Goal: Task Accomplishment & Management: Use online tool/utility

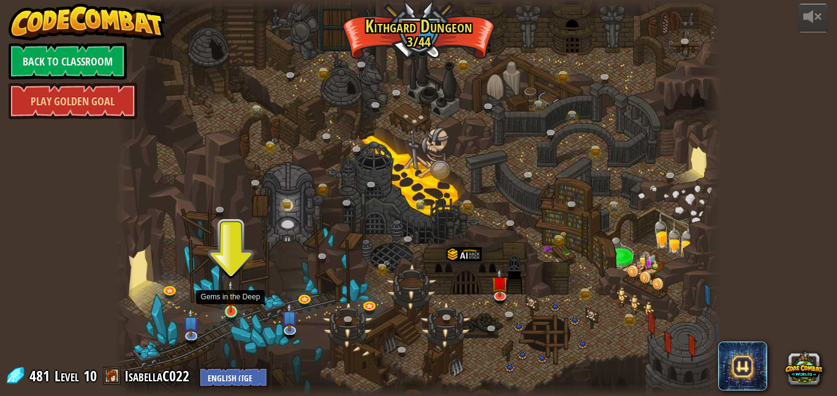
click at [229, 308] on img at bounding box center [231, 296] width 14 height 33
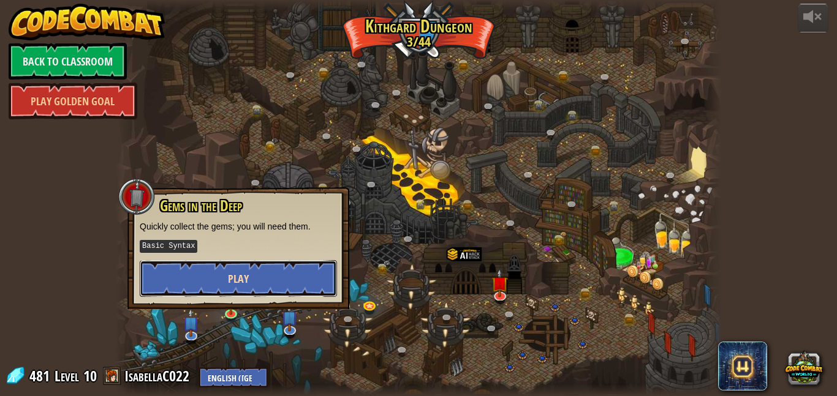
click at [249, 265] on button "Play" at bounding box center [238, 278] width 197 height 37
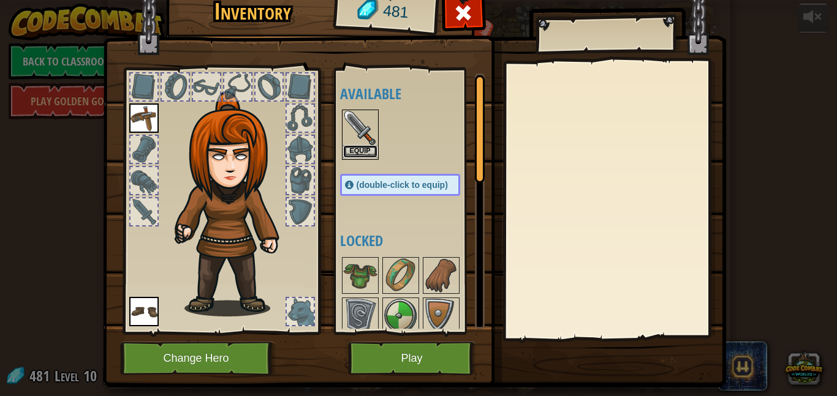
click at [355, 149] on button "Equip" at bounding box center [360, 151] width 34 height 13
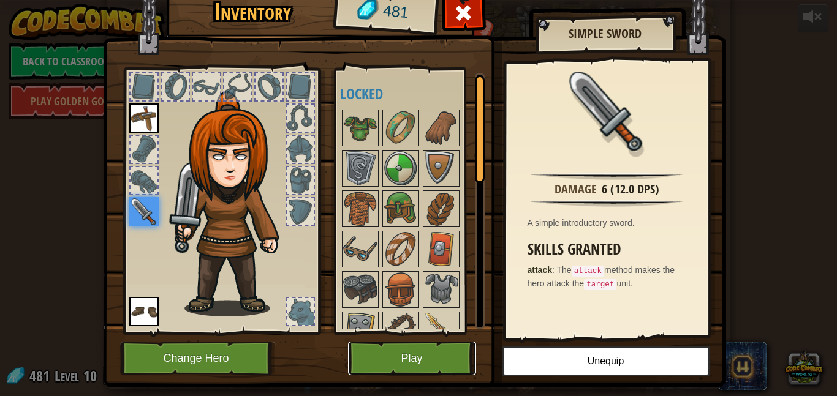
click at [398, 346] on button "Play" at bounding box center [412, 359] width 128 height 34
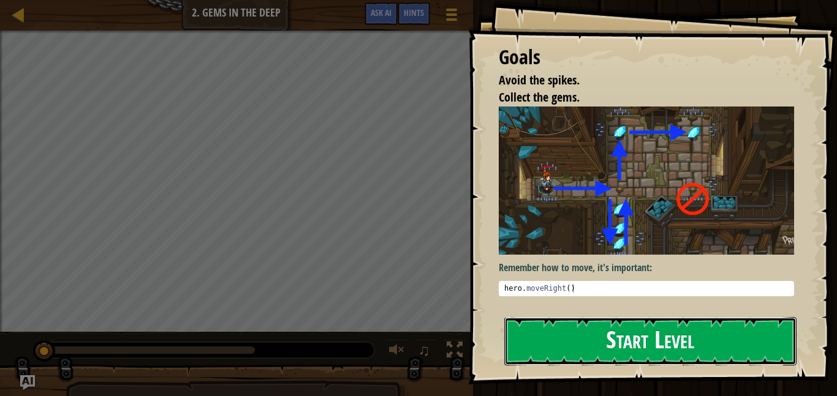
click at [602, 317] on button "Start Level" at bounding box center [650, 341] width 292 height 48
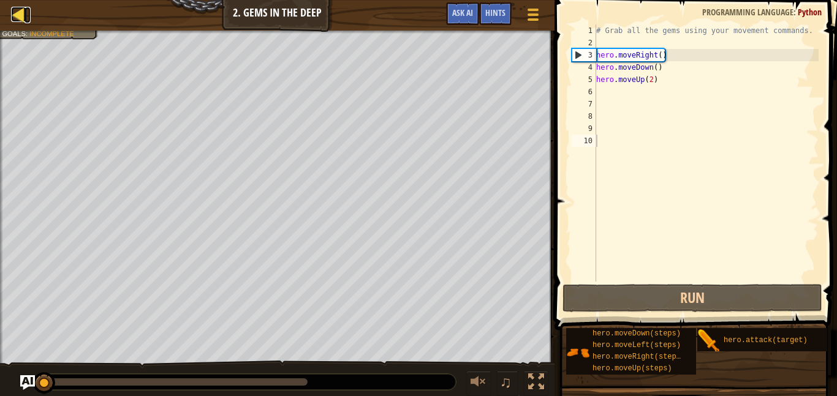
click at [19, 14] on div at bounding box center [18, 14] width 15 height 15
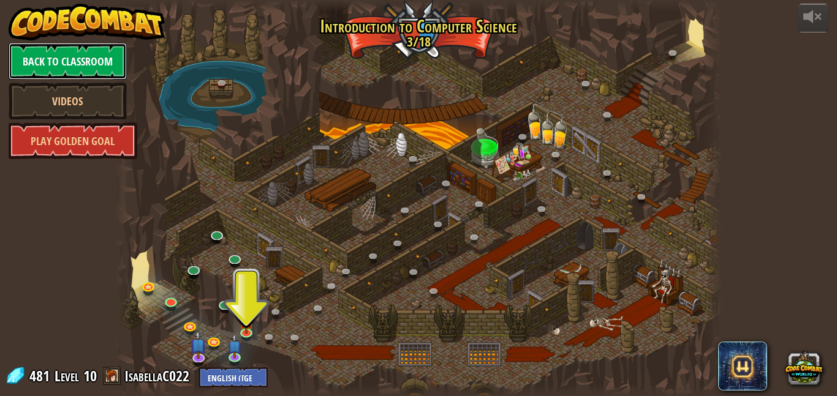
click at [97, 62] on link "Back to Classroom" at bounding box center [68, 61] width 118 height 37
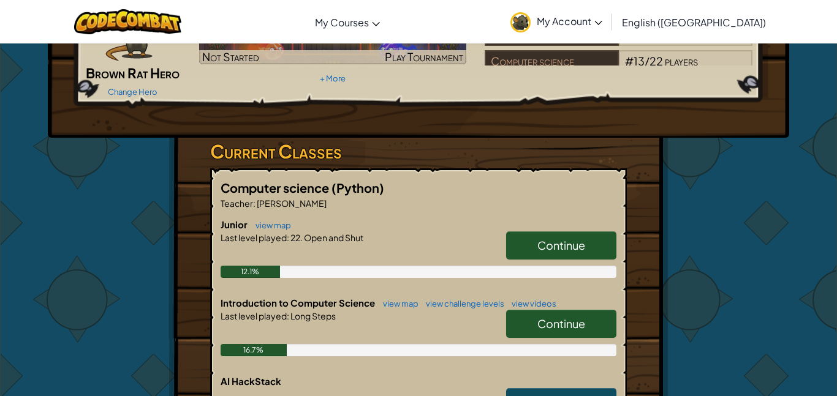
scroll to position [129, 0]
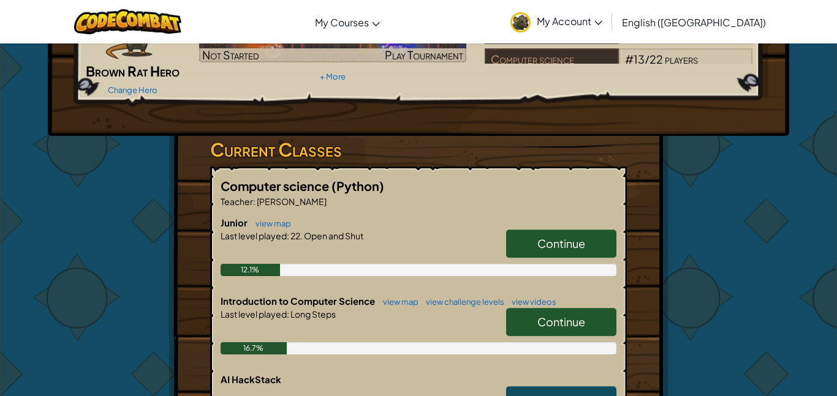
click at [547, 326] on span "Continue" at bounding box center [561, 322] width 48 height 14
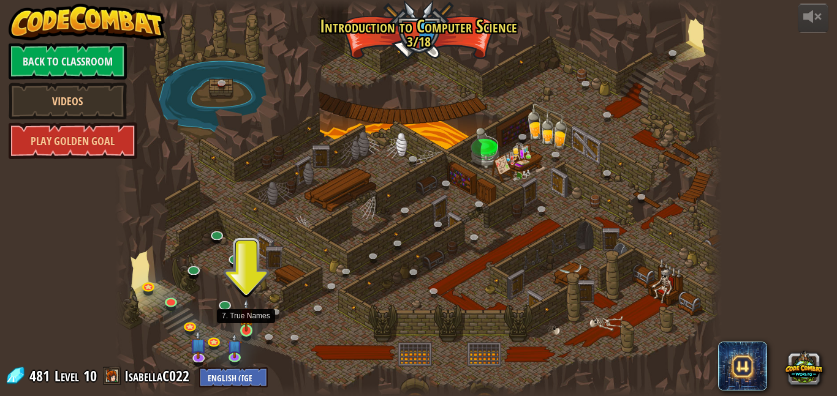
click at [247, 327] on img at bounding box center [246, 315] width 14 height 33
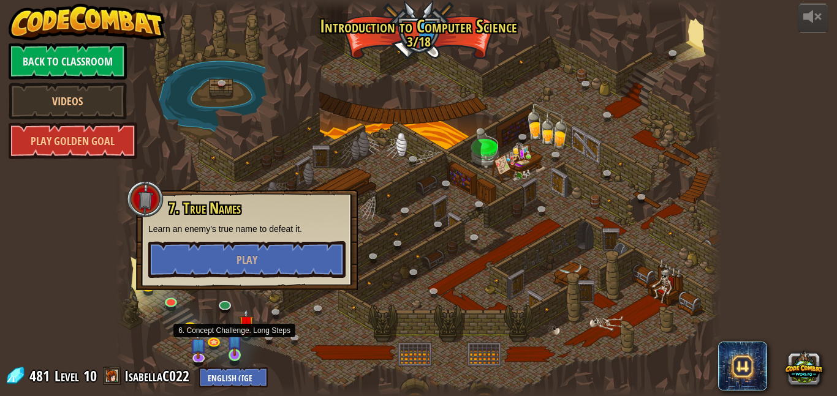
click at [232, 353] on img at bounding box center [234, 339] width 14 height 33
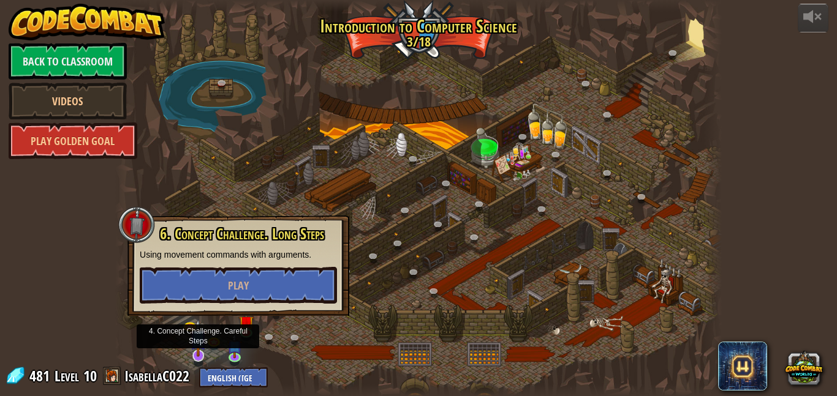
click at [199, 355] on img at bounding box center [198, 338] width 17 height 38
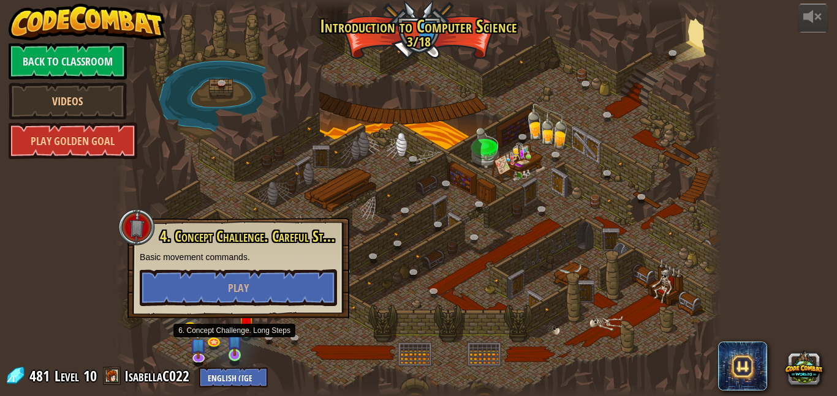
click at [232, 356] on img at bounding box center [234, 339] width 14 height 33
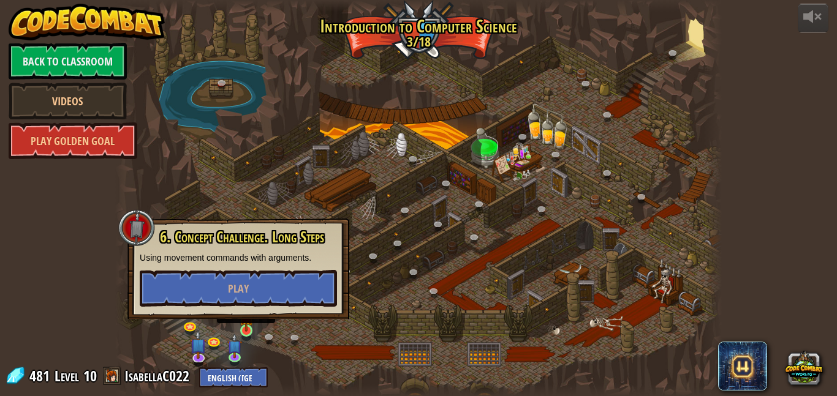
click at [247, 328] on img at bounding box center [246, 315] width 14 height 33
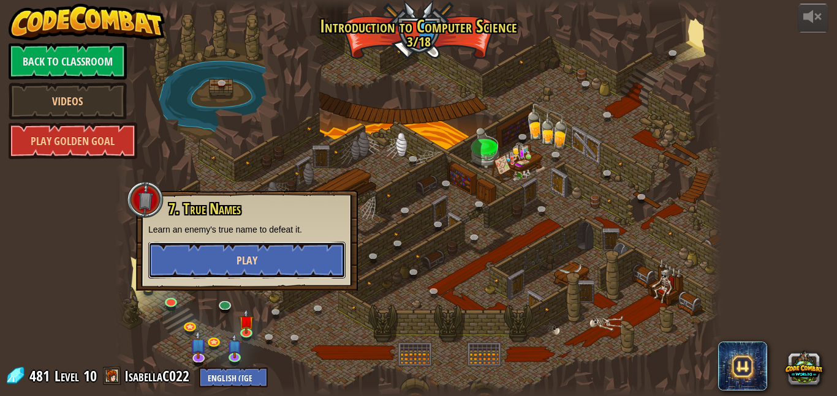
click at [261, 260] on button "Play" at bounding box center [246, 260] width 197 height 37
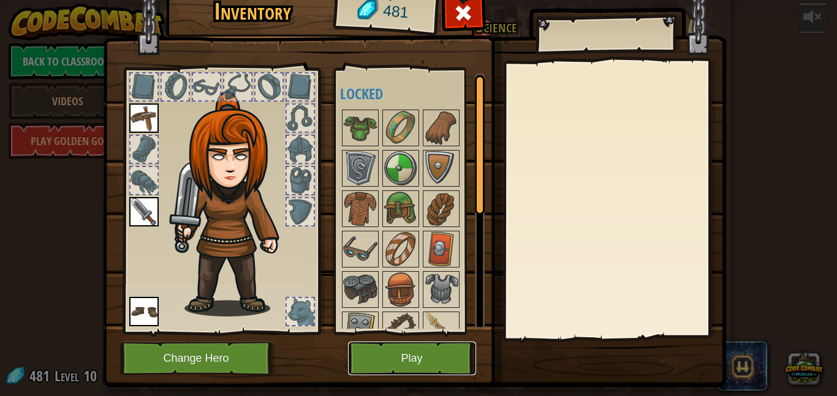
click at [399, 360] on button "Play" at bounding box center [412, 359] width 128 height 34
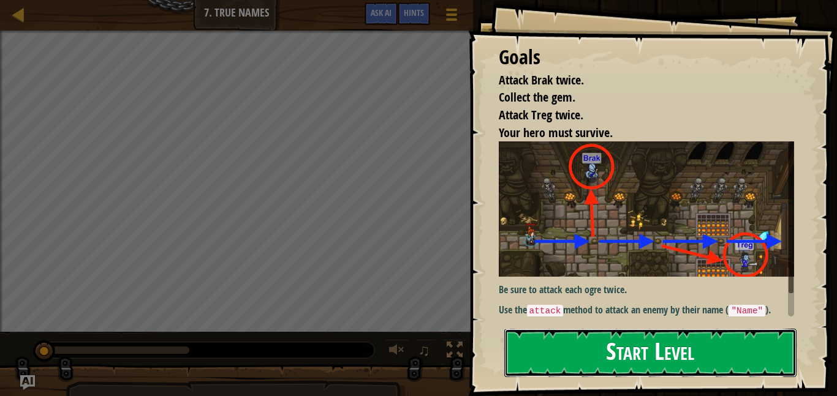
click at [618, 329] on button "Start Level" at bounding box center [650, 353] width 292 height 48
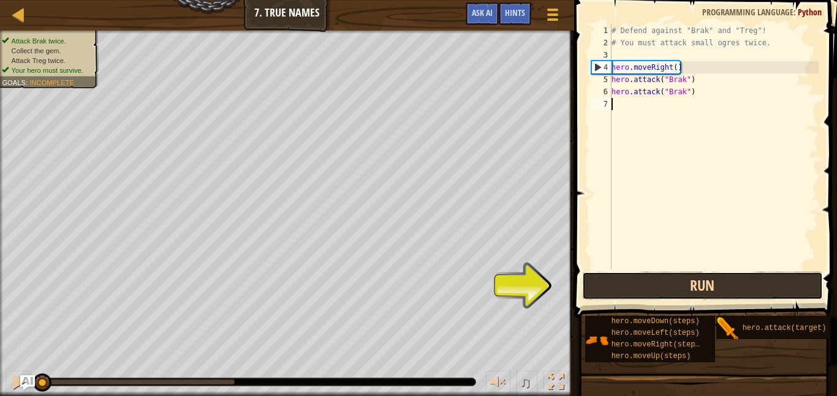
click at [654, 290] on button "Run" at bounding box center [702, 286] width 241 height 28
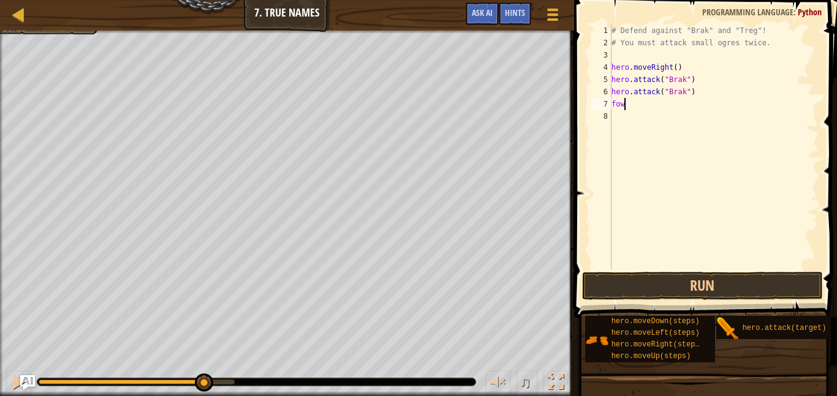
scroll to position [6, 1]
type textarea "f"
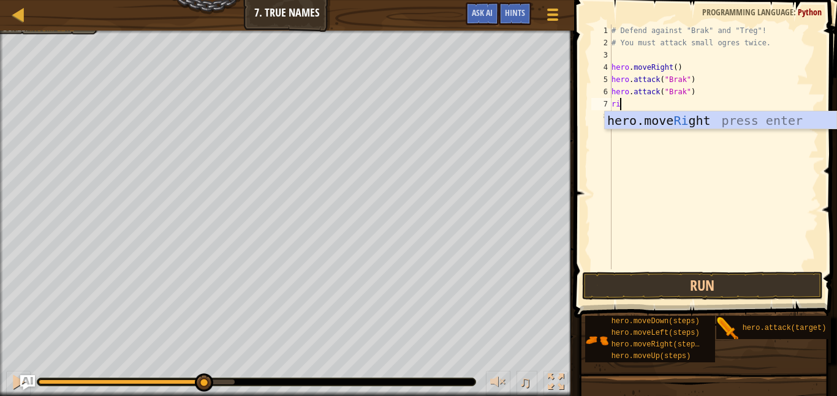
type textarea "rig"
click at [791, 123] on div "hero.move Rig ht press enter" at bounding box center [721, 138] width 232 height 55
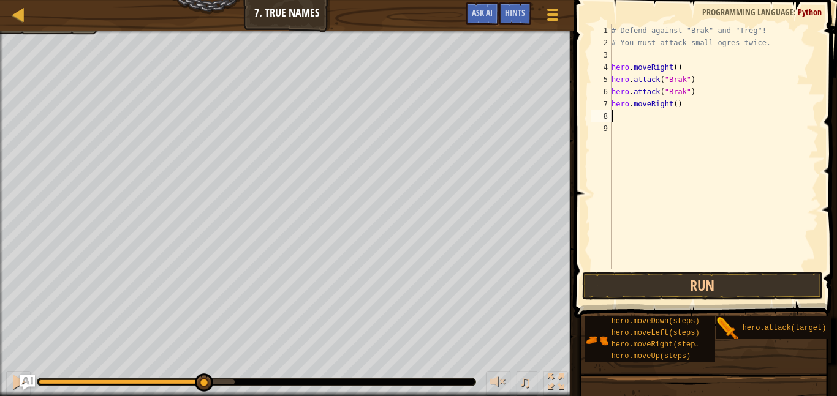
scroll to position [6, 0]
click at [725, 288] on button "Run" at bounding box center [702, 286] width 241 height 28
type textarea "t"
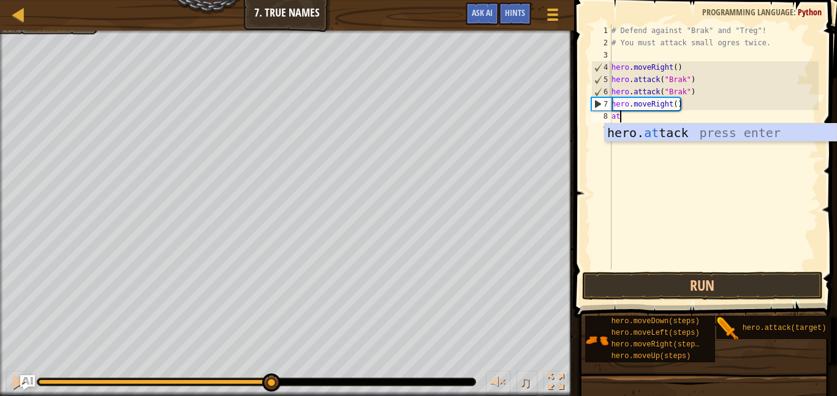
scroll to position [6, 1]
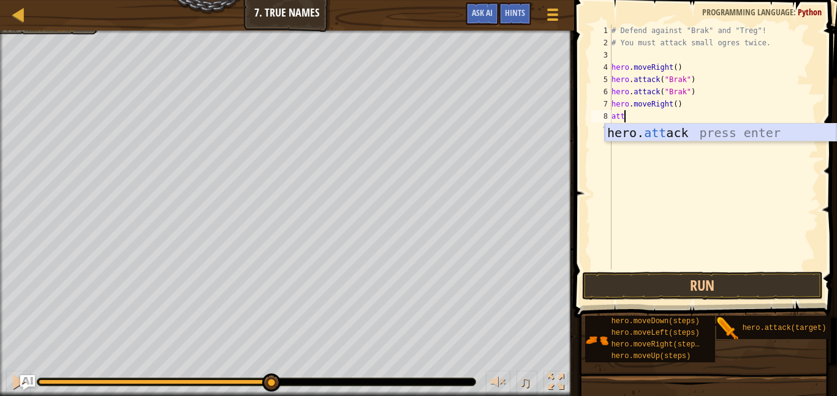
click at [695, 131] on div "hero. att ack press enter" at bounding box center [721, 151] width 232 height 55
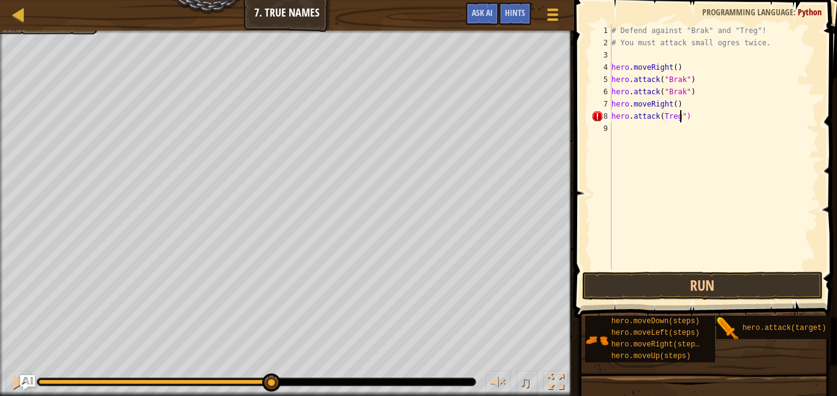
scroll to position [6, 10]
click at [663, 117] on div "# Defend against "Brak" and "Treg"! # You must attack small ogres twice. hero .…" at bounding box center [713, 160] width 209 height 270
type textarea "hero.attack("Treg")"
click at [658, 287] on button "Run" at bounding box center [702, 286] width 241 height 28
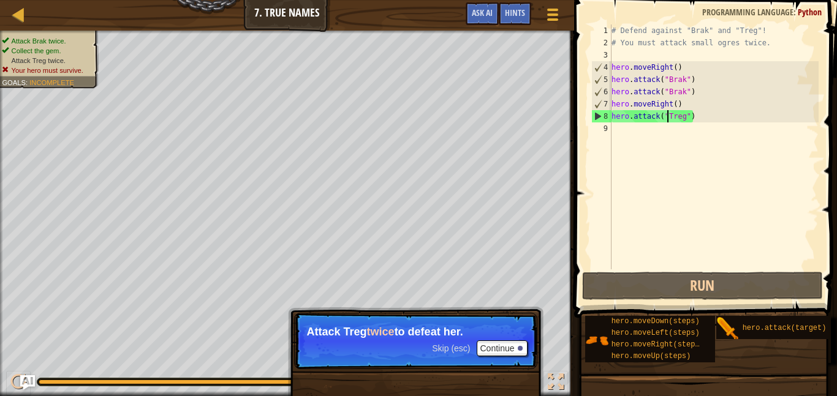
click at [700, 116] on div "# Defend against "Brak" and "Treg"! # You must attack small ogres twice. hero .…" at bounding box center [713, 160] width 209 height 270
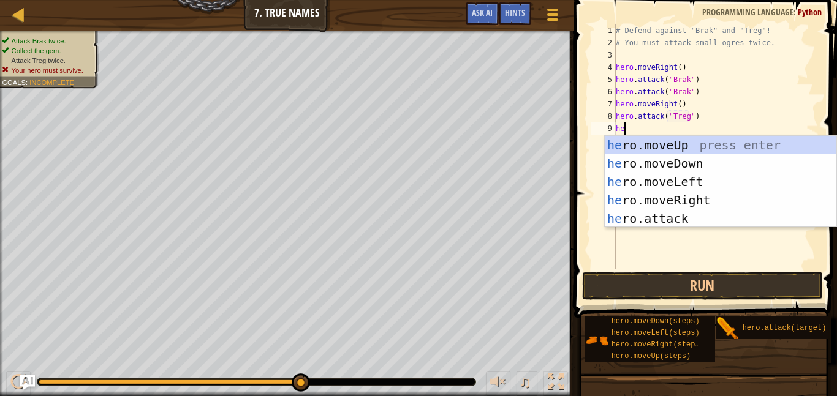
scroll to position [6, 2]
click at [684, 217] on div "hero .moveUp press enter hero .moveDown press enter hero .moveLeft press enter …" at bounding box center [721, 200] width 232 height 129
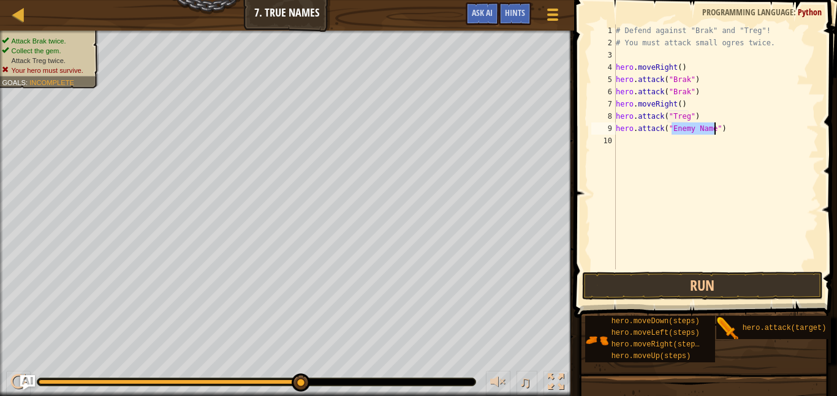
click at [714, 132] on div "# Defend against "Brak" and "Treg"! # You must attack small ogres twice. hero .…" at bounding box center [715, 147] width 205 height 245
drag, startPoint x: 714, startPoint y: 132, endPoint x: 672, endPoint y: 132, distance: 41.7
click at [672, 132] on div "# Defend against "Brak" and "Treg"! # You must attack small ogres twice. hero .…" at bounding box center [715, 160] width 205 height 270
type textarea "hero.attack("Treg")"
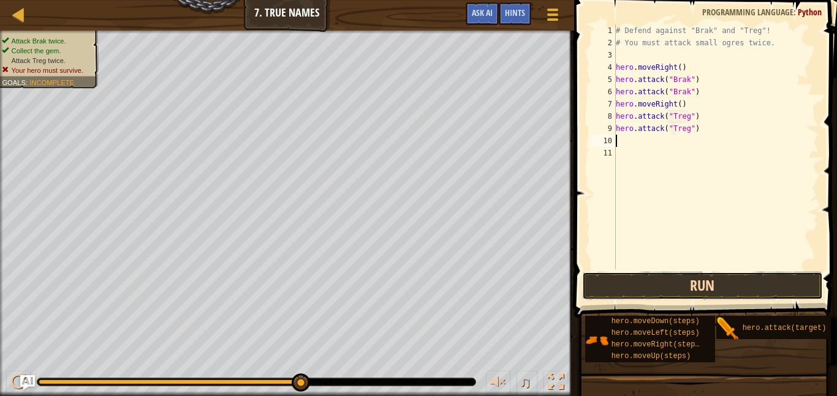
click at [678, 281] on button "Run" at bounding box center [702, 286] width 241 height 28
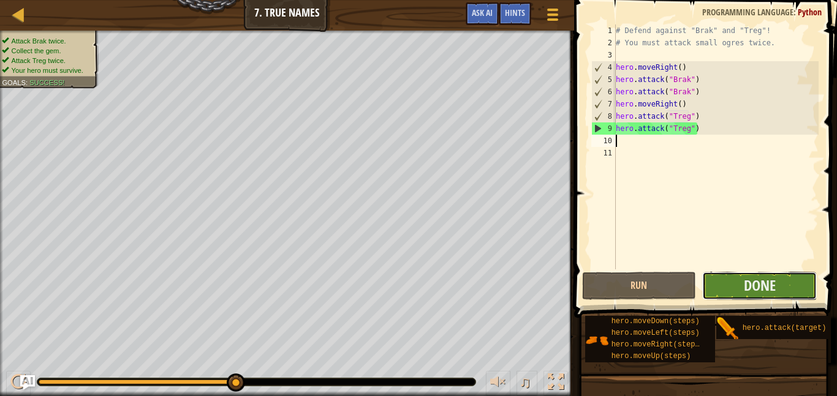
click at [733, 285] on button "Done" at bounding box center [759, 286] width 115 height 28
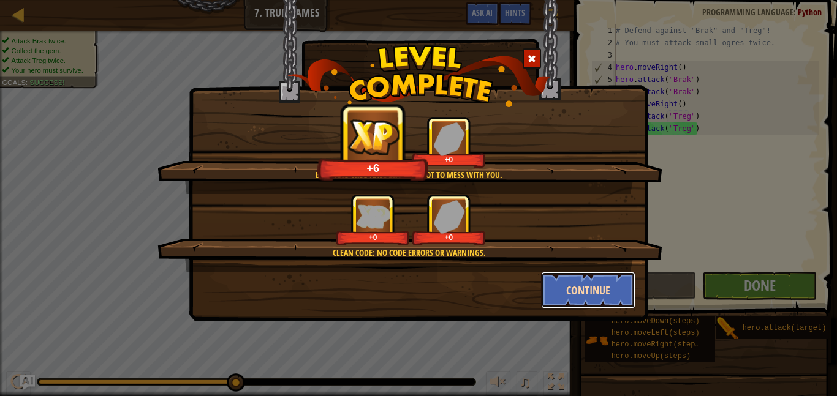
click at [587, 296] on button "Continue" at bounding box center [588, 290] width 95 height 37
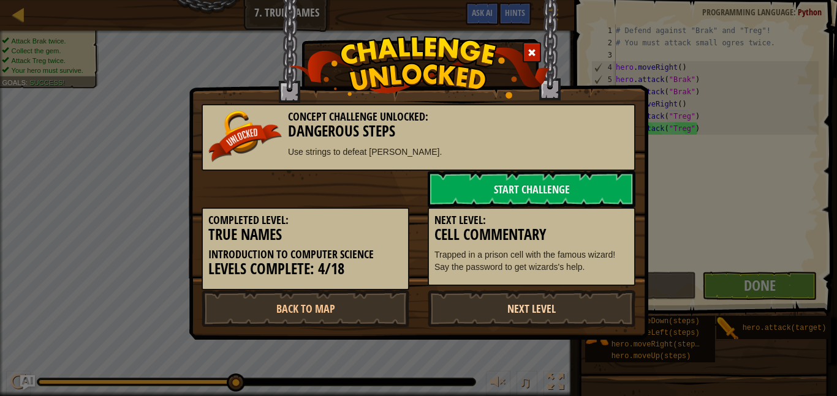
click at [575, 298] on link "Next Level" at bounding box center [532, 308] width 208 height 37
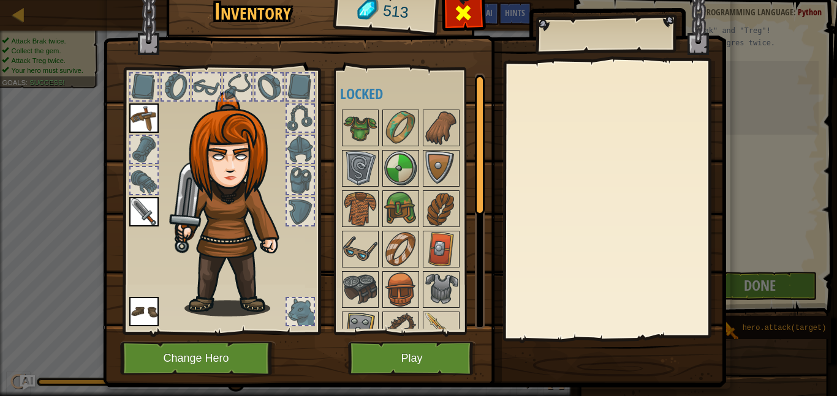
click at [471, 13] on span at bounding box center [463, 13] width 20 height 20
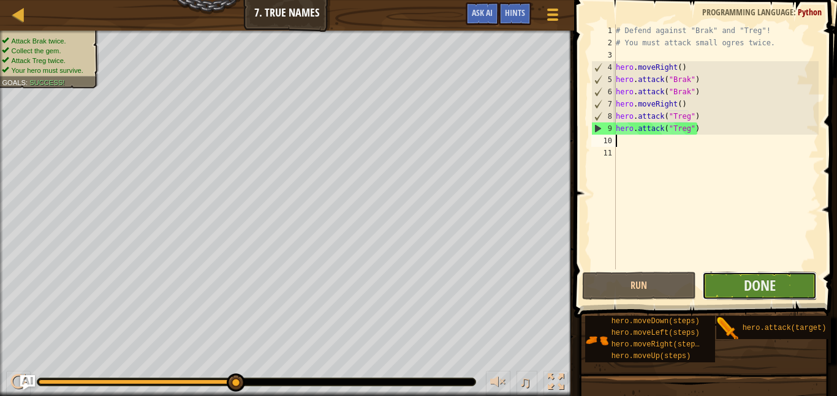
click at [719, 285] on button "Done" at bounding box center [759, 286] width 115 height 28
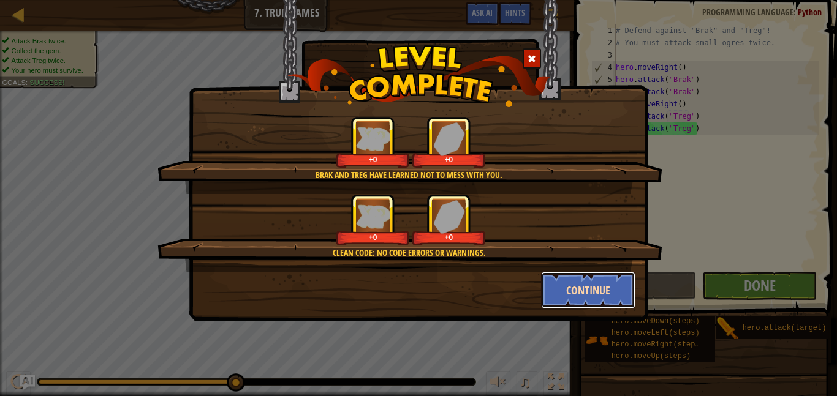
click at [590, 298] on button "Continue" at bounding box center [588, 290] width 95 height 37
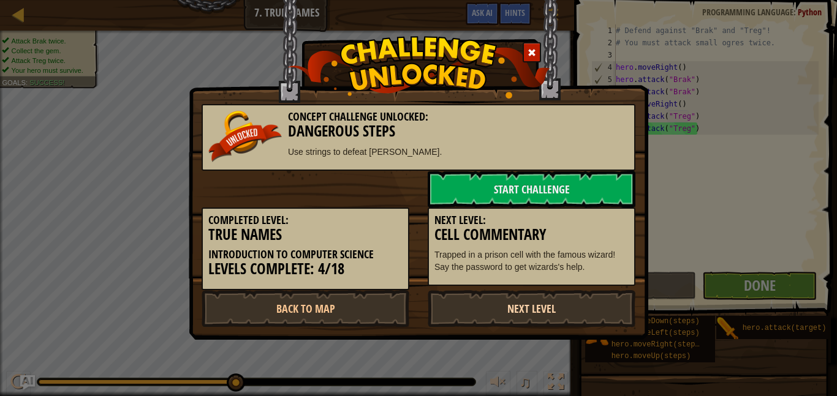
click at [519, 308] on link "Next Level" at bounding box center [532, 308] width 208 height 37
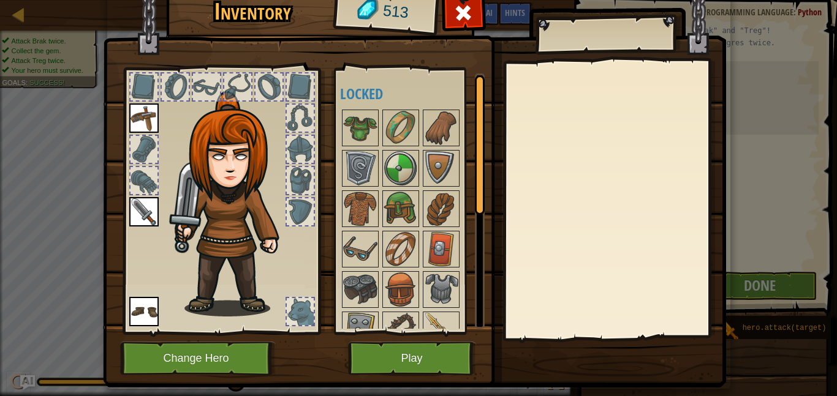
scroll to position [224, 0]
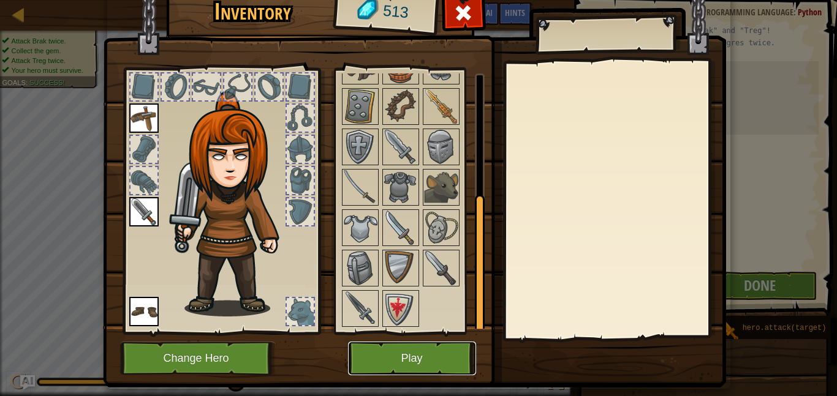
click at [407, 350] on button "Play" at bounding box center [412, 359] width 128 height 34
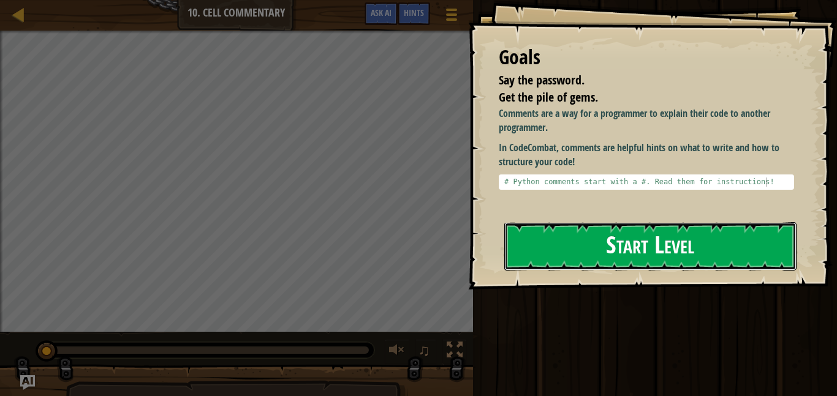
click at [578, 244] on button "Start Level" at bounding box center [650, 246] width 292 height 48
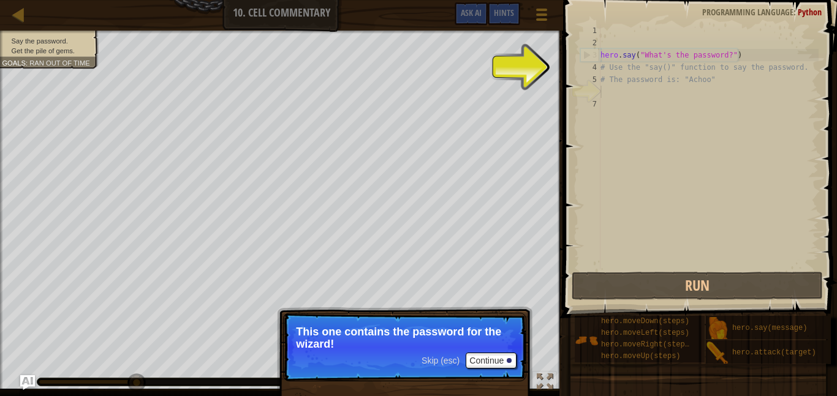
click at [723, 52] on div "hero . say ( "What's the password?" ) # Use the "say()" function to say the pas…" at bounding box center [708, 160] width 221 height 270
click at [746, 61] on div "hero . say ( "What's the password?" ) # Use the "say()" function to say the pas…" at bounding box center [708, 160] width 221 height 270
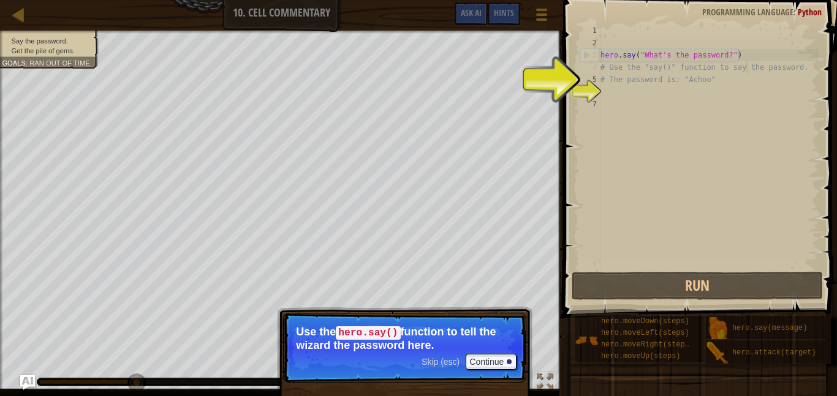
click at [633, 84] on div "hero . say ( "What's the password?" ) # Use the "say()" function to say the pas…" at bounding box center [708, 160] width 221 height 270
click at [638, 66] on div "hero . say ( "What's the password?" ) # Use the "say()" function to say the pas…" at bounding box center [708, 160] width 221 height 270
type textarea "# Use the "say()" function to say the password."
click at [606, 94] on div "hero . say ( "What's the password?" ) # Use the "say()" function to say the pas…" at bounding box center [708, 160] width 221 height 270
click at [618, 55] on div "hero . say ( "What's the password?" ) # Use the "say()" function to say the pas…" at bounding box center [708, 160] width 221 height 270
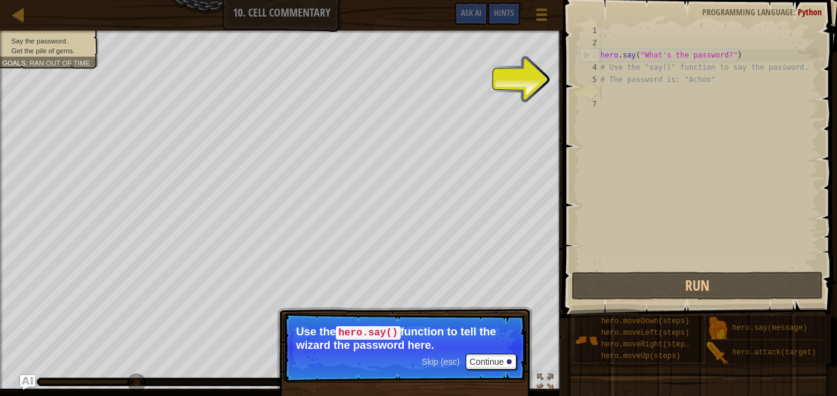
type textarea "hero.say("What's the password?")"
click at [605, 101] on div "hero . say ( "What's the password?" ) # Use the "say()" function to say the pas…" at bounding box center [708, 160] width 221 height 270
click at [604, 90] on div "hero . say ( "What's the password?" ) # Use the "say()" function to say the pas…" at bounding box center [708, 160] width 221 height 270
click at [609, 105] on div "hero . say ( "What's the password?" ) # Use the "say()" function to say the pas…" at bounding box center [708, 160] width 221 height 270
click at [610, 89] on div "hero . say ( "What's the password?" ) # Use the "say()" function to say the pas…" at bounding box center [708, 160] width 221 height 270
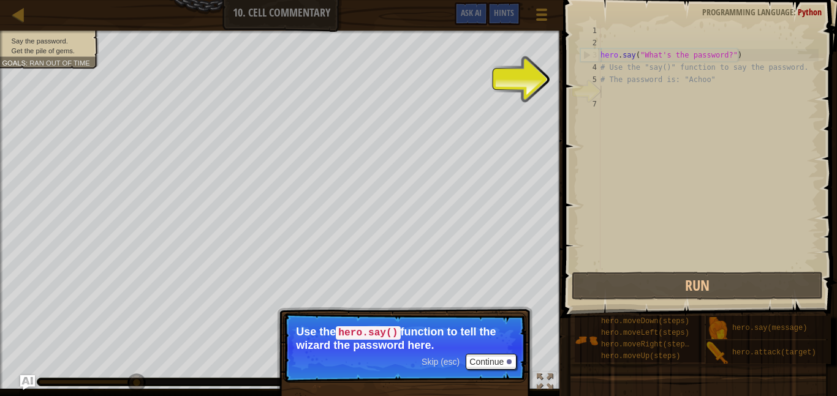
click at [629, 58] on div "hero . say ( "What's the password?" ) # Use the "say()" function to say the pas…" at bounding box center [708, 160] width 221 height 270
type textarea "hero.say("What's the password?")"
click at [608, 92] on div "hero . say ( "What's the password?" ) # Use the "say()" function to say the pas…" at bounding box center [708, 160] width 221 height 270
click at [488, 368] on button "Continue" at bounding box center [491, 362] width 51 height 16
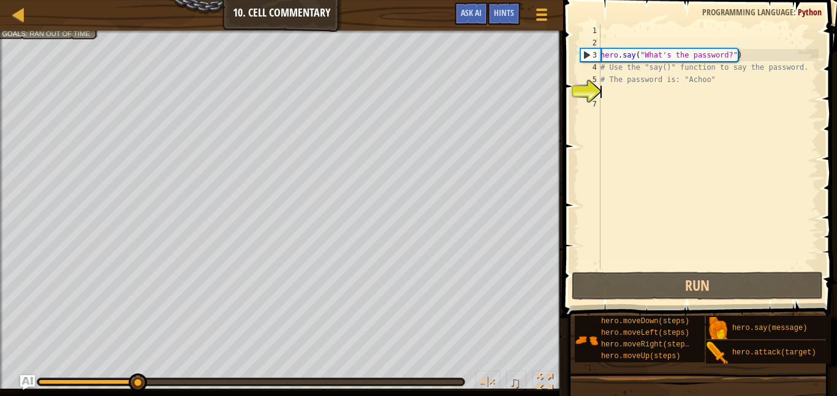
scroll to position [6, 0]
click at [606, 93] on div "hero . say ( "What's the password?" ) # Use the "say()" function to say the pas…" at bounding box center [708, 160] width 221 height 270
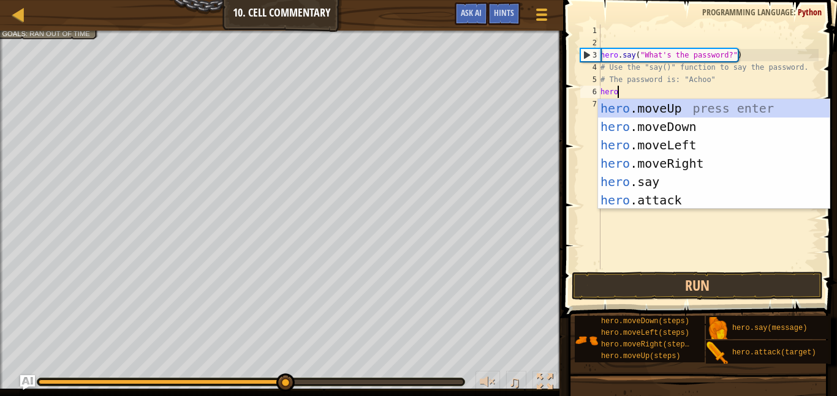
scroll to position [6, 2]
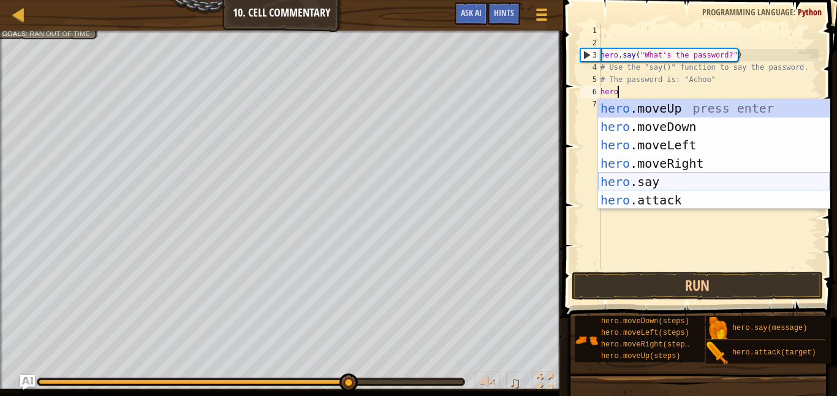
click at [624, 175] on div "hero .moveUp press enter hero .moveDown press enter hero .moveLeft press enter …" at bounding box center [714, 172] width 232 height 147
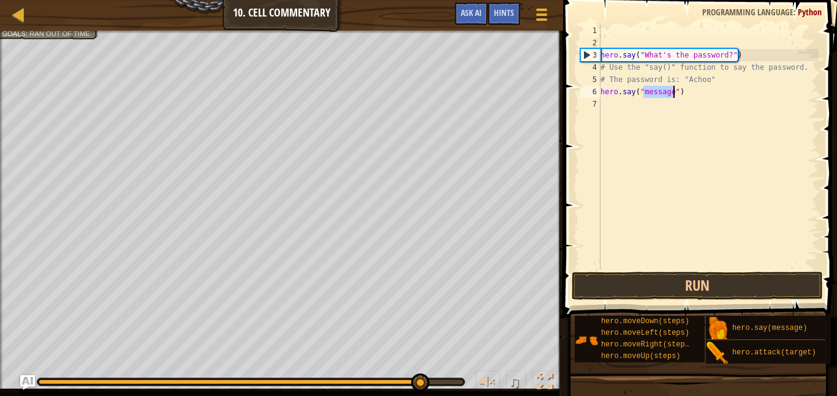
type textarea "hero.say("message")"
click at [671, 94] on div "hero . say ( "What's the password?" ) # Use the "say()" function to say the pas…" at bounding box center [708, 147] width 221 height 245
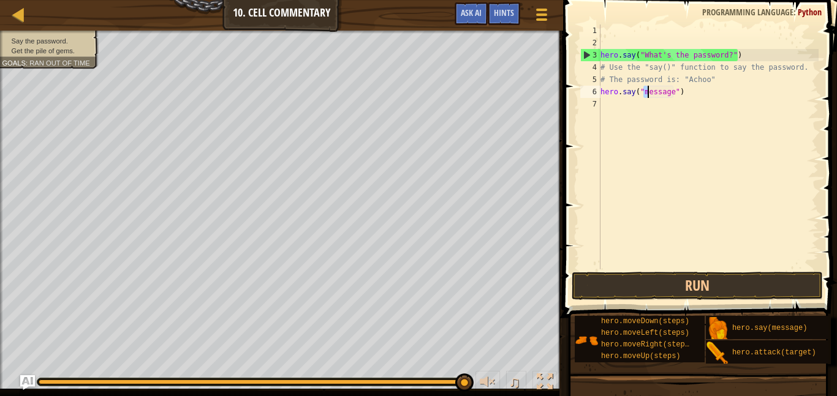
drag, startPoint x: 643, startPoint y: 93, endPoint x: 664, endPoint y: 97, distance: 21.8
click at [664, 97] on div "hero . say ( "What's the password?" ) # Use the "say()" function to say the pas…" at bounding box center [708, 160] width 221 height 270
click at [666, 98] on div "hero . say ( "What's the password?" ) # Use the "say()" function to say the pas…" at bounding box center [708, 160] width 221 height 270
click at [673, 94] on div "hero . say ( "What's the password?" ) # Use the "say()" function to say the pas…" at bounding box center [708, 160] width 221 height 270
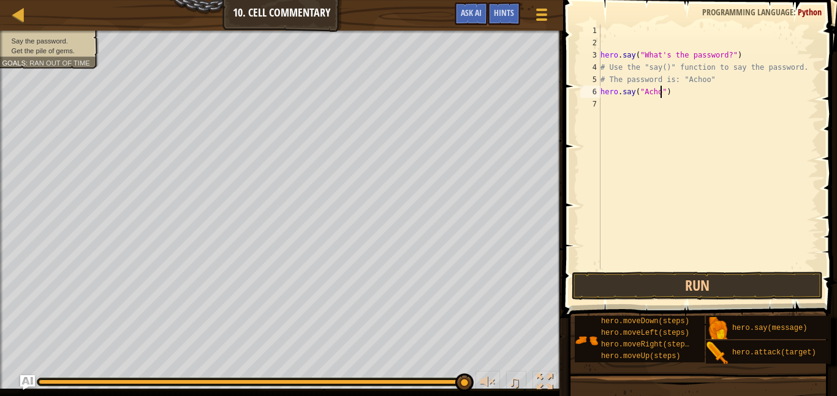
scroll to position [6, 10]
type textarea "hero.say("Achoo")"
click at [676, 285] on button "Run" at bounding box center [696, 286] width 251 height 28
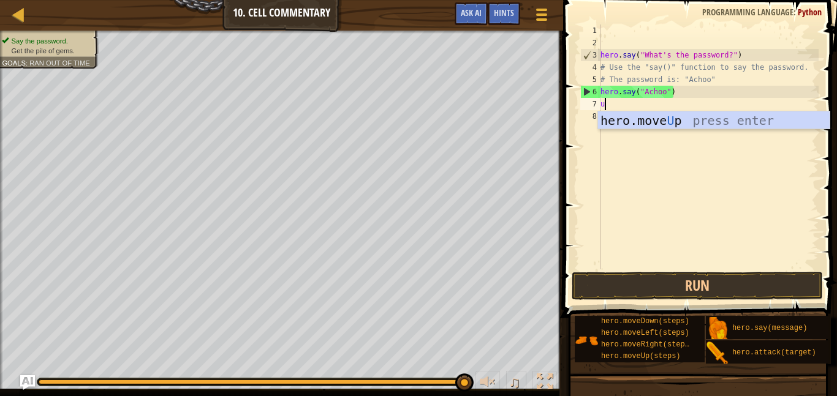
type textarea "up"
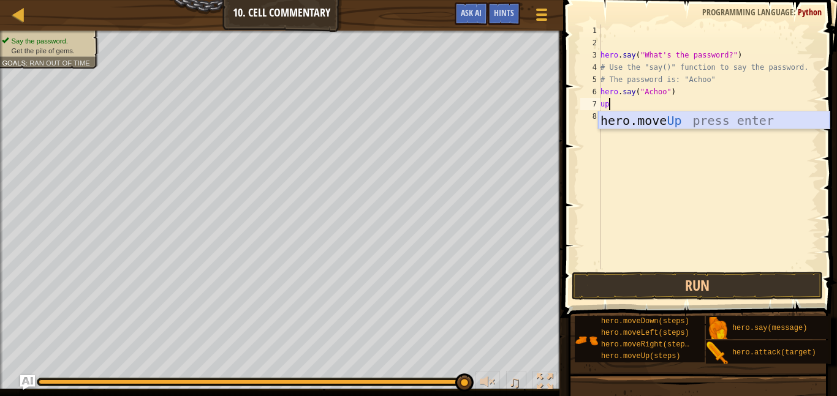
click at [693, 119] on div "hero.move Up press enter" at bounding box center [714, 138] width 232 height 55
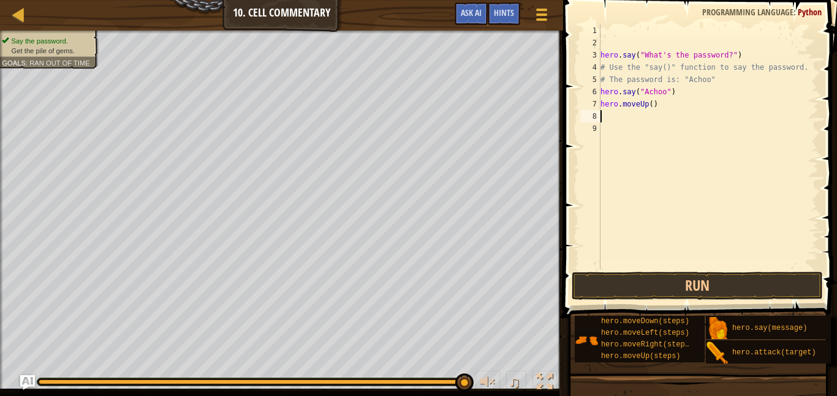
scroll to position [6, 0]
click at [685, 288] on button "Run" at bounding box center [696, 286] width 251 height 28
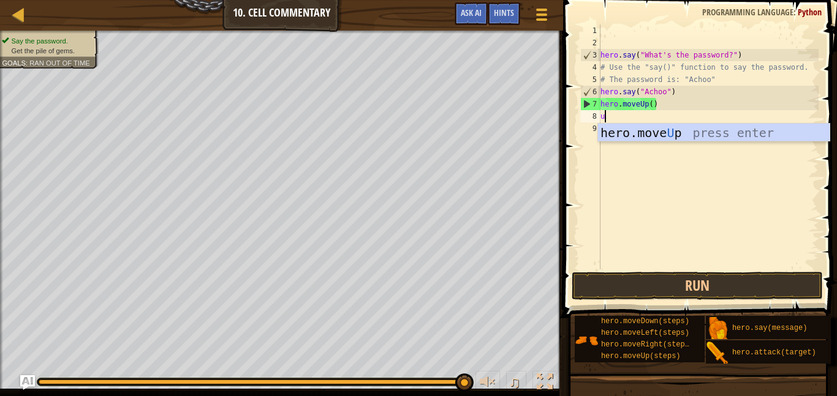
type textarea "up"
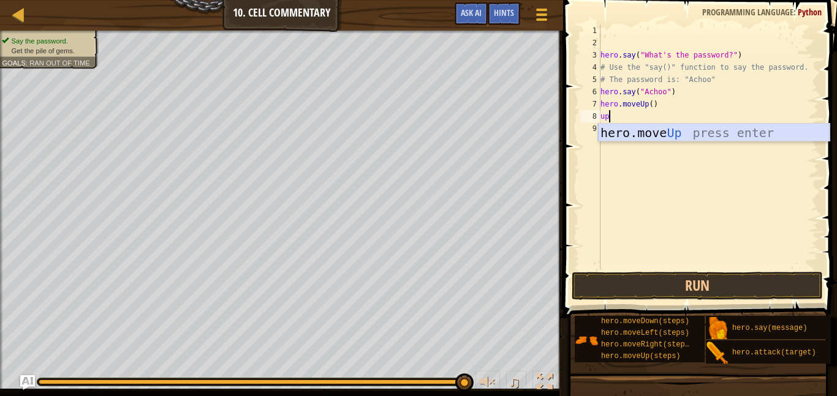
click at [675, 130] on div "hero.move Up press enter" at bounding box center [714, 151] width 232 height 55
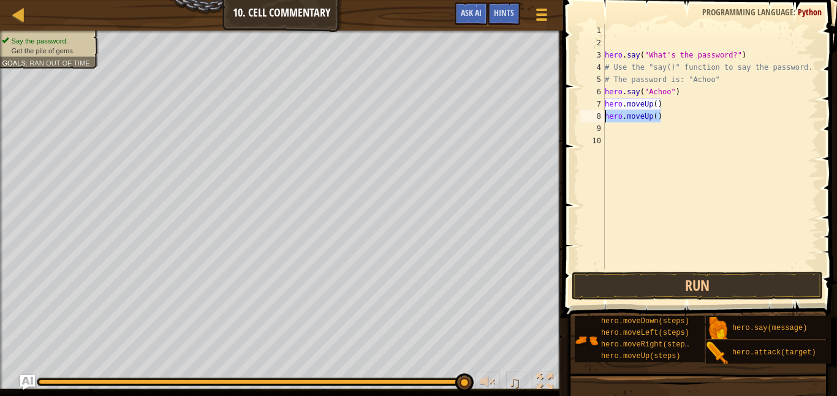
drag, startPoint x: 703, startPoint y: 111, endPoint x: 568, endPoint y: 111, distance: 134.8
click at [568, 111] on div "1 2 3 4 5 6 7 8 9 10 hero . say ( "What's the password?" ) # Use the "say()" fu…" at bounding box center [697, 183] width 277 height 354
type textarea "hero.moveUp()"
click at [657, 104] on div "hero . say ( "What's the password?" ) # Use the "say()" function to say the pas…" at bounding box center [710, 160] width 216 height 270
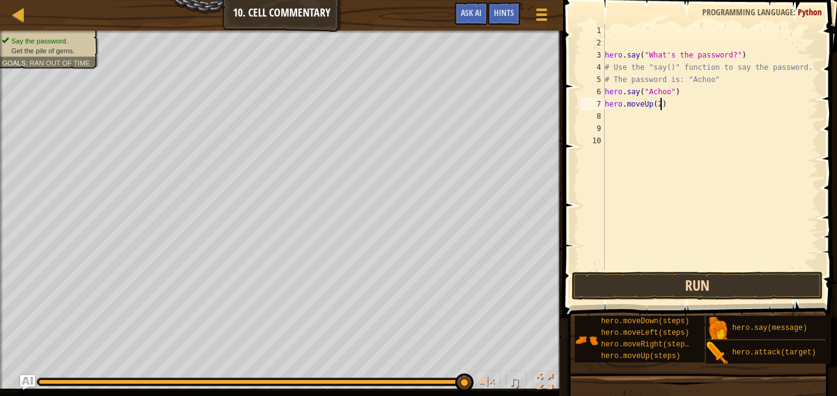
type textarea "hero.moveUp(2)"
click at [594, 280] on button "Run" at bounding box center [696, 286] width 251 height 28
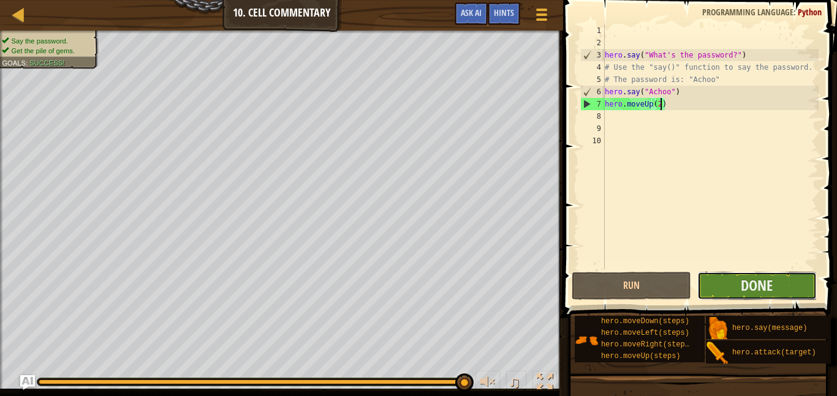
click at [718, 298] on button "Done" at bounding box center [756, 286] width 119 height 28
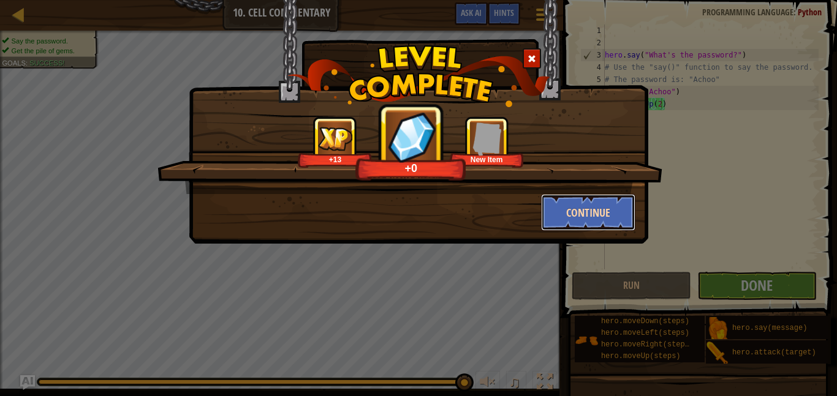
click at [584, 213] on button "Continue" at bounding box center [588, 212] width 95 height 37
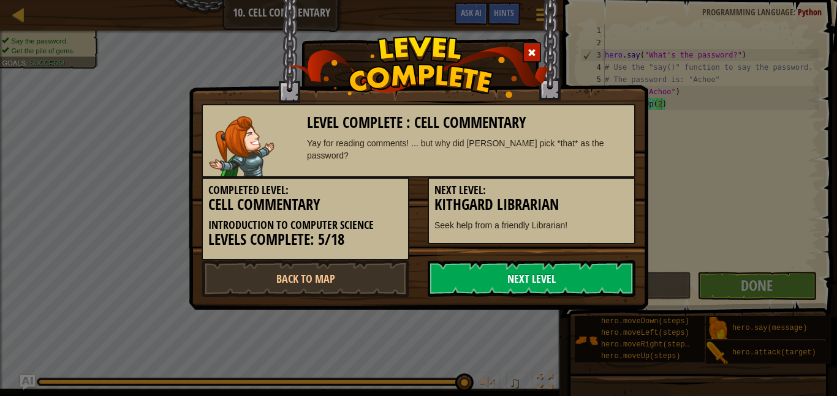
click at [469, 285] on link "Next Level" at bounding box center [532, 278] width 208 height 37
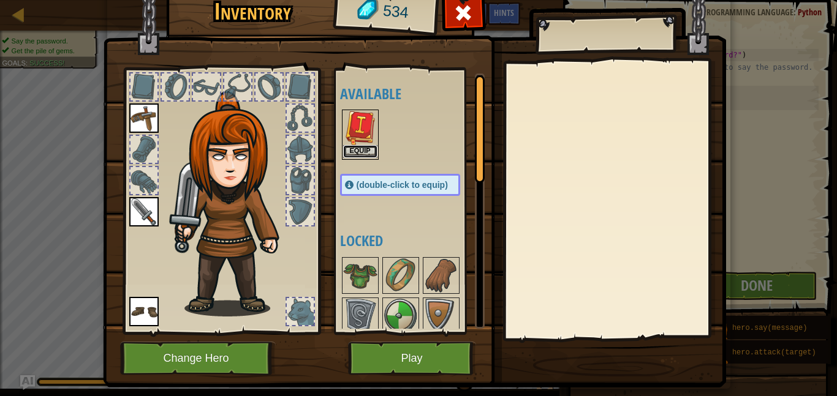
click at [364, 152] on button "Equip" at bounding box center [360, 151] width 34 height 13
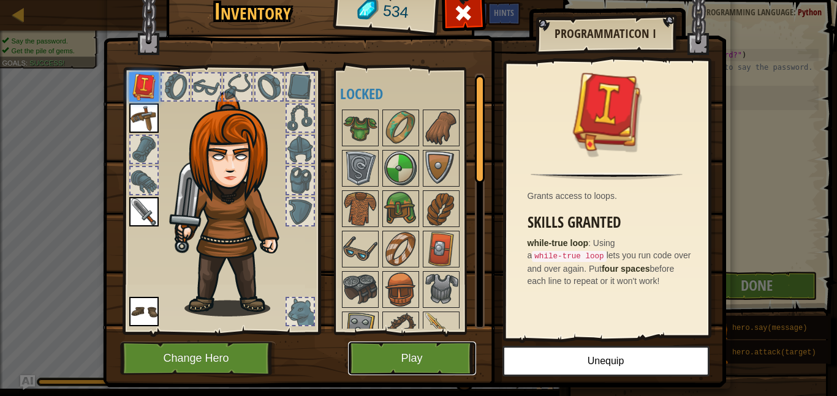
click at [408, 363] on button "Play" at bounding box center [412, 359] width 128 height 34
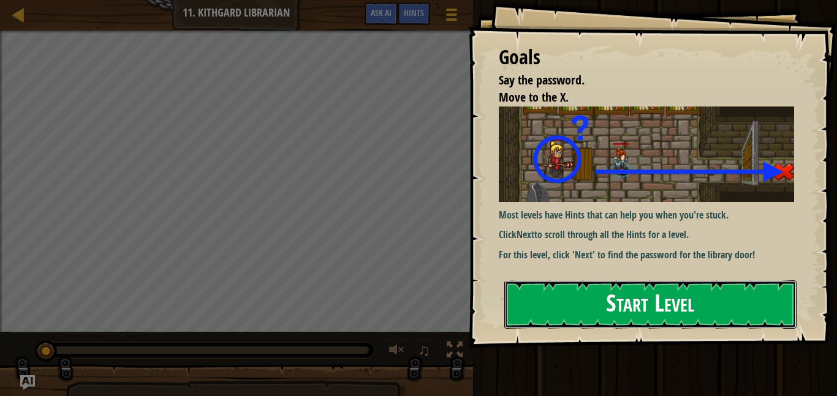
click at [583, 314] on button "Start Level" at bounding box center [650, 305] width 292 height 48
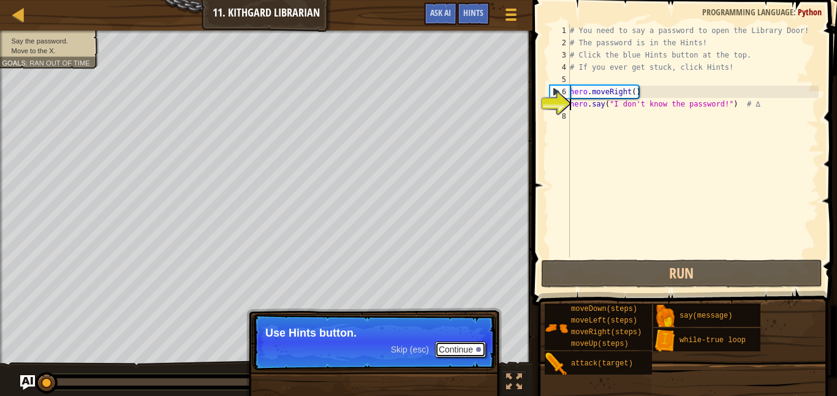
click at [456, 345] on button "Continue" at bounding box center [460, 350] width 51 height 16
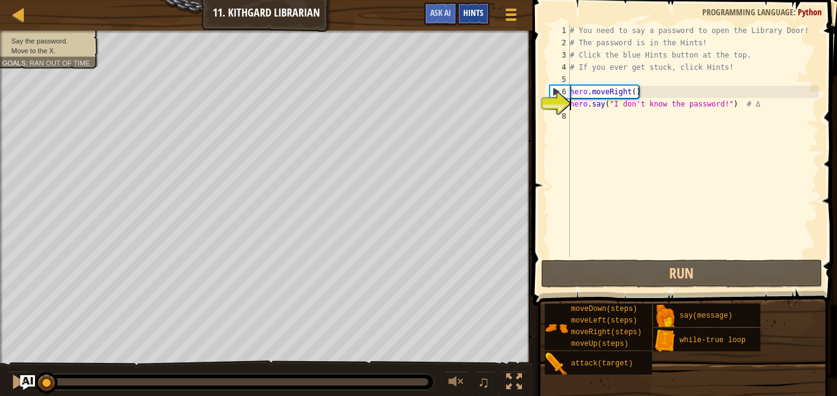
click at [470, 7] on span "Hints" at bounding box center [473, 13] width 20 height 12
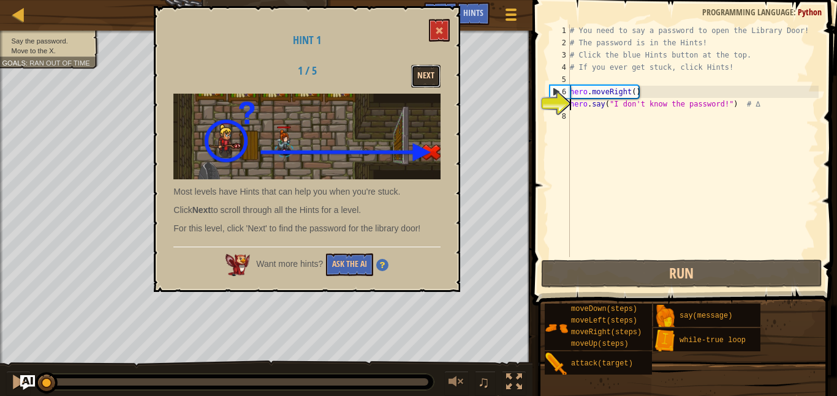
click at [426, 75] on button "Next" at bounding box center [425, 76] width 29 height 23
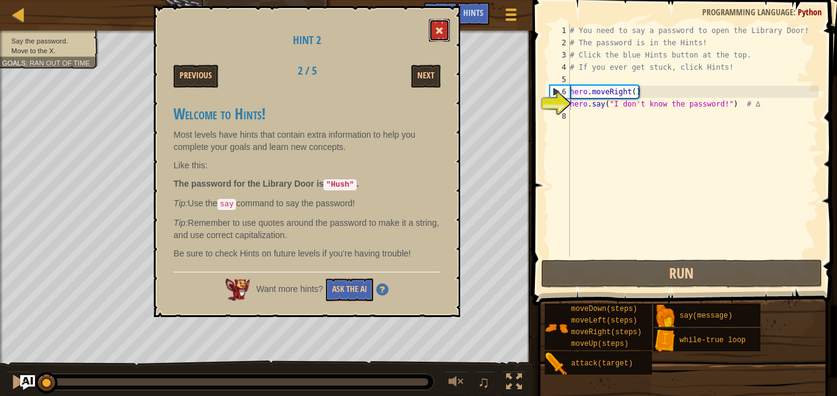
click at [436, 28] on span at bounding box center [439, 30] width 9 height 9
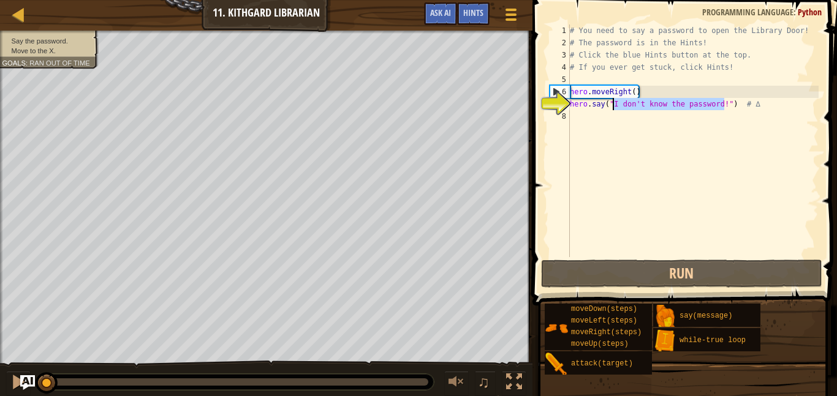
drag, startPoint x: 723, startPoint y: 105, endPoint x: 613, endPoint y: 103, distance: 109.7
click at [613, 103] on div "# You need to say a password to open the Library Door! # The password is in the…" at bounding box center [692, 153] width 251 height 257
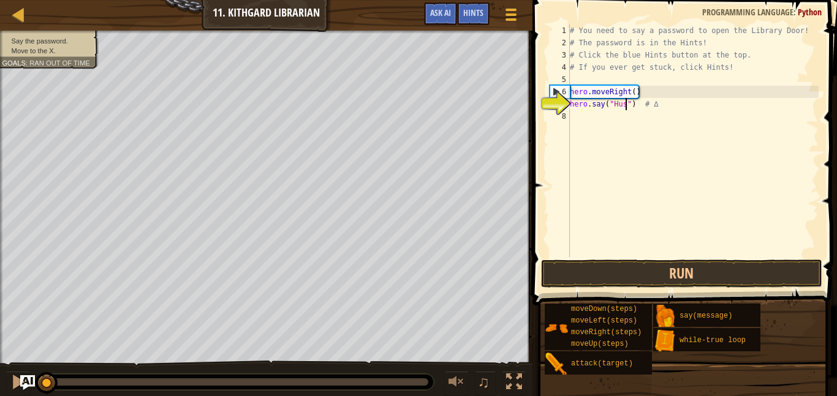
scroll to position [6, 9]
type textarea "hero.say("Hush") # ∆"
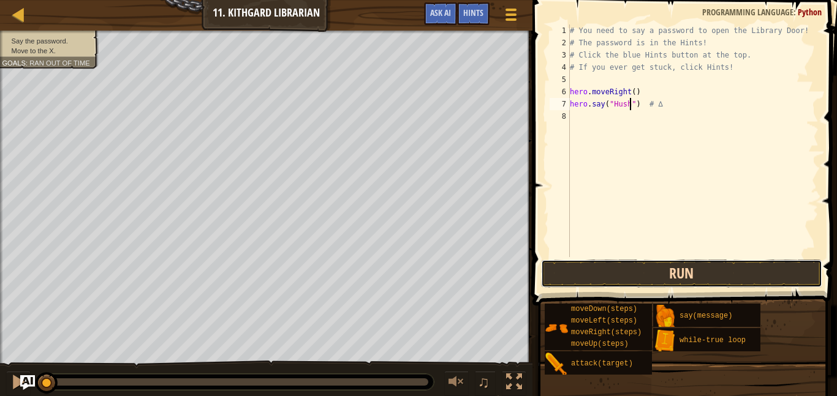
click at [658, 266] on button "Run" at bounding box center [681, 274] width 281 height 28
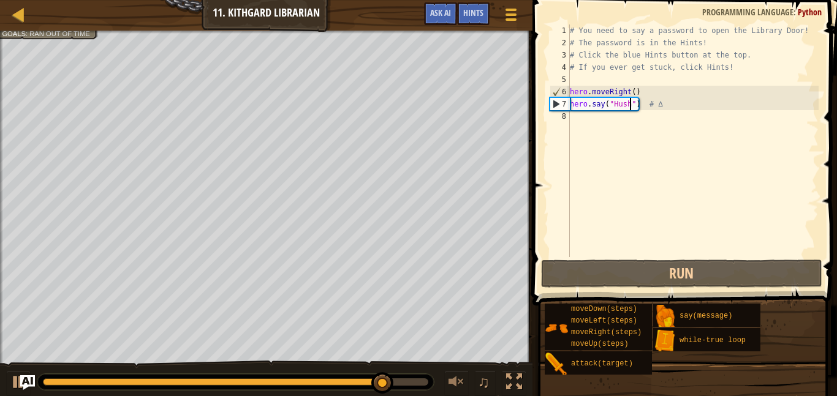
click at [642, 118] on div "# You need to say a password to open the Library Door! # The password is in the…" at bounding box center [692, 153] width 251 height 257
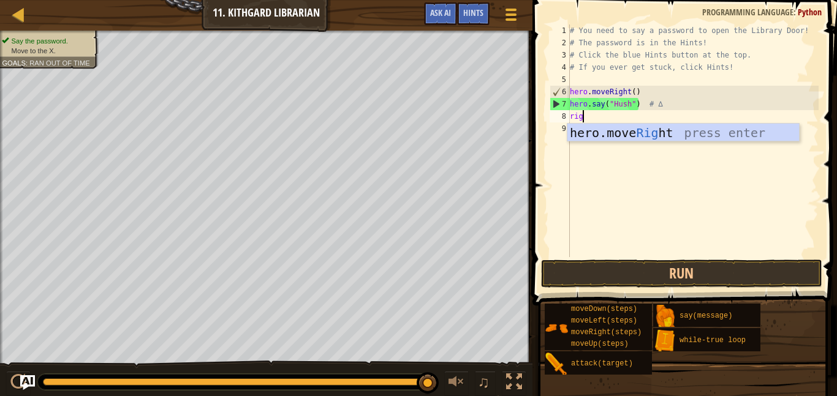
type textarea "right"
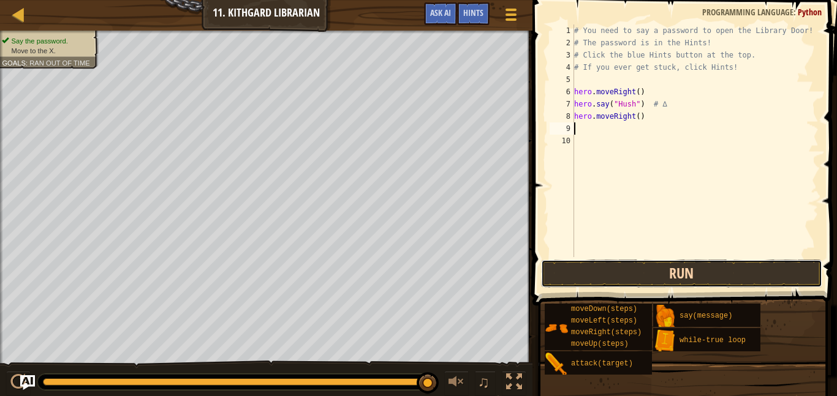
click at [647, 269] on button "Run" at bounding box center [681, 274] width 281 height 28
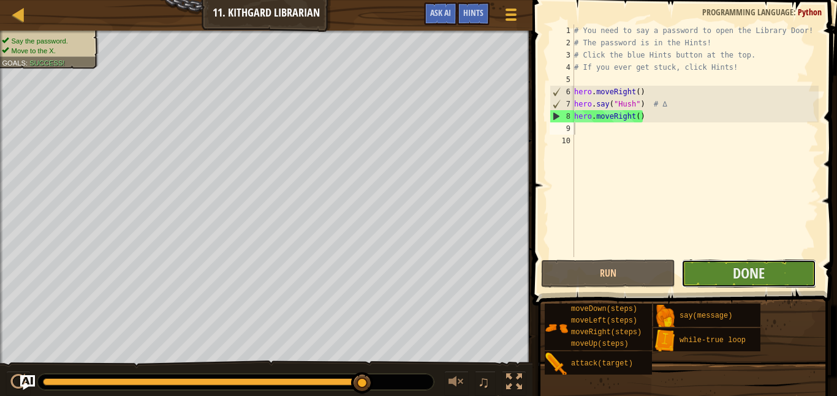
click at [714, 264] on button "Done" at bounding box center [748, 274] width 134 height 28
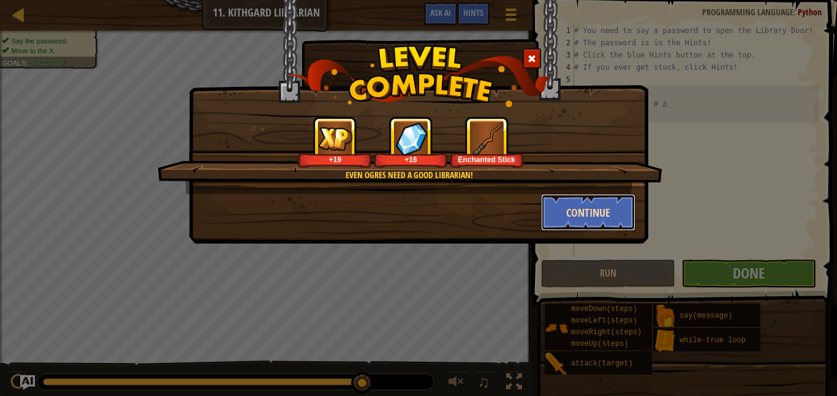
click at [595, 212] on button "Continue" at bounding box center [588, 212] width 95 height 37
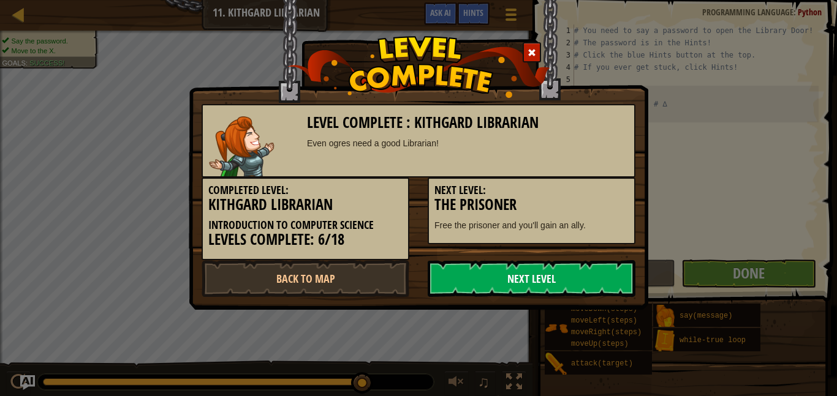
click at [515, 271] on link "Next Level" at bounding box center [532, 278] width 208 height 37
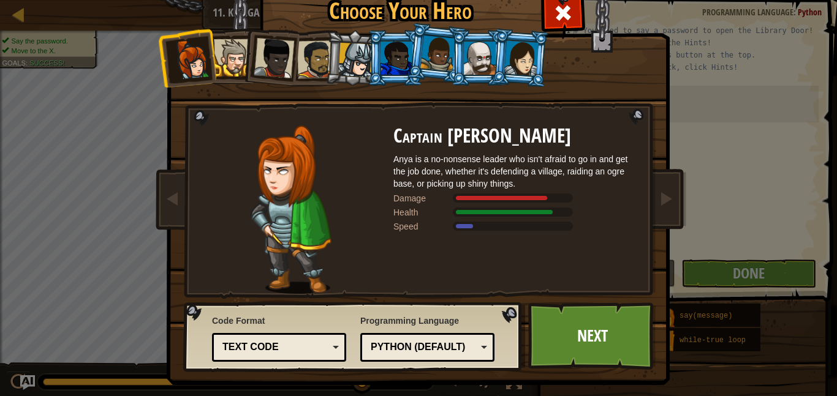
click at [394, 50] on div at bounding box center [396, 58] width 32 height 33
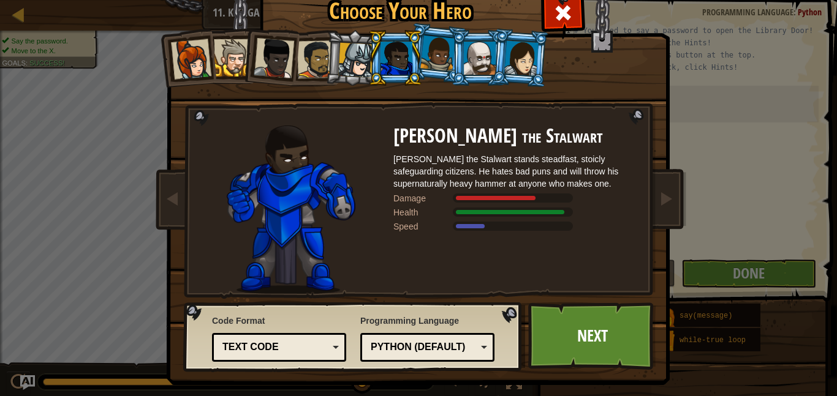
click at [524, 67] on div at bounding box center [521, 57] width 34 height 35
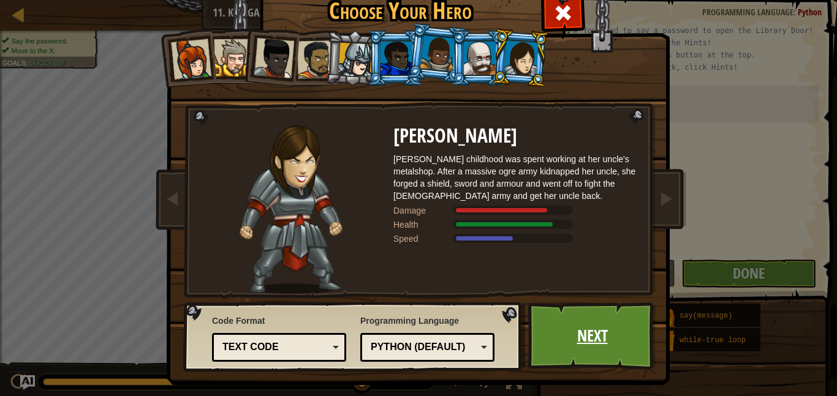
click at [567, 324] on link "Next" at bounding box center [592, 336] width 128 height 67
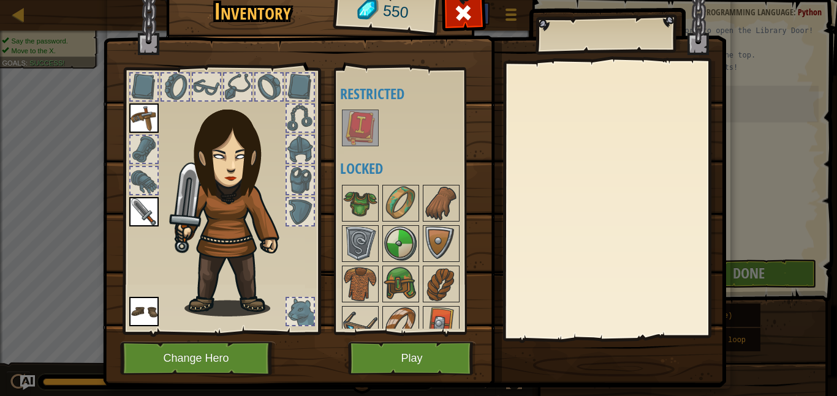
click at [367, 126] on img at bounding box center [360, 128] width 34 height 34
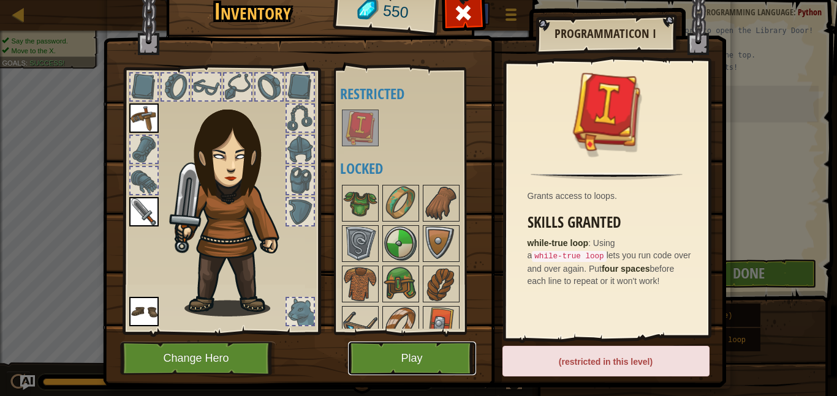
click at [420, 353] on button "Play" at bounding box center [412, 359] width 128 height 34
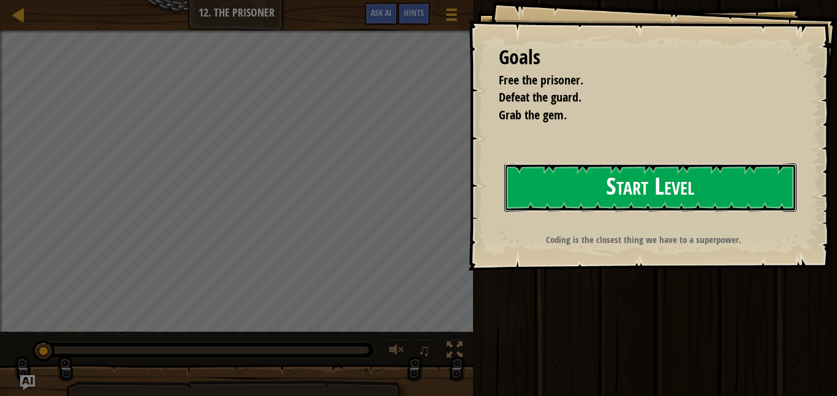
click at [605, 176] on button "Start Level" at bounding box center [650, 188] width 292 height 48
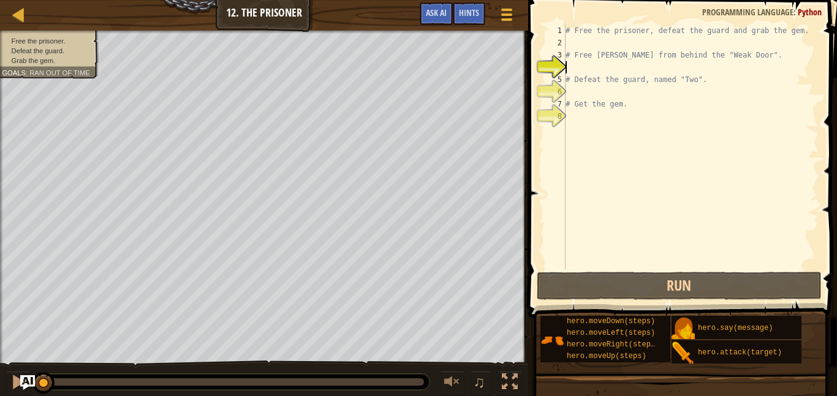
click at [636, 67] on div "# Free the prisoner, defeat the guard and grab the gem. # Free [PERSON_NAME] fr…" at bounding box center [690, 160] width 255 height 270
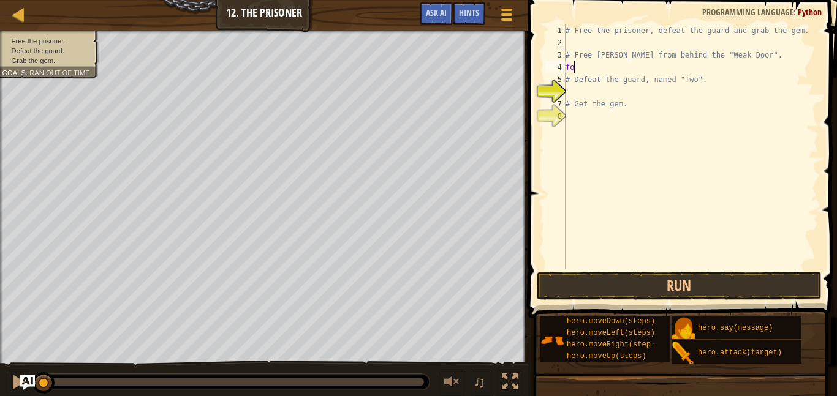
scroll to position [6, 1]
type textarea "f"
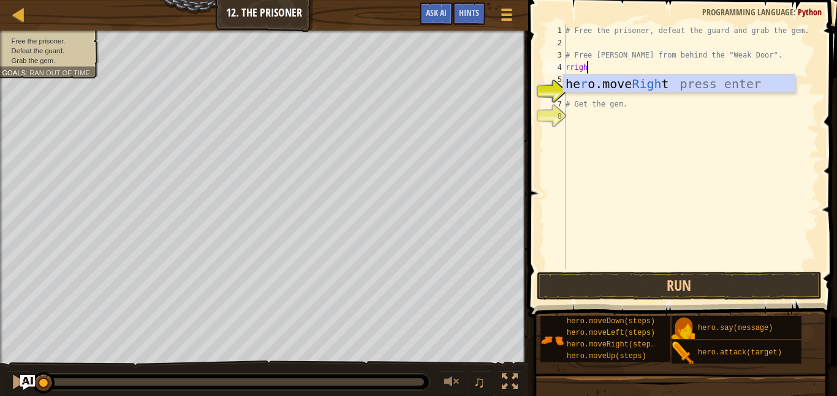
type textarea "rright"
click at [702, 90] on div "he r o.move Right press enter" at bounding box center [679, 102] width 232 height 55
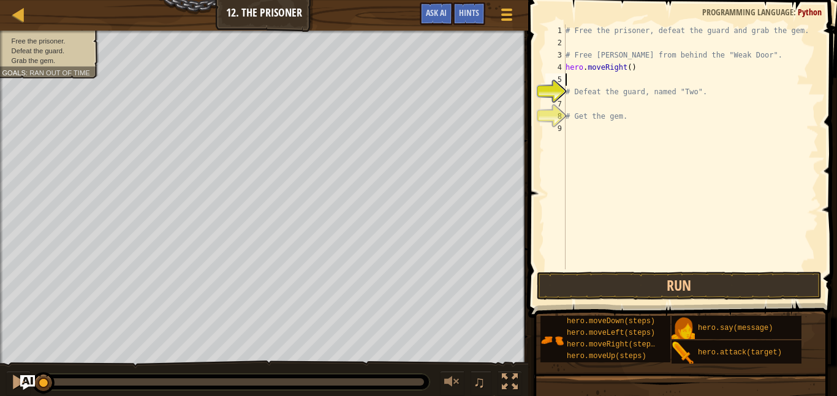
scroll to position [6, 0]
click at [589, 110] on div "# Free the prisoner, defeat the guard and grab the gem. # Free [PERSON_NAME] fr…" at bounding box center [690, 160] width 255 height 270
type textarea "# Get the gem."
click at [579, 100] on div "# Free the prisoner, defeat the guard and grab the gem. # Free [PERSON_NAME] fr…" at bounding box center [690, 160] width 255 height 270
click at [649, 60] on div "# Free the prisoner, defeat the guard and grab the gem. # Free [PERSON_NAME] fr…" at bounding box center [690, 160] width 255 height 270
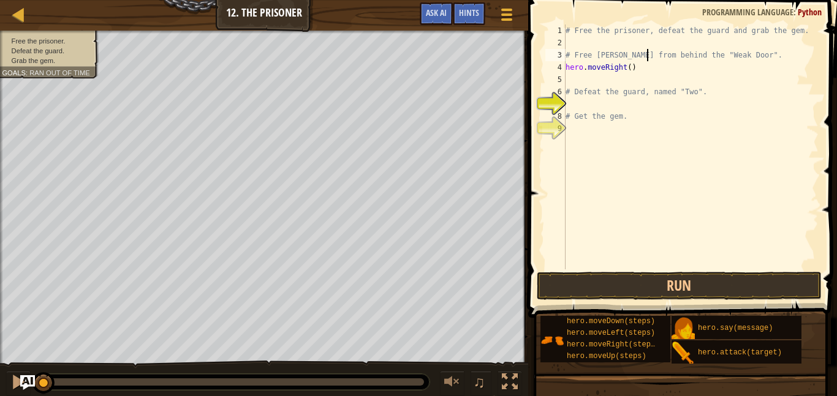
type textarea "# Free [PERSON_NAME] from behind the "Weak Door"."
click at [650, 74] on div "# Free the prisoner, defeat the guard and grab the gem. # Free [PERSON_NAME] fr…" at bounding box center [690, 160] width 255 height 270
click at [636, 64] on div "# Free the prisoner, defeat the guard and grab the gem. # Free [PERSON_NAME] fr…" at bounding box center [690, 160] width 255 height 270
type textarea "hero.moveRight()"
click at [706, 278] on button "Run" at bounding box center [679, 286] width 285 height 28
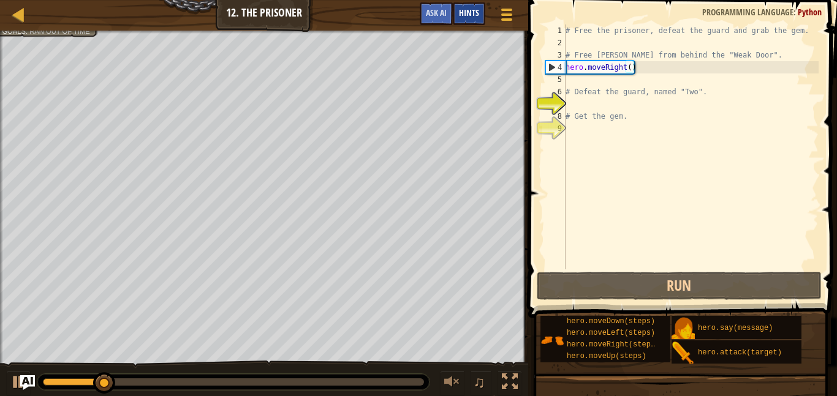
click at [477, 19] on div "Hints" at bounding box center [469, 13] width 32 height 23
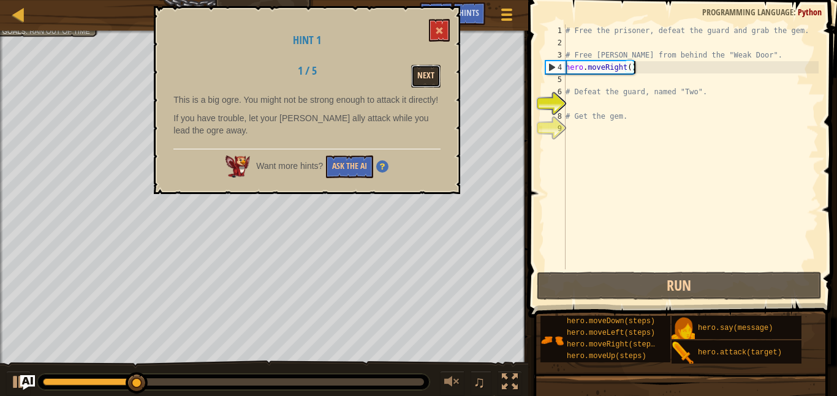
click at [424, 75] on button "Next" at bounding box center [425, 76] width 29 height 23
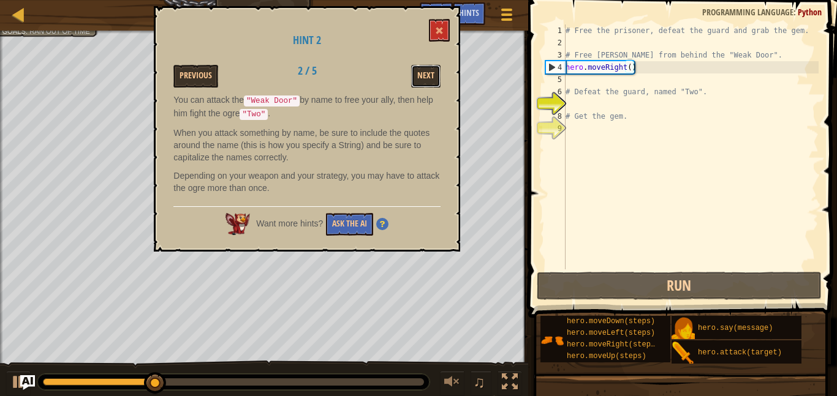
click at [424, 75] on button "Next" at bounding box center [425, 76] width 29 height 23
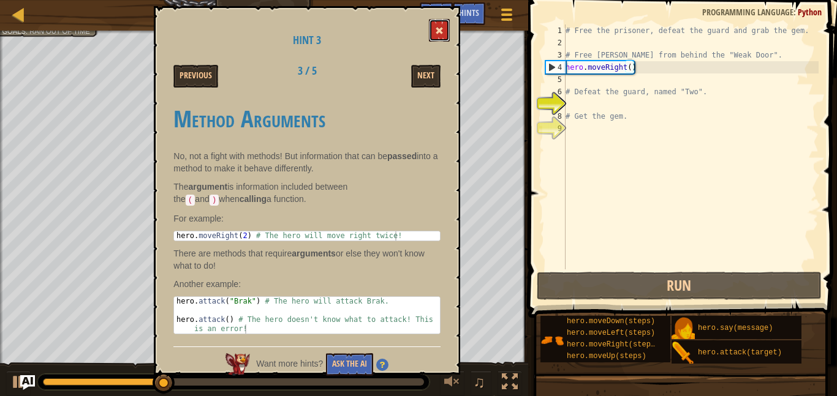
click at [434, 32] on button at bounding box center [439, 30] width 21 height 23
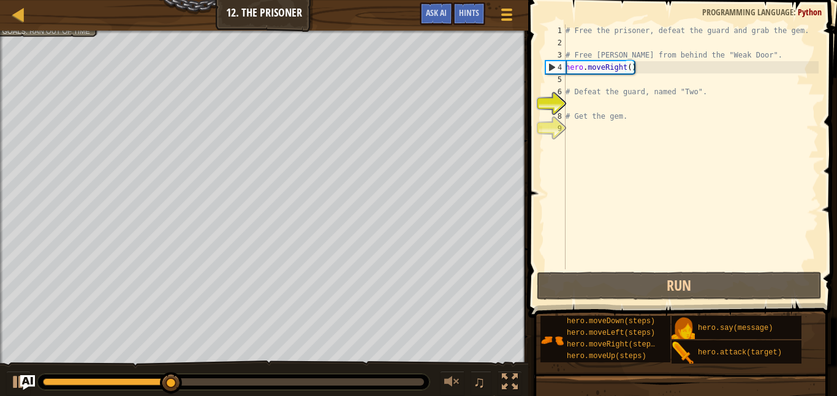
click at [573, 80] on div "# Free the prisoner, defeat the guard and grab the gem. # Free [PERSON_NAME] fr…" at bounding box center [690, 160] width 255 height 270
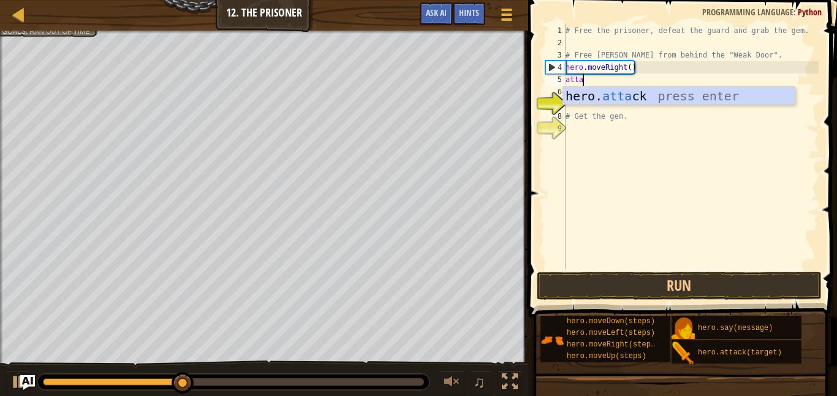
scroll to position [6, 2]
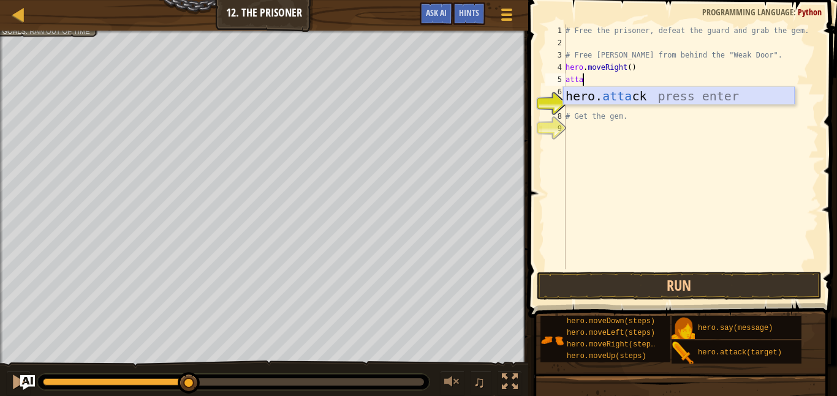
click at [595, 91] on div "hero. [PERSON_NAME] press enter" at bounding box center [679, 114] width 232 height 55
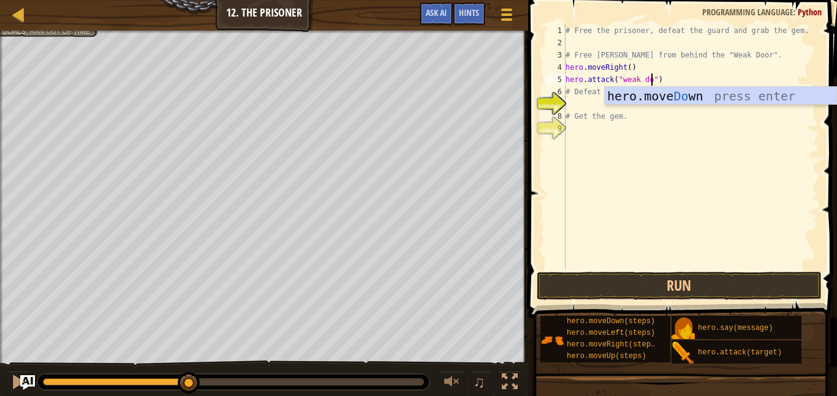
scroll to position [6, 13]
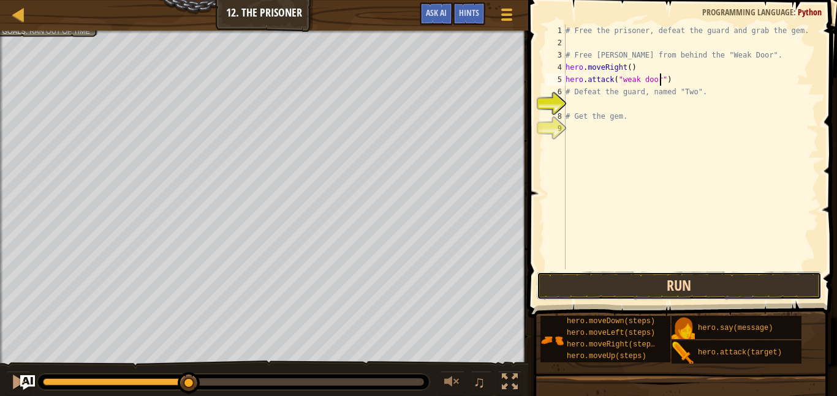
click at [668, 280] on button "Run" at bounding box center [679, 286] width 285 height 28
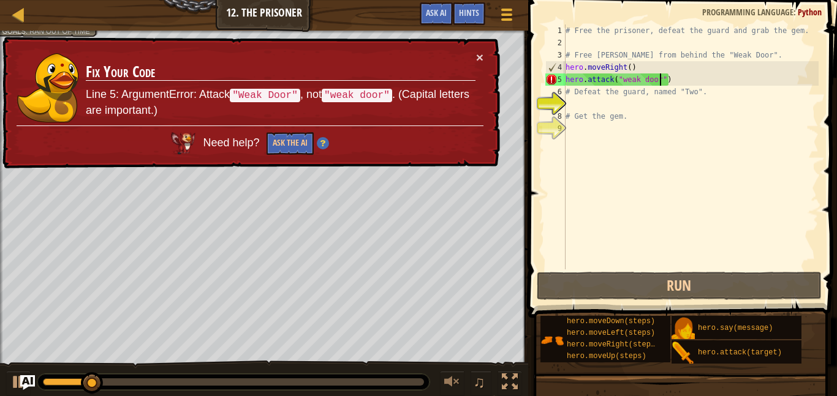
click at [627, 81] on div "# Free the prisoner, defeat the guard and grab the gem. # Free [PERSON_NAME] fr…" at bounding box center [690, 160] width 255 height 270
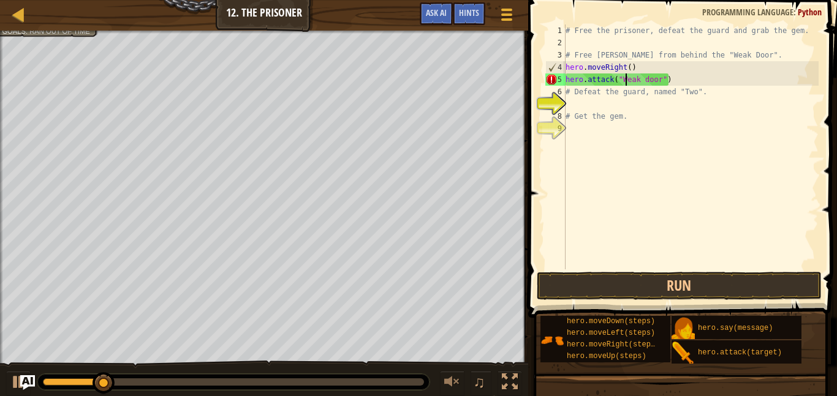
scroll to position [6, 9]
click at [645, 83] on div "# Free the prisoner, defeat the guard and grab the gem. # Free [PERSON_NAME] fr…" at bounding box center [690, 160] width 255 height 270
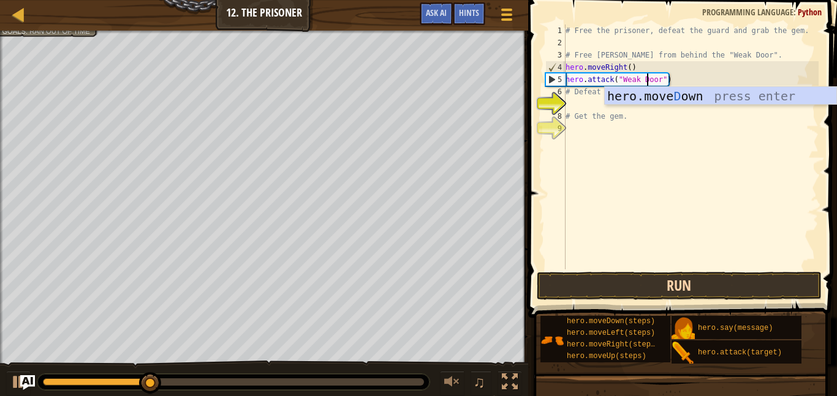
type textarea "hero.attack("Weak Door")"
click at [609, 282] on button "Run" at bounding box center [679, 286] width 285 height 28
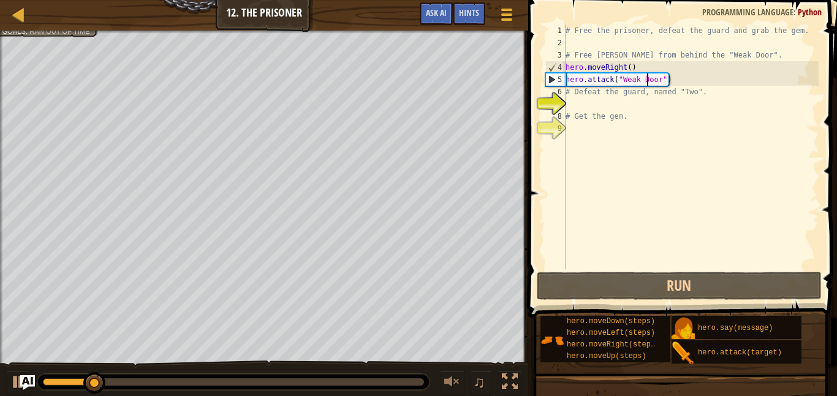
click at [599, 102] on div "# Free the prisoner, defeat the guard and grab the gem. # Free [PERSON_NAME] fr…" at bounding box center [690, 160] width 255 height 270
type textarea "f"
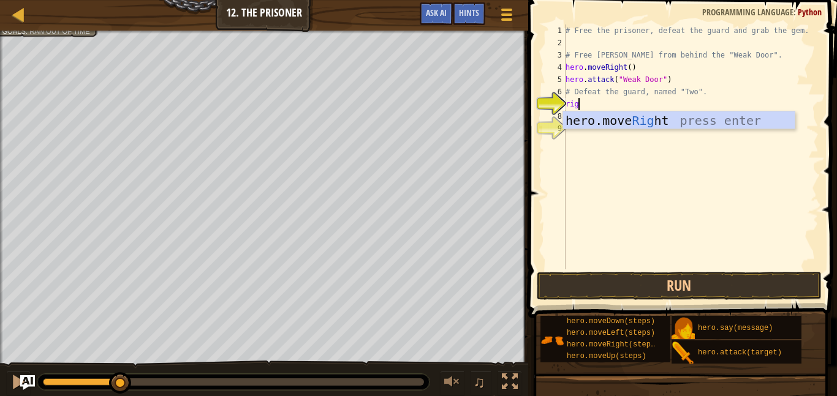
type textarea "right"
click at [626, 121] on div "hero.move Right press enter" at bounding box center [679, 138] width 232 height 55
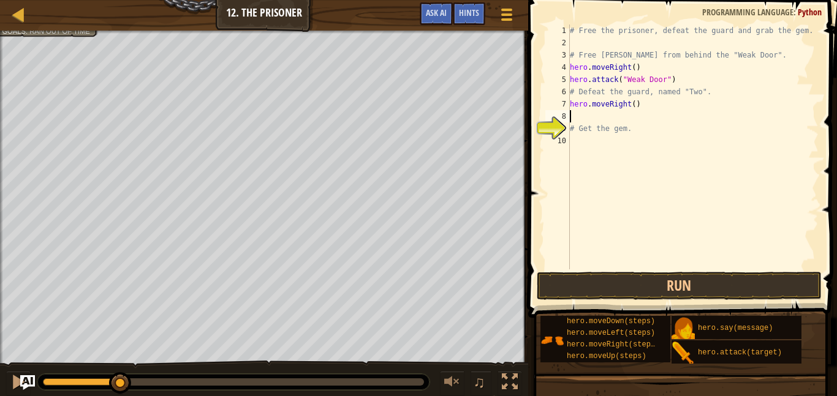
scroll to position [6, 0]
click at [631, 277] on button "Run" at bounding box center [679, 286] width 285 height 28
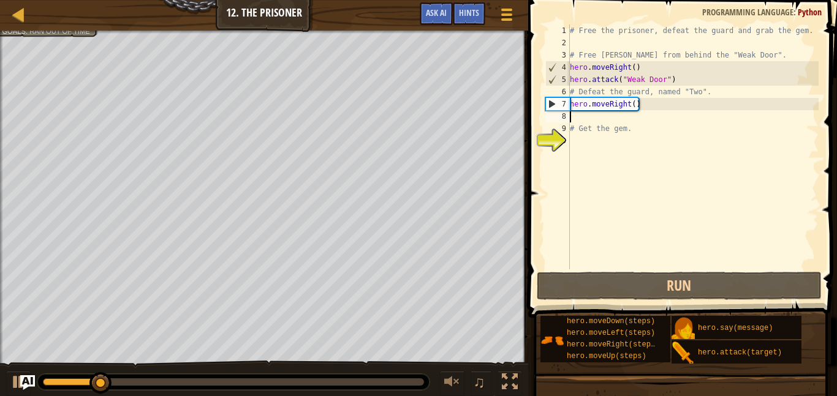
click at [633, 105] on div "# Free the prisoner, defeat the guard and grab the gem. # Free [PERSON_NAME] fr…" at bounding box center [692, 160] width 251 height 270
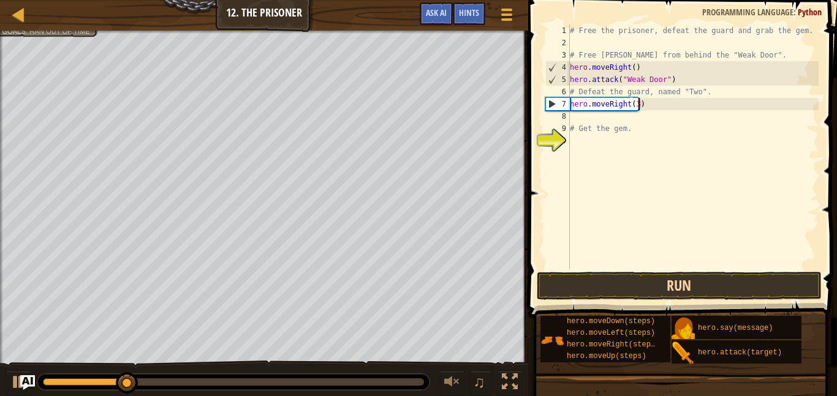
type textarea "hero.moveRight(3)"
click at [633, 282] on button "Run" at bounding box center [679, 286] width 285 height 28
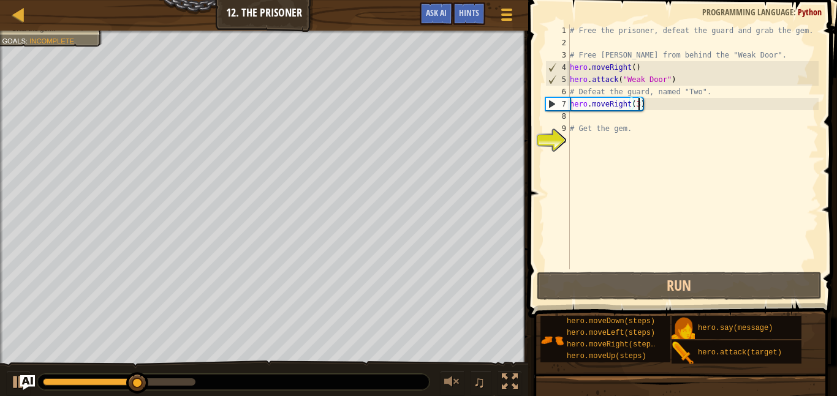
click at [635, 120] on div "# Free the prisoner, defeat the guard and grab the gem. # Free [PERSON_NAME] fr…" at bounding box center [692, 160] width 251 height 270
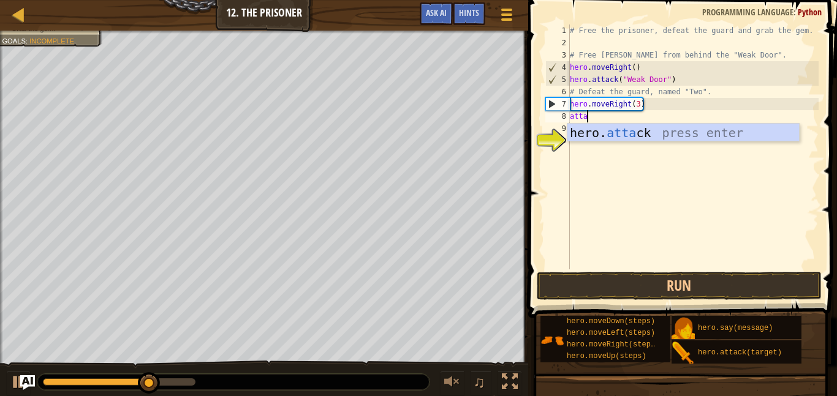
scroll to position [6, 2]
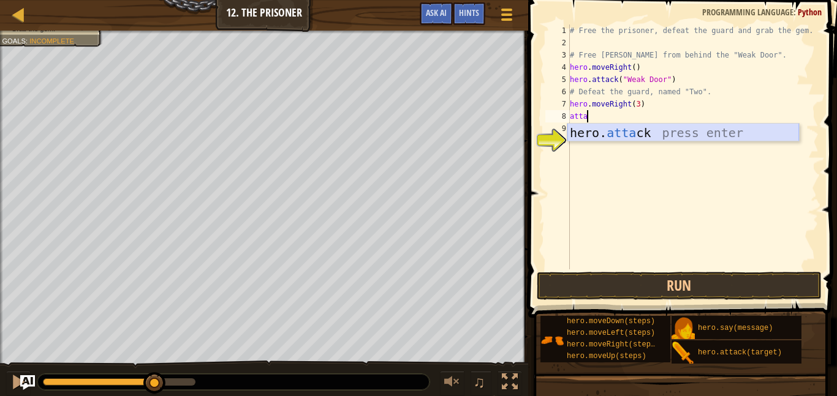
click at [644, 129] on div "hero. [PERSON_NAME] press enter" at bounding box center [683, 151] width 232 height 55
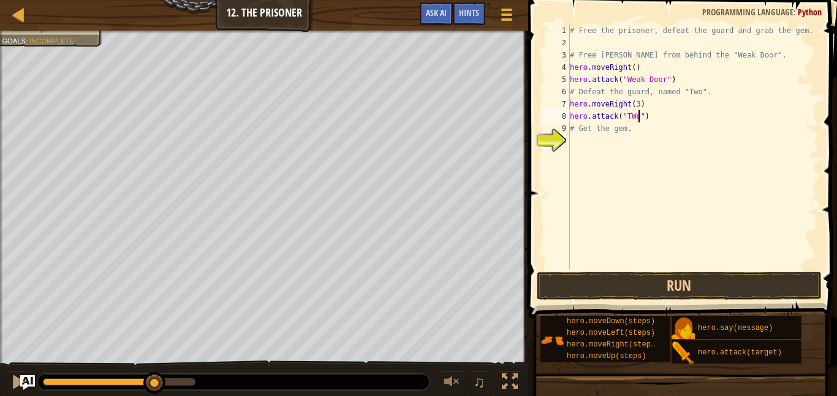
scroll to position [6, 10]
click at [649, 288] on button "Run" at bounding box center [679, 286] width 285 height 28
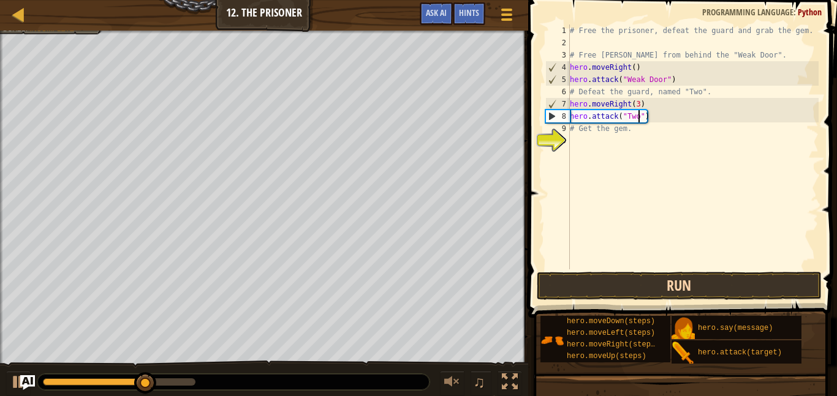
type textarea "hero.attack("Two")"
click at [623, 289] on button "Run" at bounding box center [679, 286] width 285 height 28
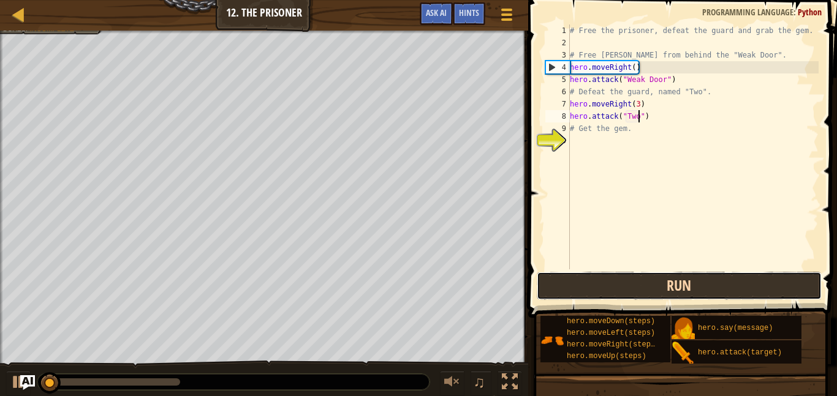
click at [623, 289] on button "Run" at bounding box center [679, 286] width 285 height 28
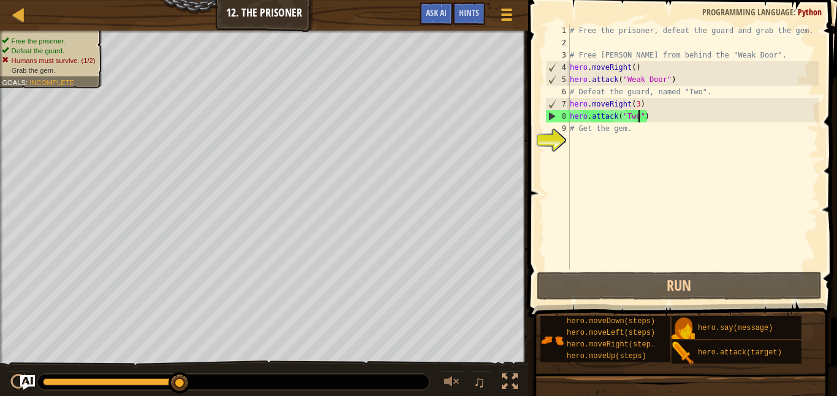
click at [655, 120] on div "# Free the prisoner, defeat the guard and grab the gem. # Free [PERSON_NAME] fr…" at bounding box center [692, 160] width 251 height 270
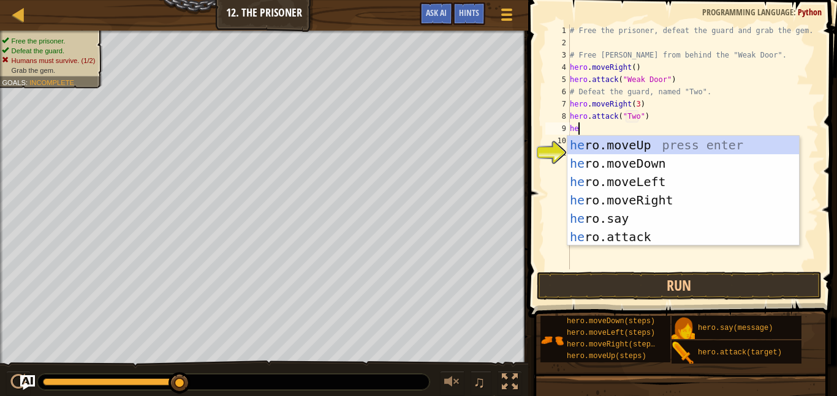
scroll to position [6, 1]
click at [670, 228] on div "her o.moveUp press enter her o.moveDown press enter her o.moveLeft press enter …" at bounding box center [683, 209] width 232 height 147
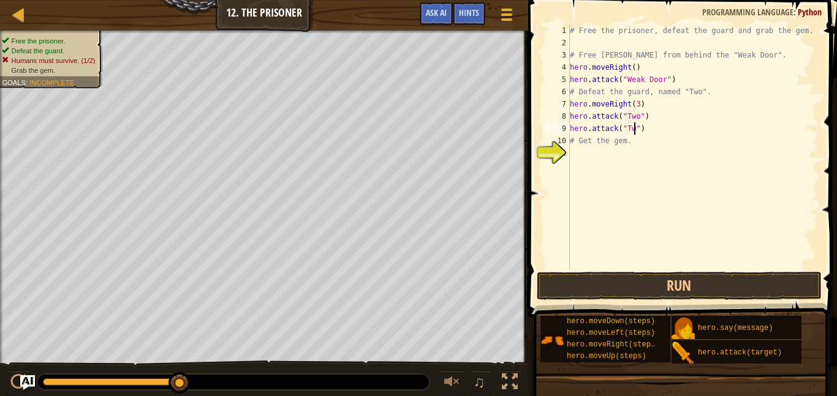
scroll to position [6, 10]
click at [674, 285] on button "Run" at bounding box center [679, 286] width 285 height 28
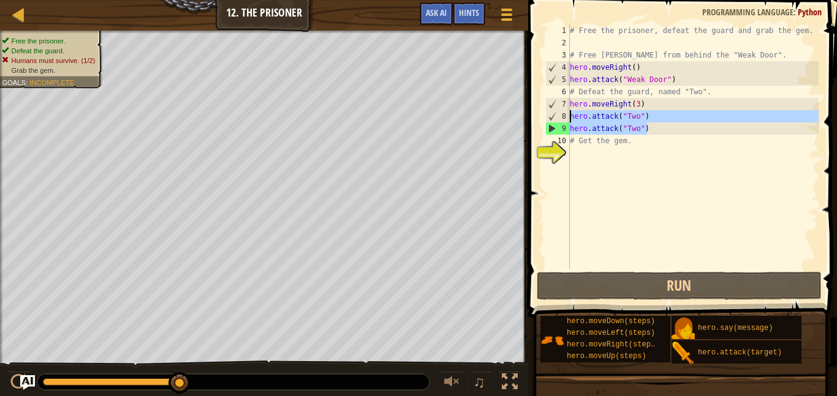
drag, startPoint x: 648, startPoint y: 132, endPoint x: 569, endPoint y: 118, distance: 80.2
click at [569, 118] on div "hero.attack("Two") 1 2 3 4 5 6 7 8 9 10 11 # Free the prisoner, defeat the guar…" at bounding box center [681, 147] width 276 height 245
type textarea "hero.attack("Two") hero.attack("Two")"
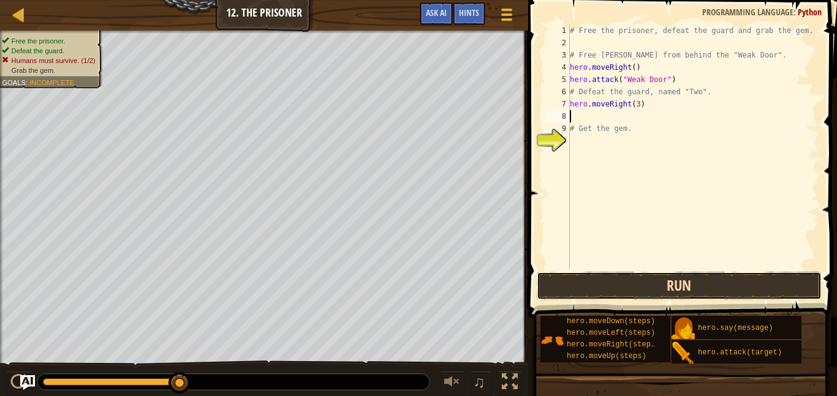
click at [627, 285] on button "Run" at bounding box center [679, 286] width 285 height 28
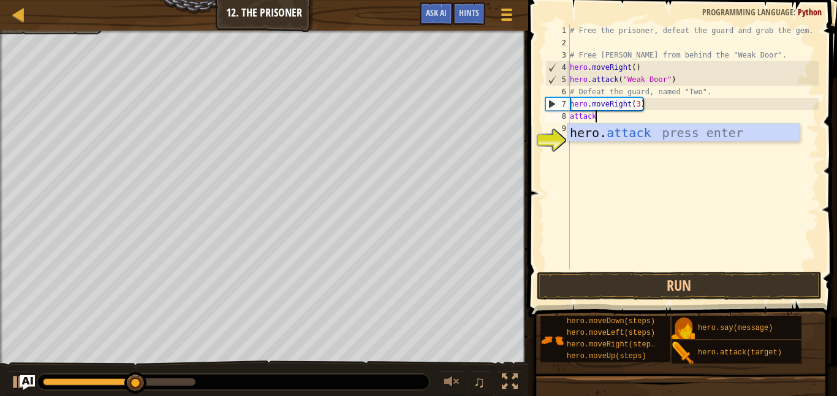
scroll to position [6, 3]
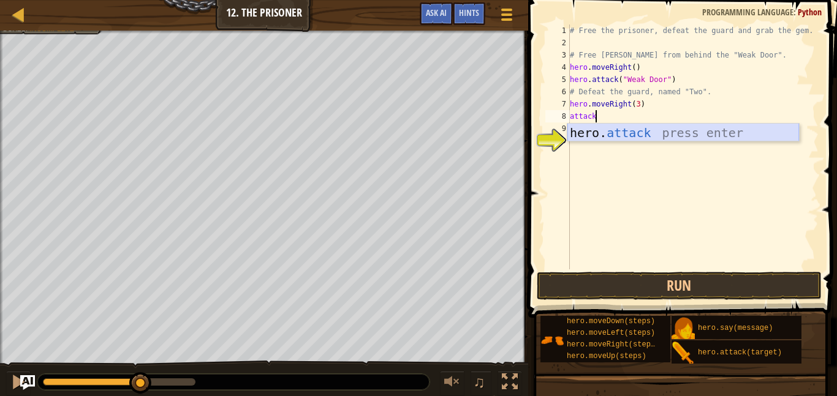
click at [676, 132] on div "hero. attack press enter" at bounding box center [683, 151] width 232 height 55
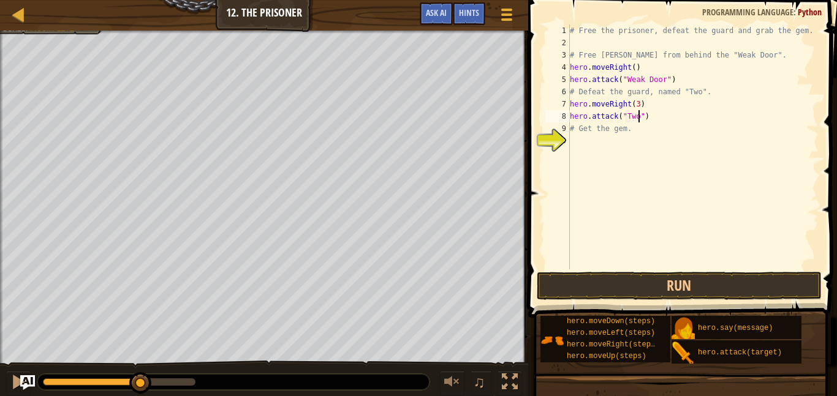
scroll to position [6, 10]
type textarea "hero.attack("Two")"
click at [650, 282] on button "Run" at bounding box center [679, 286] width 285 height 28
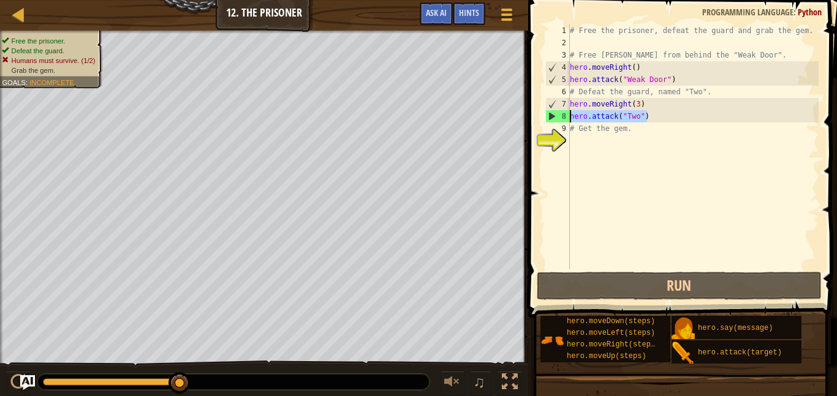
drag, startPoint x: 652, startPoint y: 114, endPoint x: 559, endPoint y: 117, distance: 93.8
click at [559, 117] on div "hero.attack("Two") 1 2 3 4 5 6 7 8 9 10 # Free the prisoner, defeat the guard a…" at bounding box center [681, 147] width 276 height 245
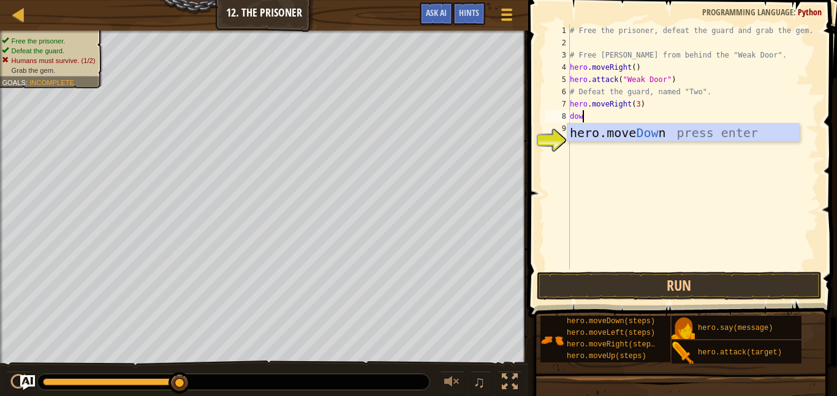
type textarea "down"
click at [673, 132] on div "hero.move Down press enter" at bounding box center [683, 151] width 232 height 55
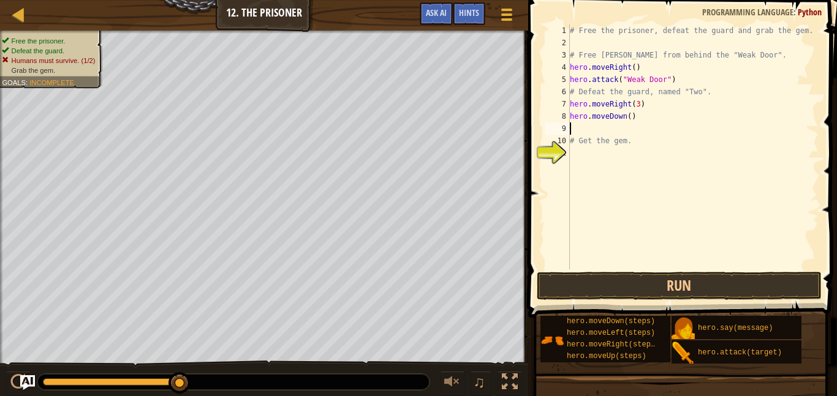
click at [629, 118] on div "# Free the prisoner, defeat the guard and grab the gem. # Free [PERSON_NAME] fr…" at bounding box center [692, 160] width 251 height 270
type textarea "hero.moveDown(3)"
click at [662, 289] on button "Run" at bounding box center [679, 286] width 285 height 28
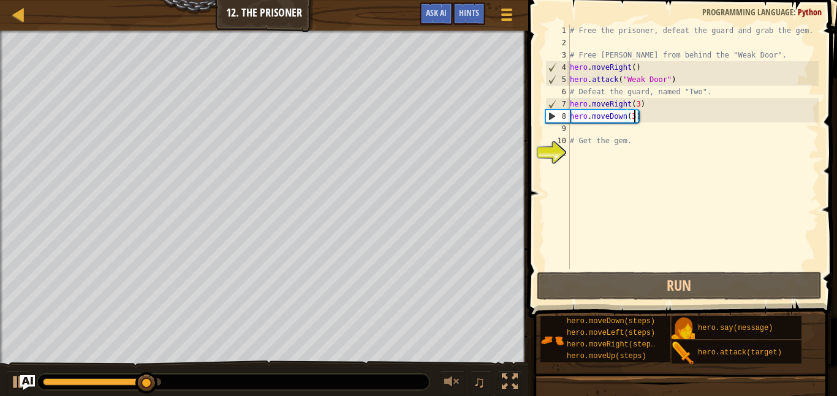
click at [584, 132] on div "# Free the prisoner, defeat the guard and grab the gem. # Free [PERSON_NAME] fr…" at bounding box center [692, 160] width 251 height 270
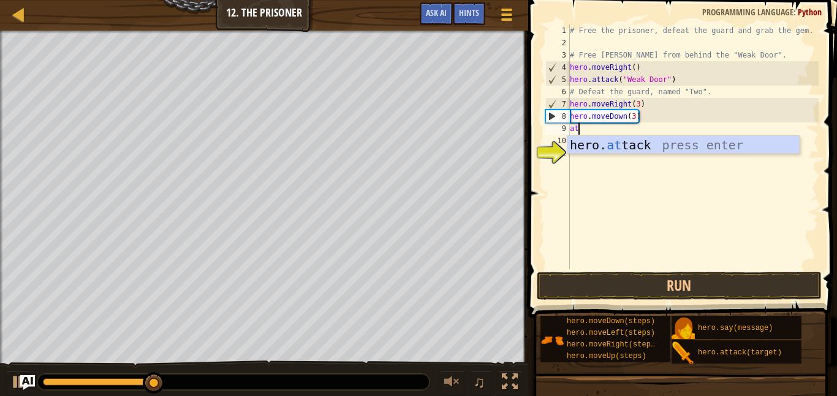
scroll to position [6, 2]
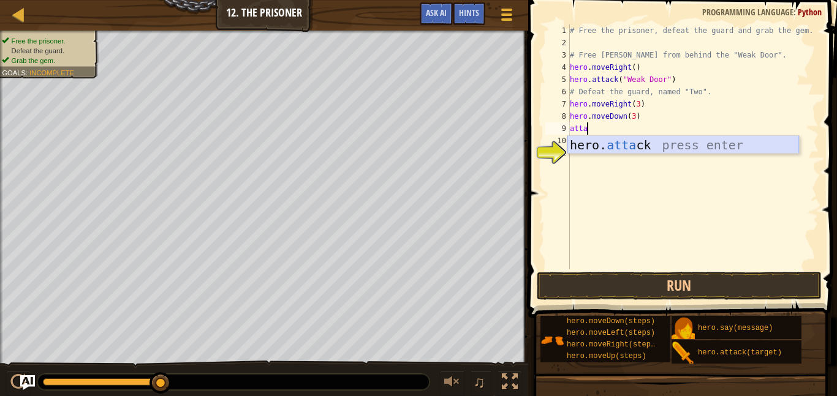
click at [638, 143] on div "hero. [PERSON_NAME] press enter" at bounding box center [683, 163] width 232 height 55
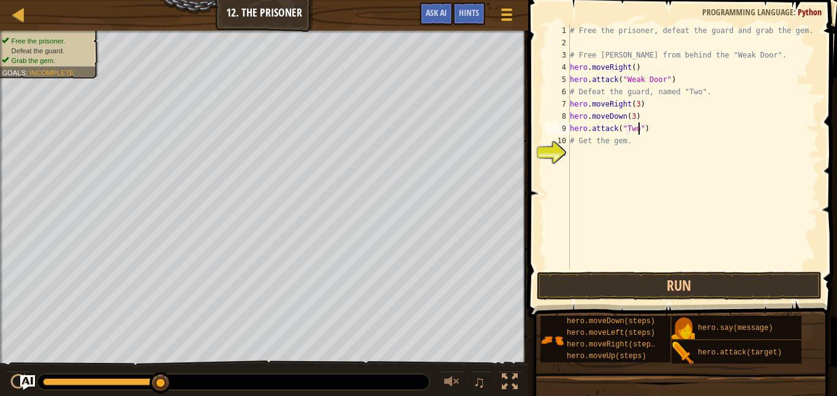
scroll to position [6, 10]
click at [718, 276] on button "Run" at bounding box center [679, 286] width 285 height 28
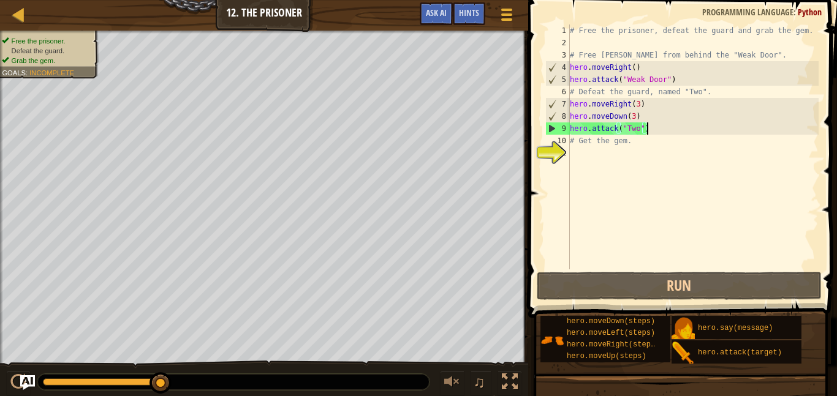
drag, startPoint x: 653, startPoint y: 130, endPoint x: 645, endPoint y: 124, distance: 9.7
click at [645, 124] on div "# Free the prisoner, defeat the guard and grab the gem. # Free [PERSON_NAME] fr…" at bounding box center [692, 160] width 251 height 270
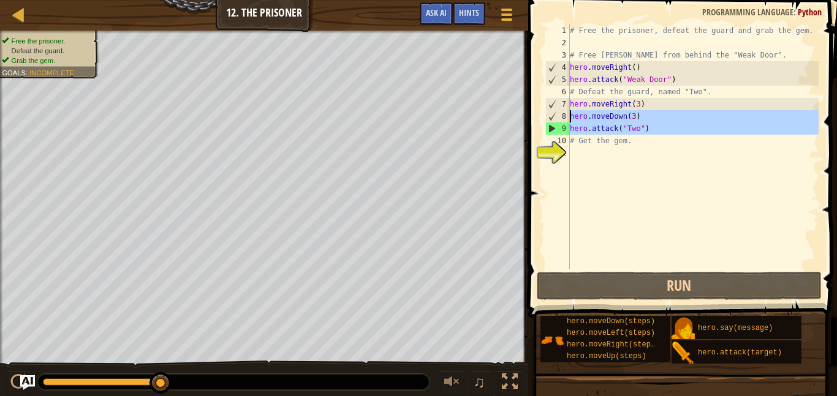
drag, startPoint x: 553, startPoint y: 127, endPoint x: 552, endPoint y: 118, distance: 8.6
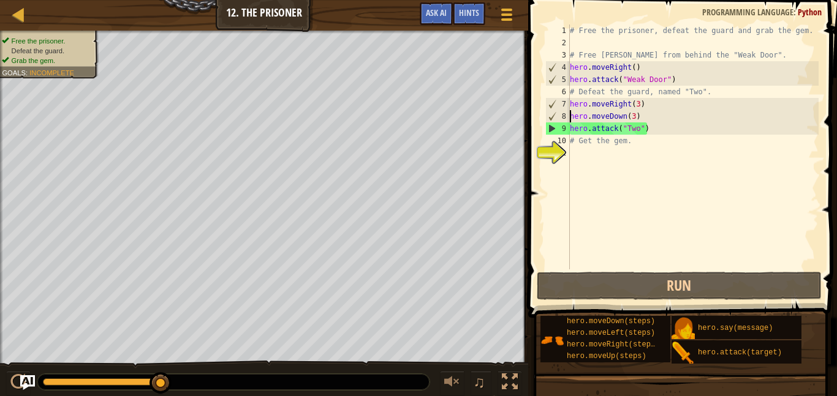
scroll to position [6, 9]
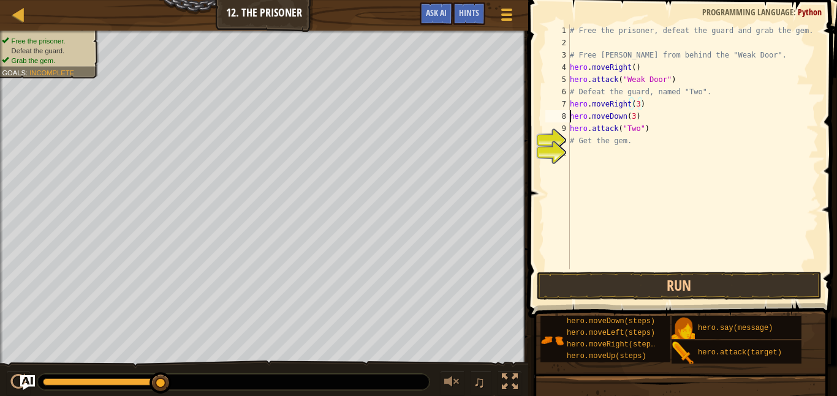
type textarea "hero.moveDown(3)"
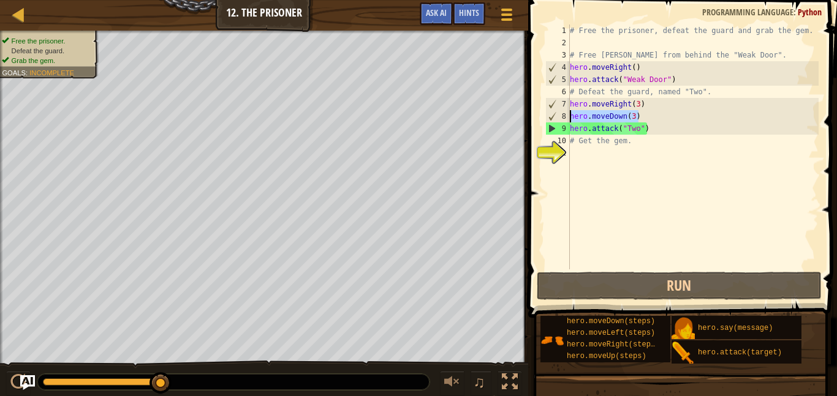
drag, startPoint x: 642, startPoint y: 115, endPoint x: 559, endPoint y: 118, distance: 83.4
click at [559, 118] on div "hero.moveDown(3) 1 2 3 4 5 6 7 8 9 10 11 # Free the prisoner, defeat the guard …" at bounding box center [681, 147] width 276 height 245
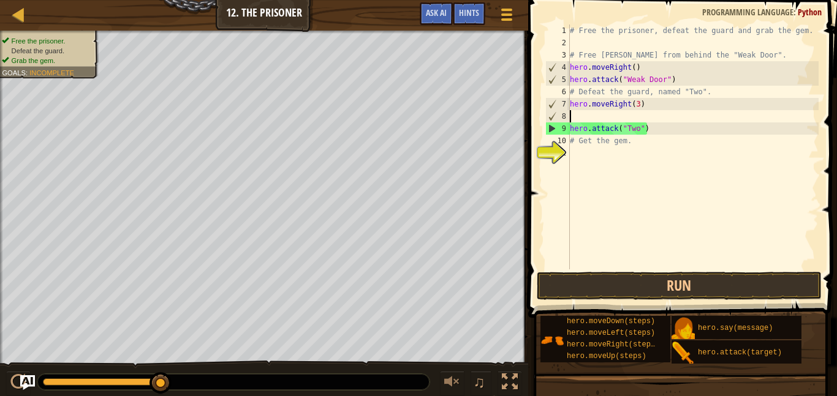
scroll to position [6, 0]
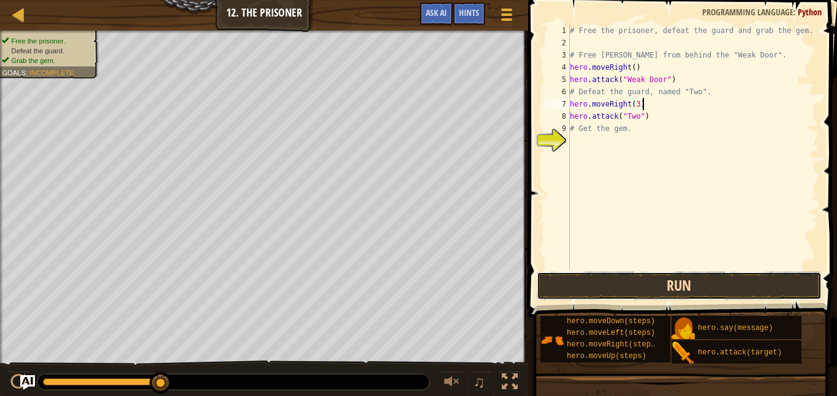
click at [620, 288] on button "Run" at bounding box center [679, 286] width 285 height 28
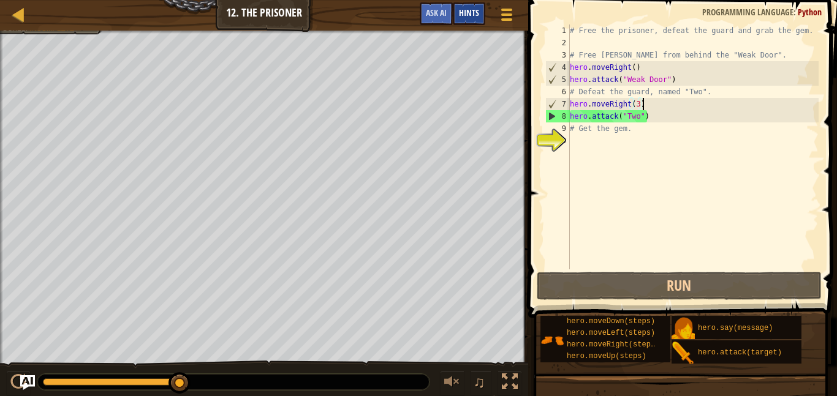
click at [459, 15] on span "Hints" at bounding box center [469, 13] width 20 height 12
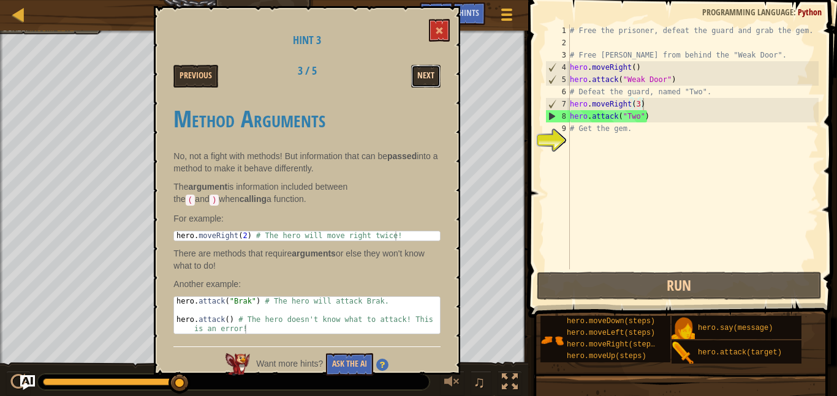
click at [434, 74] on button "Next" at bounding box center [425, 76] width 29 height 23
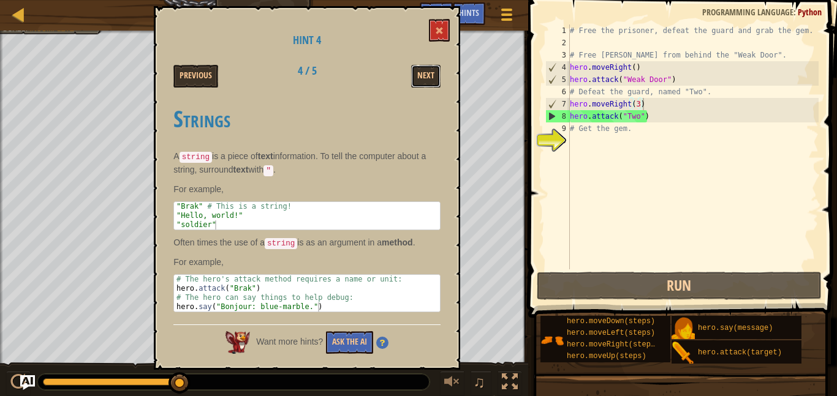
click at [434, 74] on button "Next" at bounding box center [425, 76] width 29 height 23
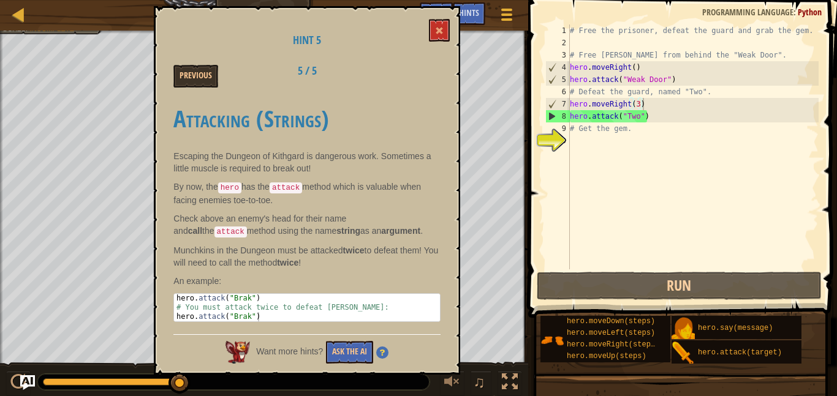
click at [664, 116] on div "# Free the prisoner, defeat the guard and grab the gem. # Free [PERSON_NAME] fr…" at bounding box center [692, 160] width 251 height 270
type textarea "hero.attack("Two")"
click at [442, 34] on span at bounding box center [439, 30] width 9 height 9
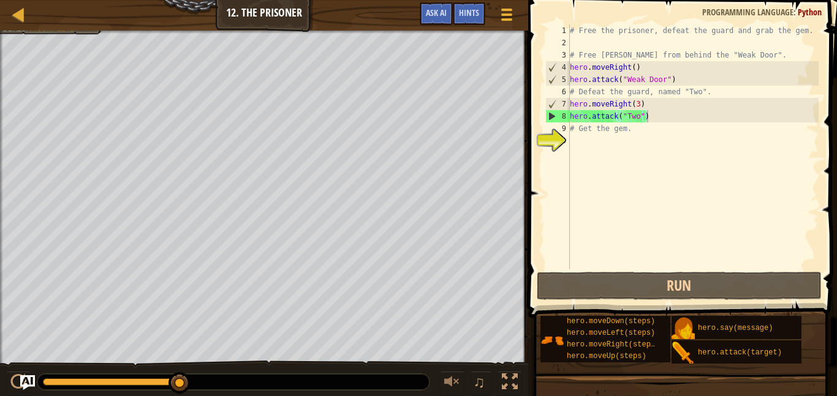
click at [660, 116] on div "# Free the prisoner, defeat the guard and grab the gem. # Free [PERSON_NAME] fr…" at bounding box center [692, 160] width 251 height 270
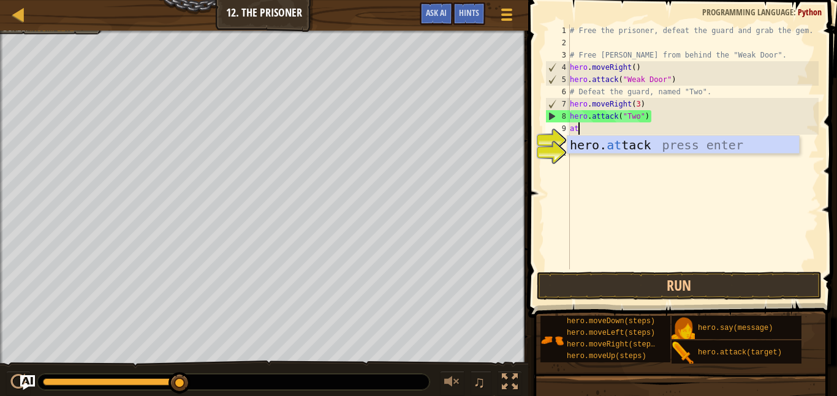
scroll to position [6, 2]
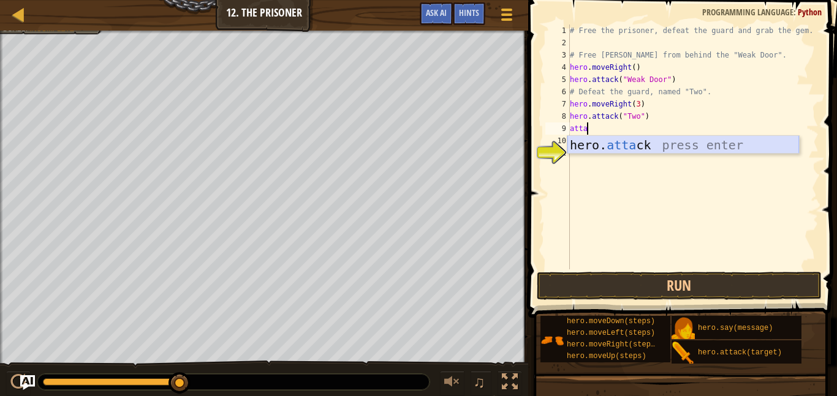
click at [685, 148] on div "hero. [PERSON_NAME] press enter" at bounding box center [683, 163] width 232 height 55
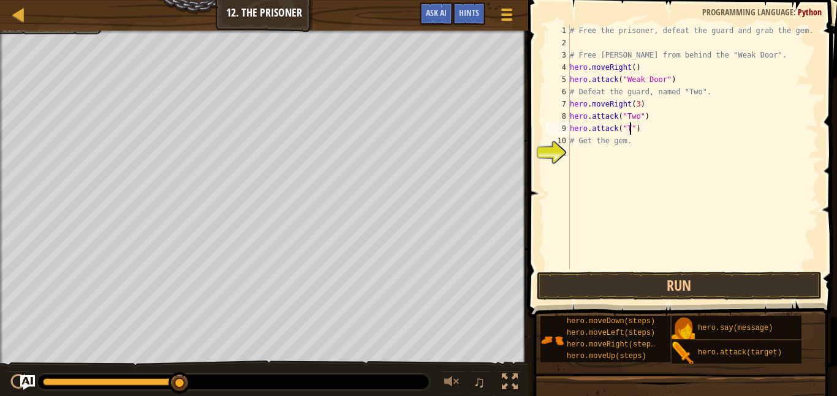
scroll to position [6, 10]
click at [638, 105] on div "# Free the prisoner, defeat the guard and grab the gem. # Free [PERSON_NAME] fr…" at bounding box center [692, 160] width 251 height 270
click at [652, 282] on button "Run" at bounding box center [679, 286] width 285 height 28
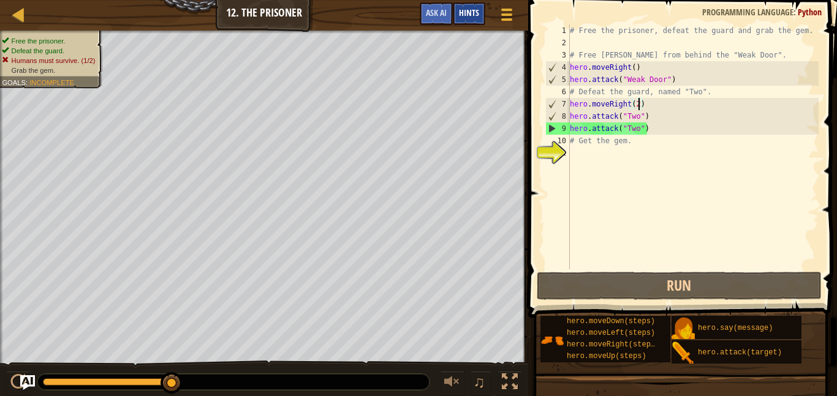
click at [455, 14] on div "Hints" at bounding box center [469, 13] width 32 height 23
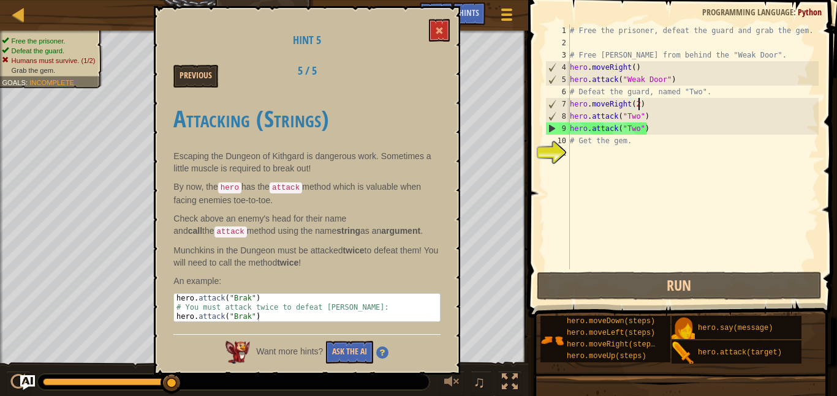
click at [430, 42] on h1 "Hint 5" at bounding box center [306, 40] width 267 height 12
click at [435, 21] on button at bounding box center [439, 30] width 21 height 23
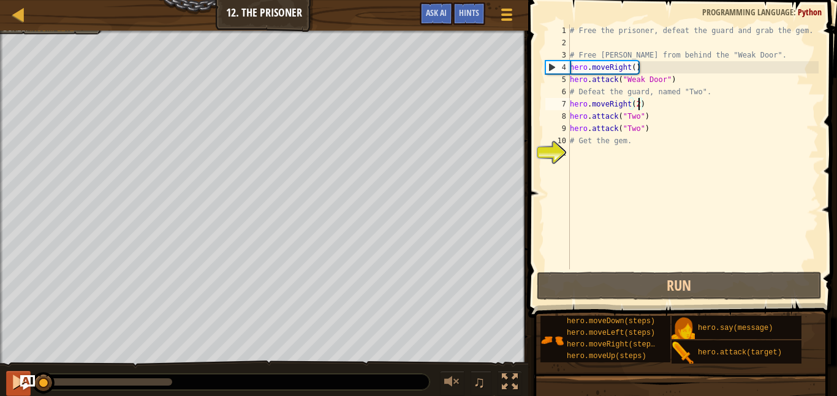
drag, startPoint x: 172, startPoint y: 387, endPoint x: 7, endPoint y: 380, distance: 165.5
click at [7, 380] on div "♫" at bounding box center [264, 379] width 528 height 37
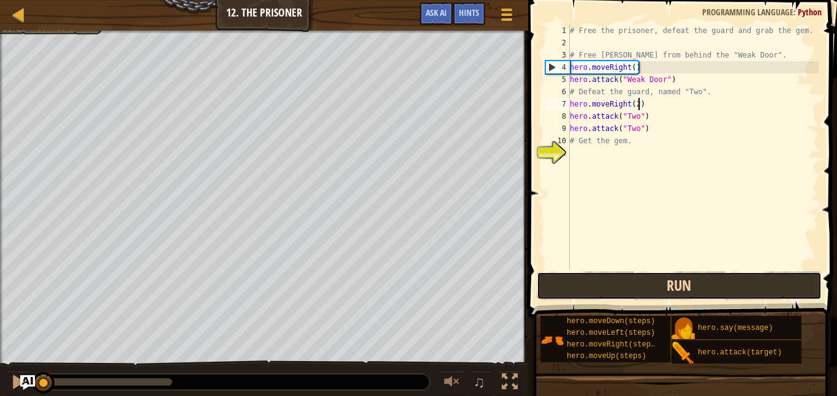
click at [661, 284] on button "Run" at bounding box center [679, 286] width 285 height 28
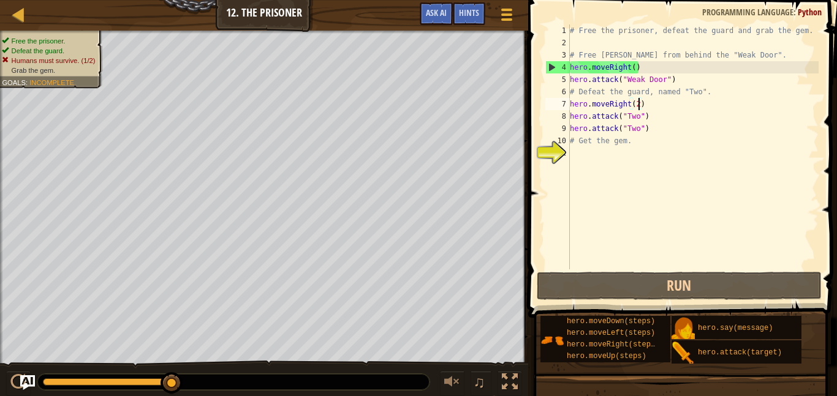
click at [670, 132] on div "# Free the prisoner, defeat the guard and grab the gem. # Free [PERSON_NAME] fr…" at bounding box center [692, 160] width 251 height 270
type textarea "hero.attack("Two")"
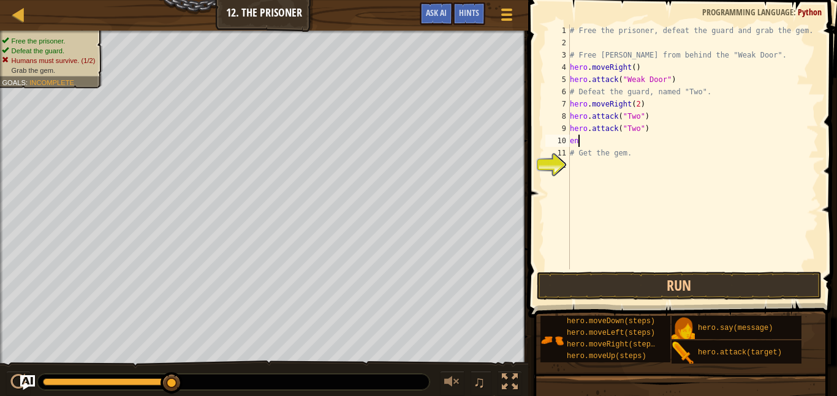
scroll to position [6, 0]
type textarea "e"
type textarea "d"
type textarea "f"
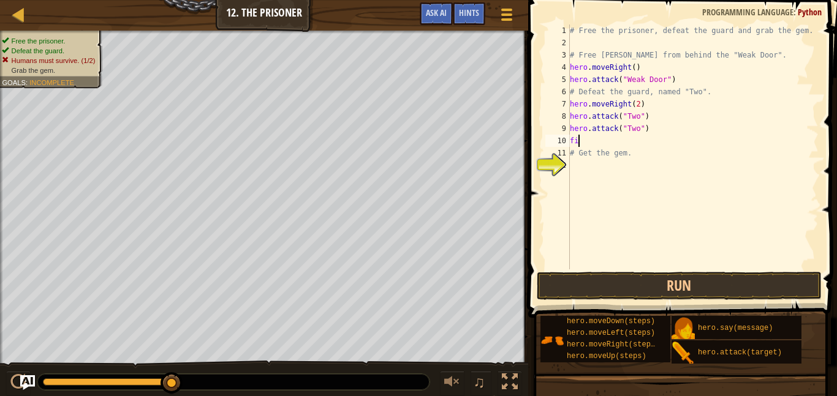
scroll to position [6, 0]
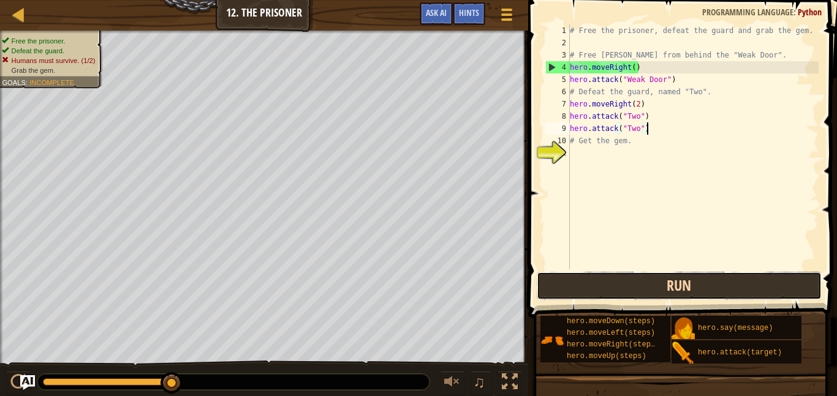
click at [609, 293] on button "Run" at bounding box center [679, 286] width 285 height 28
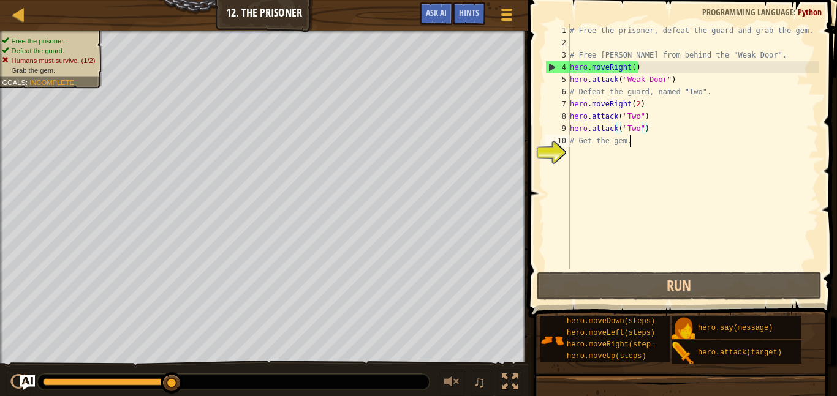
click at [635, 146] on div "# Free the prisoner, defeat the guard and grab the gem. # Free [PERSON_NAME] fr…" at bounding box center [692, 160] width 251 height 270
type textarea "# Get the gem."
click at [595, 160] on div "# Free the prisoner, defeat the guard and grab the gem. # Free [PERSON_NAME] fr…" at bounding box center [692, 160] width 251 height 270
click at [639, 103] on div "# Free the prisoner, defeat the guard and grab the gem. # Free [PERSON_NAME] fr…" at bounding box center [692, 160] width 251 height 270
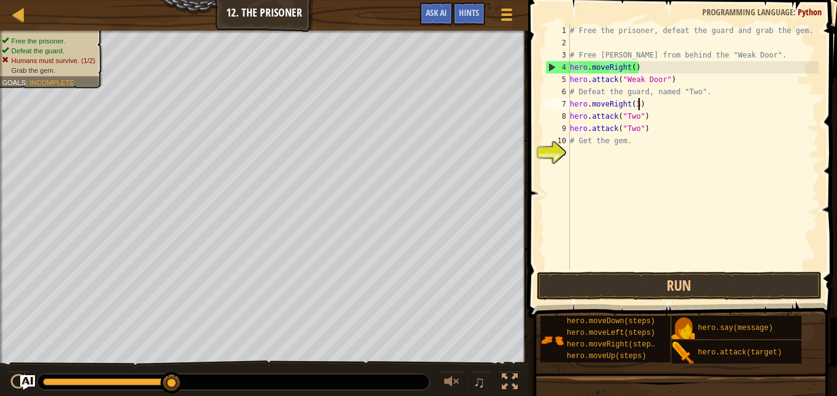
scroll to position [6, 10]
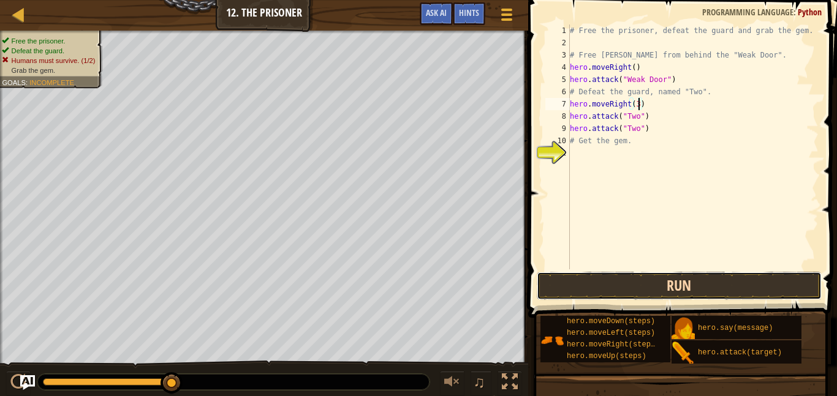
click at [623, 275] on button "Run" at bounding box center [679, 286] width 285 height 28
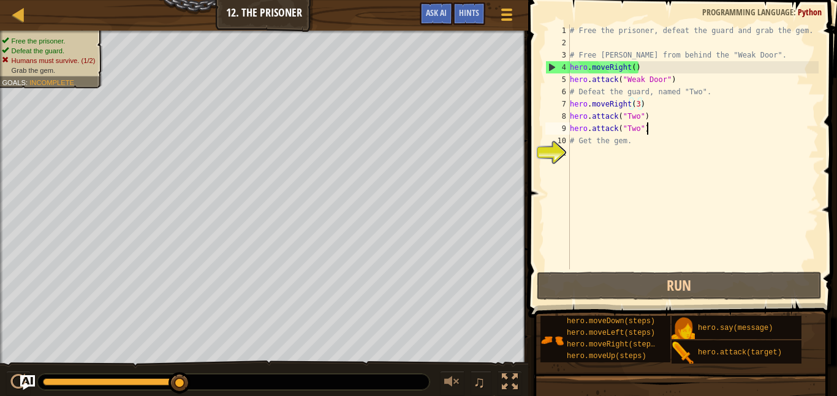
click at [669, 130] on div "# Free the prisoner, defeat the guard and grab the gem. # Free [PERSON_NAME] fr…" at bounding box center [692, 160] width 251 height 270
click at [477, 22] on div "Hints" at bounding box center [469, 13] width 32 height 23
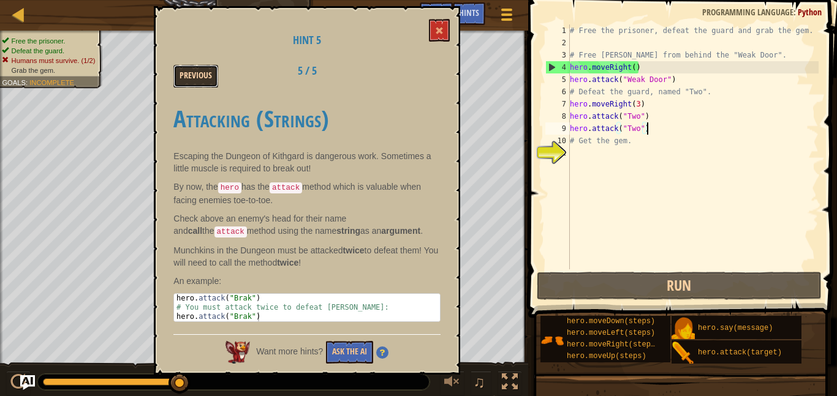
click at [210, 83] on button "Previous" at bounding box center [195, 76] width 45 height 23
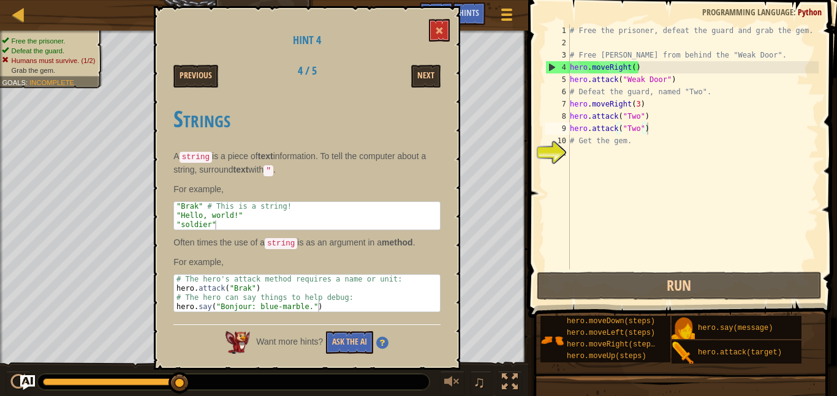
click at [210, 83] on button "Previous" at bounding box center [195, 76] width 45 height 23
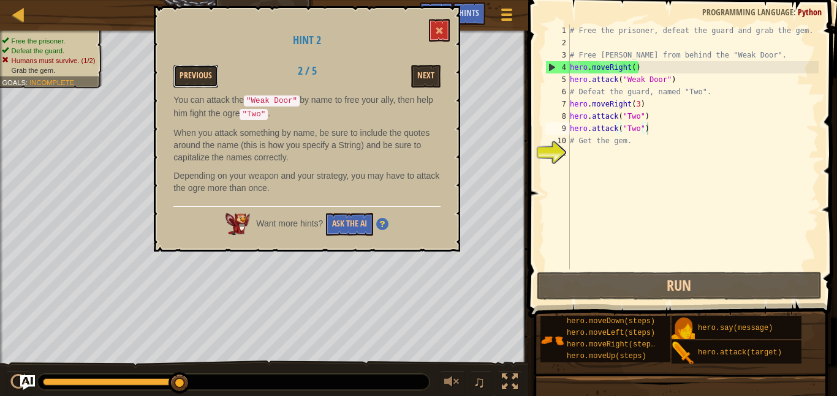
click at [210, 83] on button "Previous" at bounding box center [195, 76] width 45 height 23
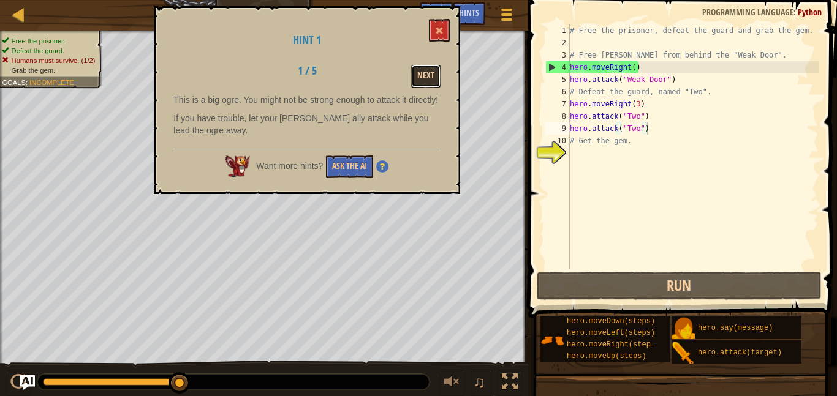
click at [425, 75] on button "Next" at bounding box center [425, 76] width 29 height 23
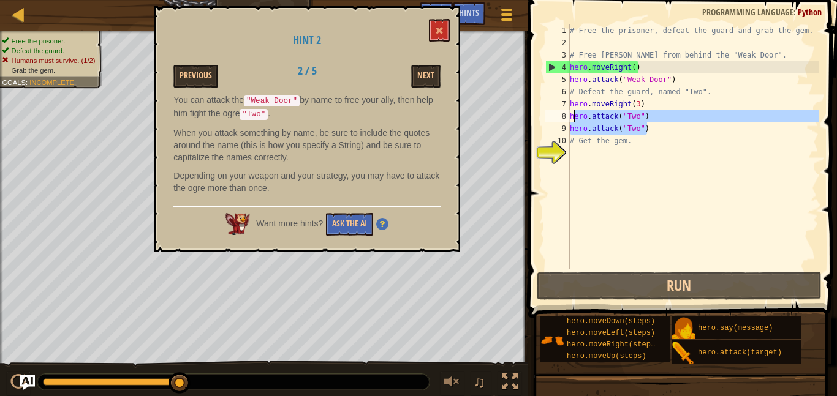
drag, startPoint x: 650, startPoint y: 131, endPoint x: 573, endPoint y: 119, distance: 78.7
click at [573, 119] on div "# Free the prisoner, defeat the guard and grab the gem. # Free [PERSON_NAME] fr…" at bounding box center [692, 160] width 251 height 270
type textarea "h"
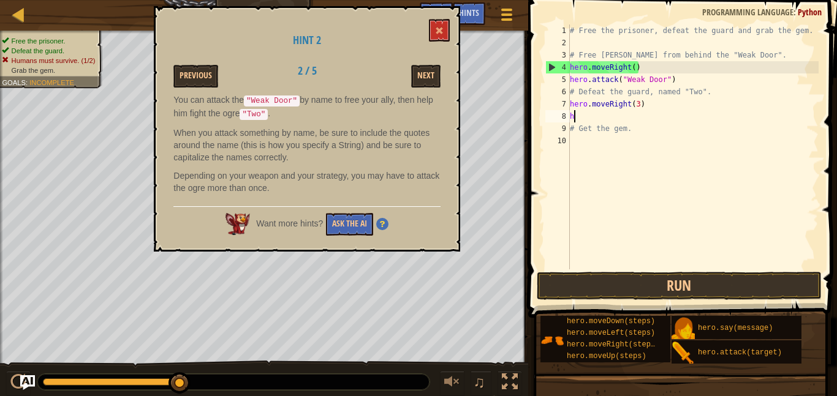
scroll to position [6, 0]
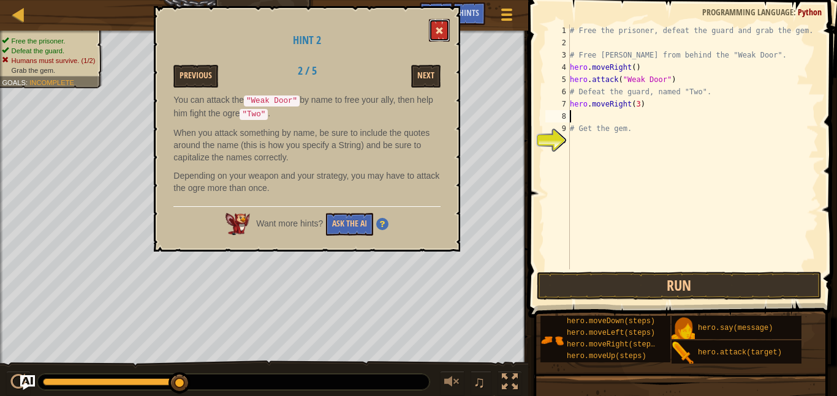
click at [434, 32] on button at bounding box center [439, 30] width 21 height 23
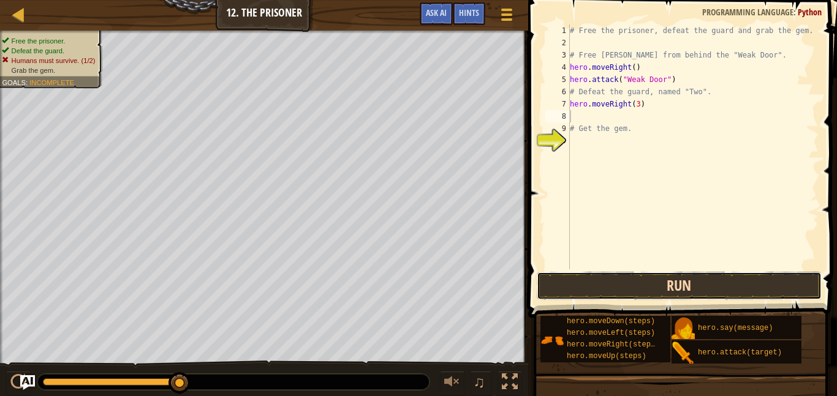
click at [622, 280] on button "Run" at bounding box center [679, 286] width 285 height 28
type textarea "f"
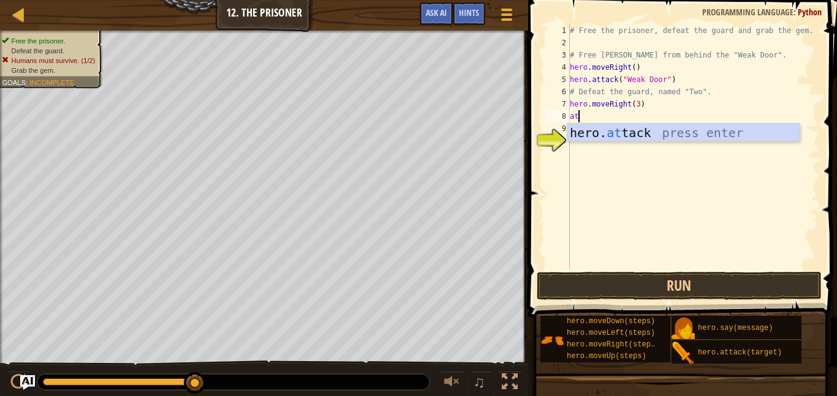
scroll to position [6, 1]
click at [654, 127] on div "hero. att ack press enter" at bounding box center [683, 151] width 232 height 55
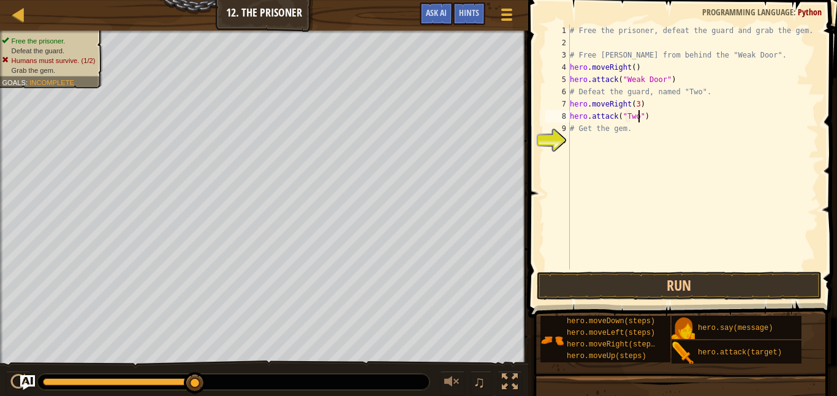
scroll to position [6, 10]
type textarea "hero.attack("Two")"
click at [463, 10] on span "Hints" at bounding box center [469, 13] width 20 height 12
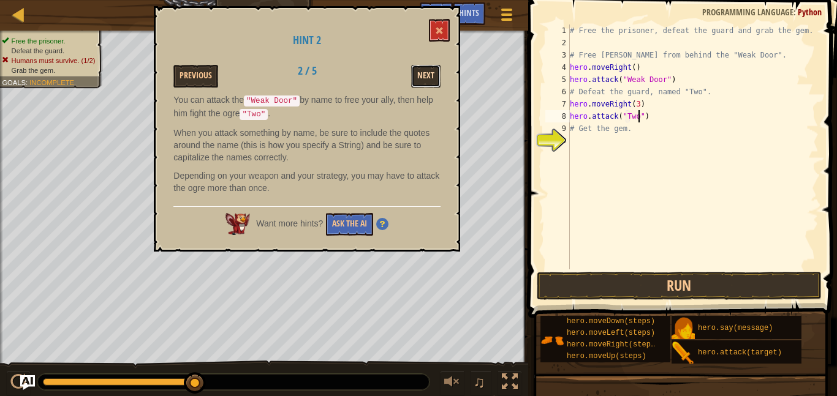
click at [421, 72] on button "Next" at bounding box center [425, 76] width 29 height 23
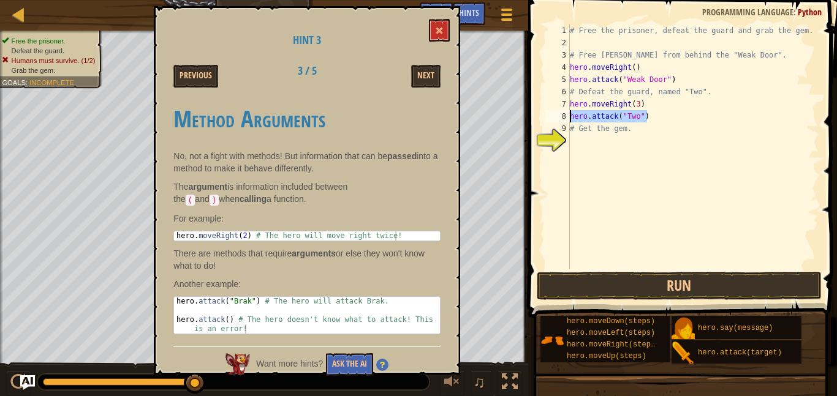
drag, startPoint x: 649, startPoint y: 117, endPoint x: 568, endPoint y: 110, distance: 80.5
click at [568, 110] on div "hero.attack("Two") 1 2 3 4 5 6 7 8 9 10 # Free the prisoner, defeat the guard a…" at bounding box center [681, 147] width 276 height 245
paste textarea
paste textarea "hero.attack("Two")"
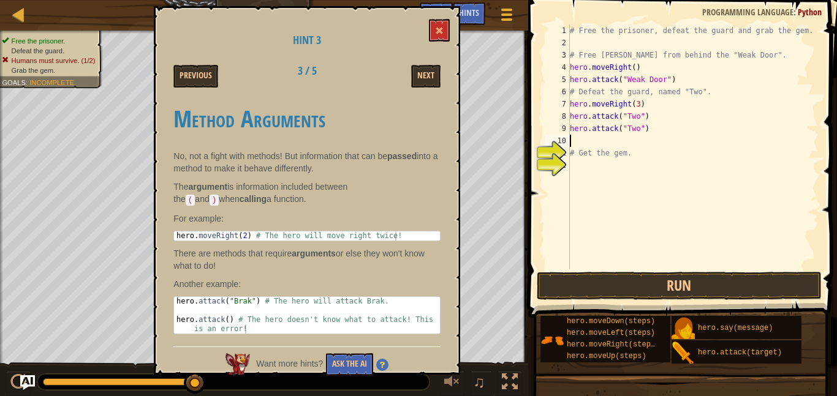
type textarea "hero.attack("Two")"
type textarea "v"
paste textarea "hero.attack("Two")"
type textarea "hero.attack("Two")"
click at [435, 33] on span at bounding box center [439, 30] width 9 height 9
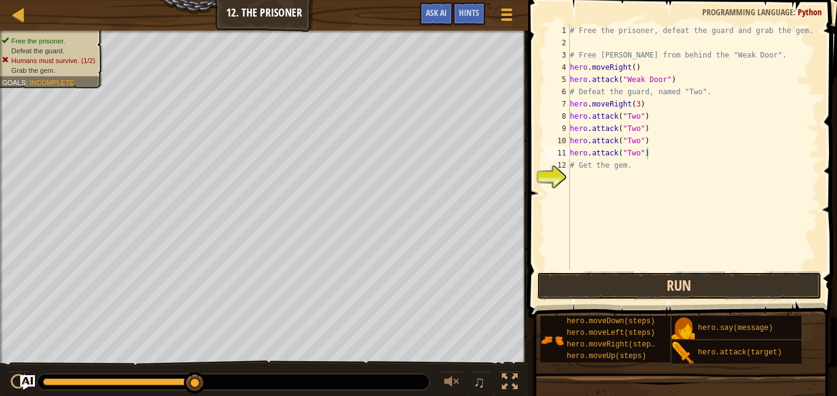
click at [587, 292] on button "Run" at bounding box center [679, 286] width 285 height 28
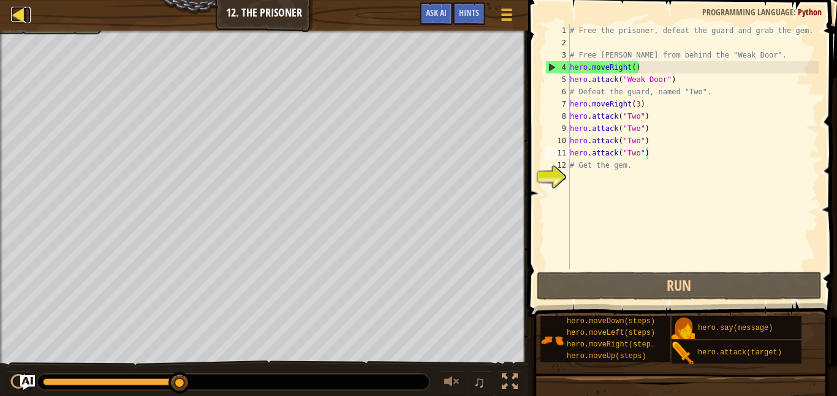
click at [19, 16] on div at bounding box center [18, 14] width 15 height 15
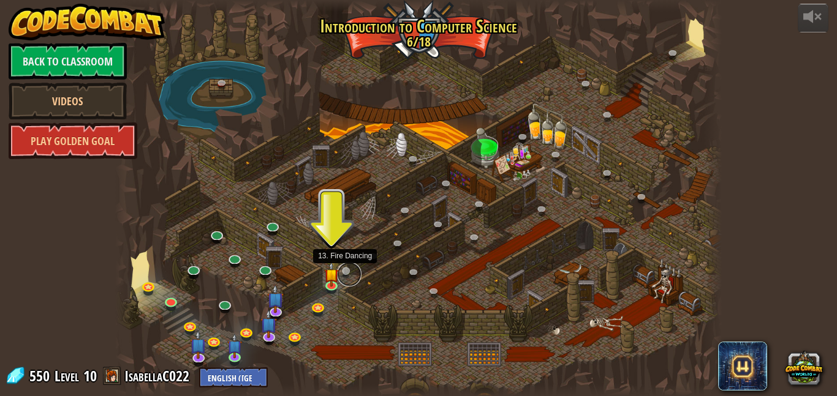
click at [349, 271] on link at bounding box center [349, 274] width 25 height 25
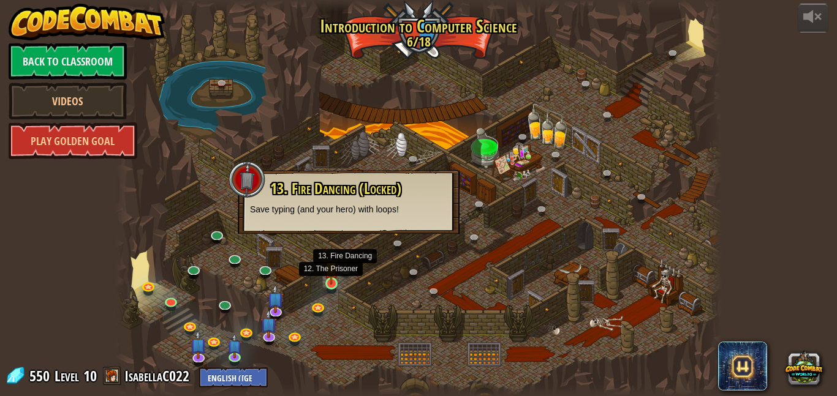
click at [335, 281] on img at bounding box center [331, 268] width 14 height 33
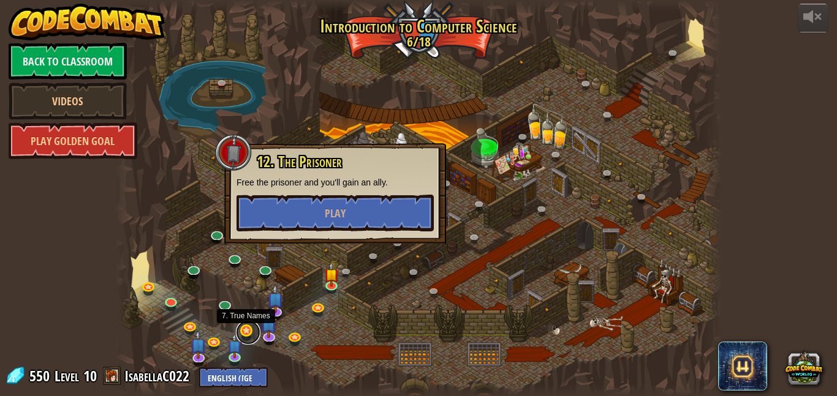
click at [244, 335] on link at bounding box center [248, 332] width 25 height 25
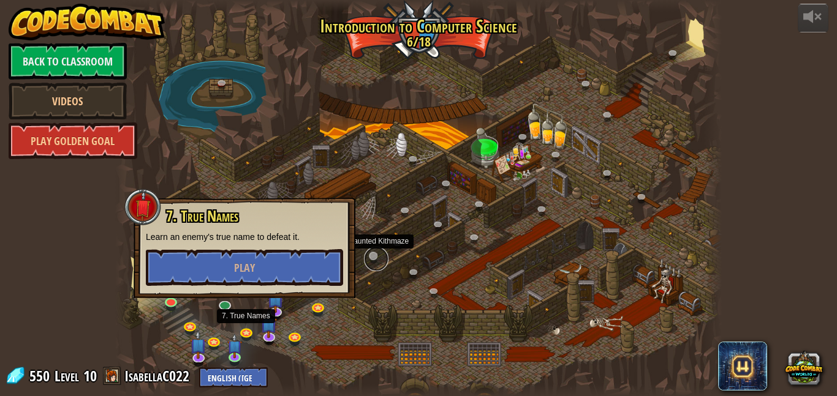
click at [379, 256] on link at bounding box center [376, 259] width 25 height 25
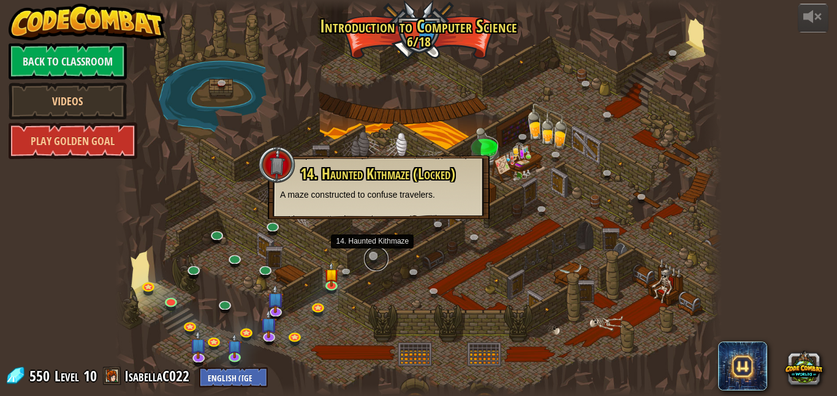
click at [379, 256] on link at bounding box center [376, 259] width 25 height 25
click at [345, 273] on link at bounding box center [349, 274] width 25 height 25
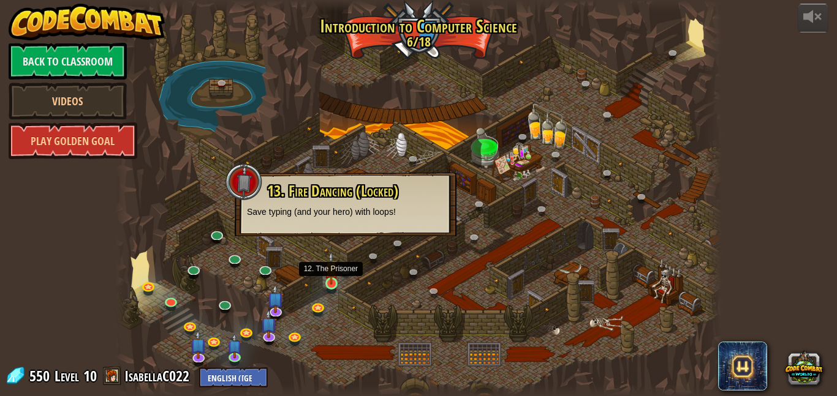
click at [331, 282] on img at bounding box center [331, 268] width 14 height 33
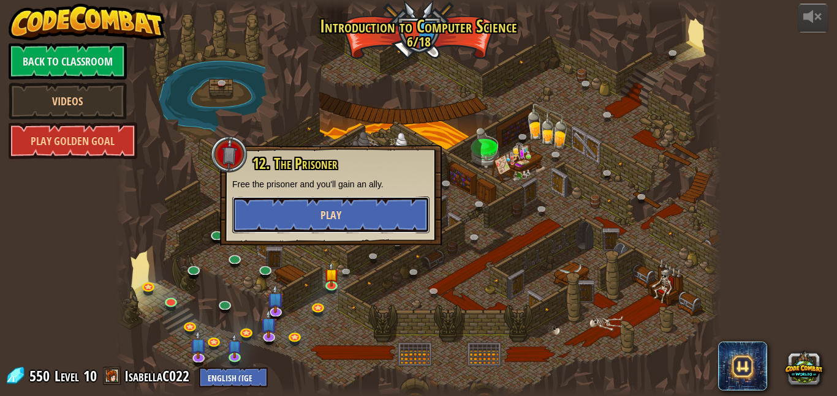
click at [348, 208] on button "Play" at bounding box center [330, 215] width 197 height 37
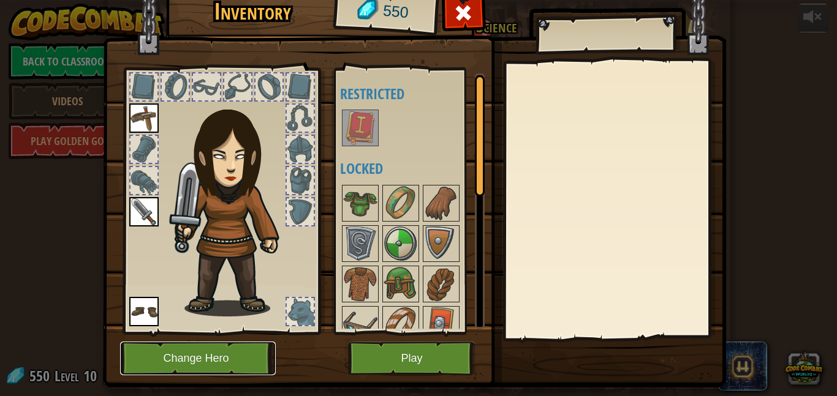
click at [233, 353] on button "Change Hero" at bounding box center [198, 359] width 156 height 34
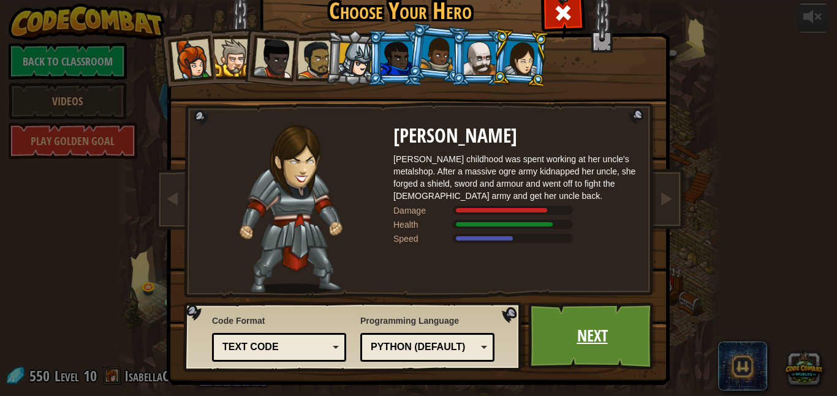
click at [553, 314] on link "Next" at bounding box center [592, 336] width 128 height 67
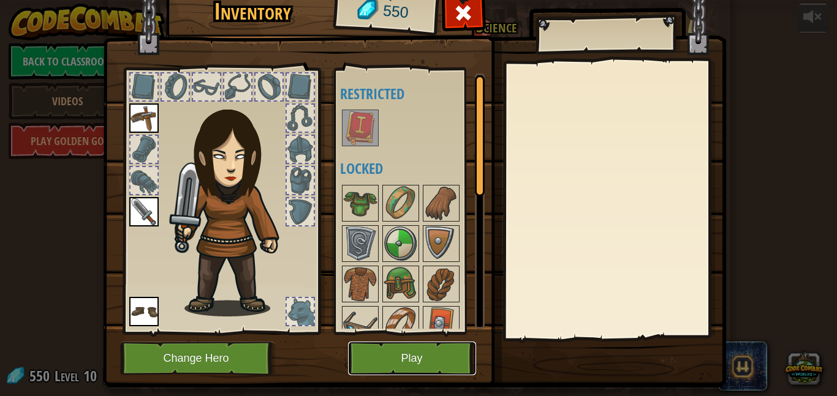
drag, startPoint x: 458, startPoint y: 350, endPoint x: 456, endPoint y: 344, distance: 6.4
click at [456, 344] on button "Play" at bounding box center [412, 359] width 128 height 34
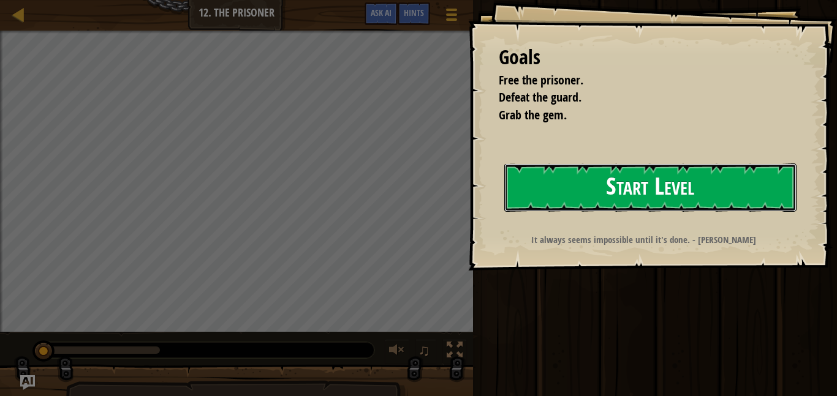
click at [621, 203] on button "Start Level" at bounding box center [650, 188] width 292 height 48
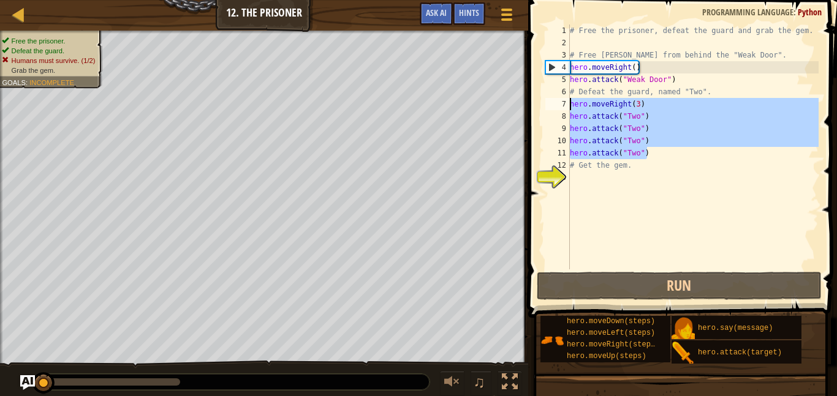
drag, startPoint x: 656, startPoint y: 155, endPoint x: 564, endPoint y: 102, distance: 106.7
click at [564, 102] on div "1 2 3 4 5 6 7 8 9 10 11 12 13 # Free the prisoner, defeat the guard and grab th…" at bounding box center [681, 147] width 276 height 245
type textarea "hero.moveRight(3) hero.attack("Two")"
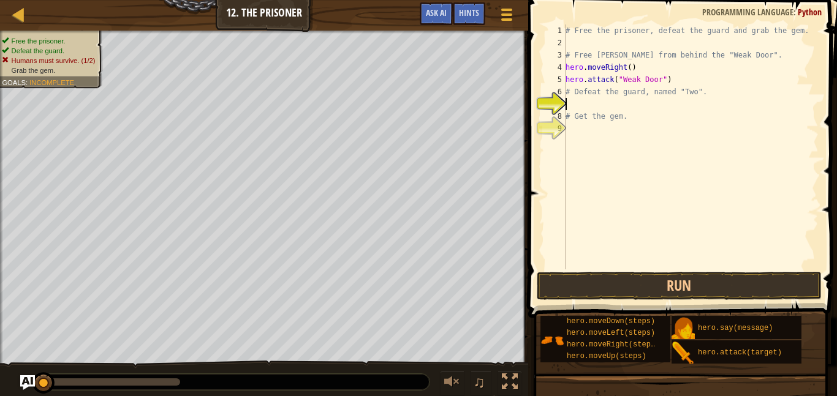
type textarea "# Defeat the guard, named "Two"."
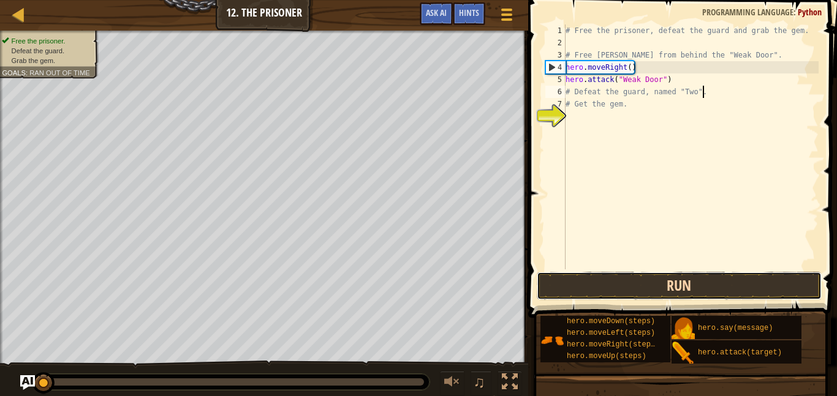
click at [577, 276] on button "Run" at bounding box center [679, 286] width 285 height 28
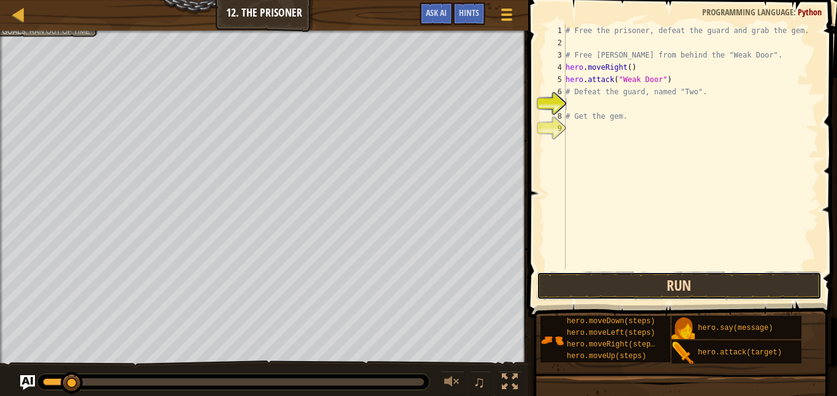
click at [671, 284] on button "Run" at bounding box center [679, 286] width 285 height 28
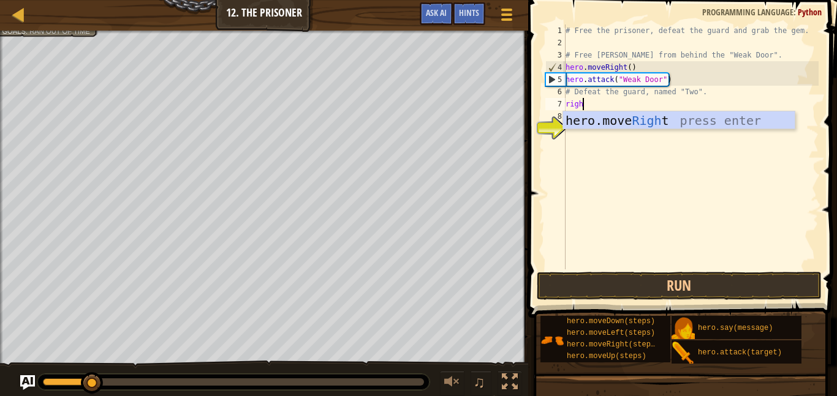
scroll to position [6, 2]
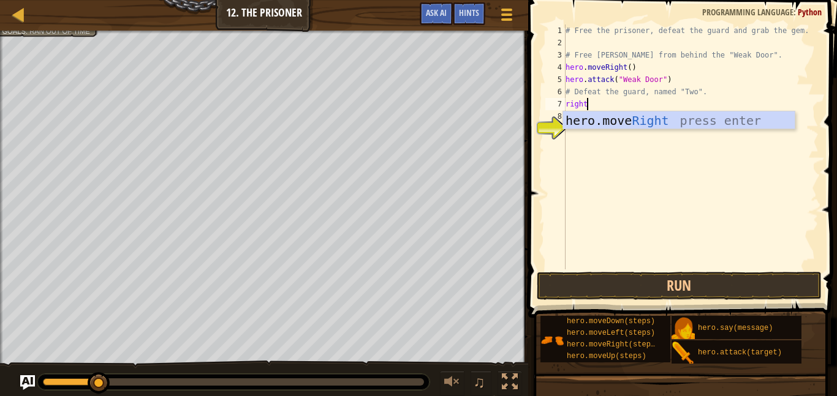
click at [690, 82] on div "# Free the prisoner, defeat the guard and grab the gem. # Free [PERSON_NAME] fr…" at bounding box center [690, 160] width 255 height 270
type textarea "hero.attack("Weak Door")"
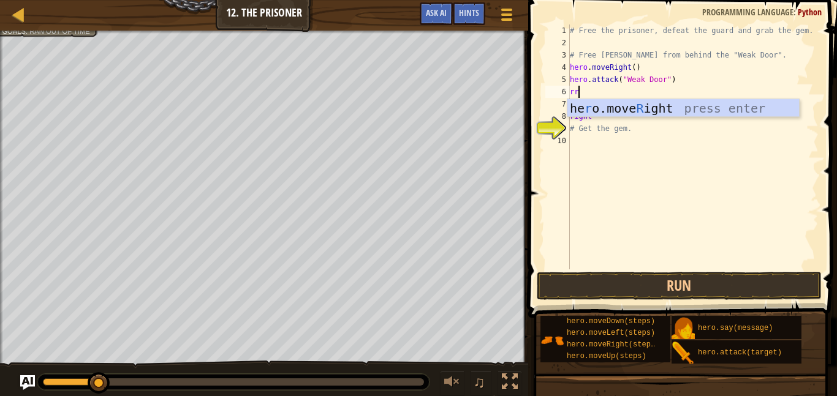
scroll to position [6, 0]
type textarea "right"
click at [687, 107] on div "hero.move Right press enter" at bounding box center [683, 126] width 232 height 55
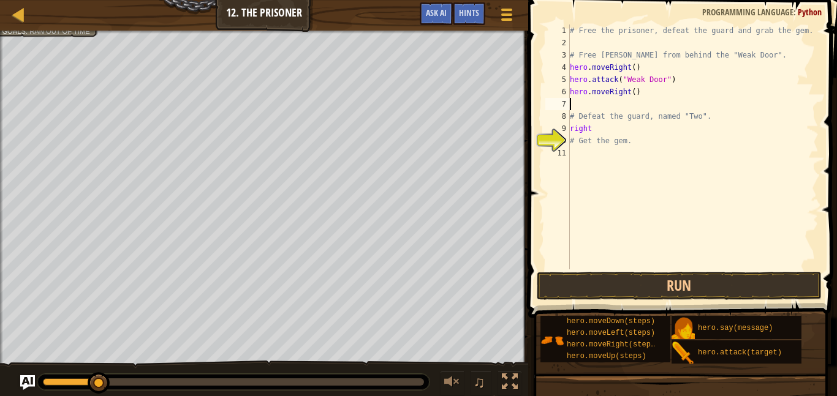
scroll to position [6, 0]
drag, startPoint x: 599, startPoint y: 134, endPoint x: 567, endPoint y: 129, distance: 32.2
click at [567, 129] on div "1 2 3 4 5 6 7 8 9 10 11 # Free the prisoner, defeat the guard and grab the gem.…" at bounding box center [681, 147] width 276 height 245
type textarea "right"
click at [601, 283] on button "Run" at bounding box center [679, 286] width 285 height 28
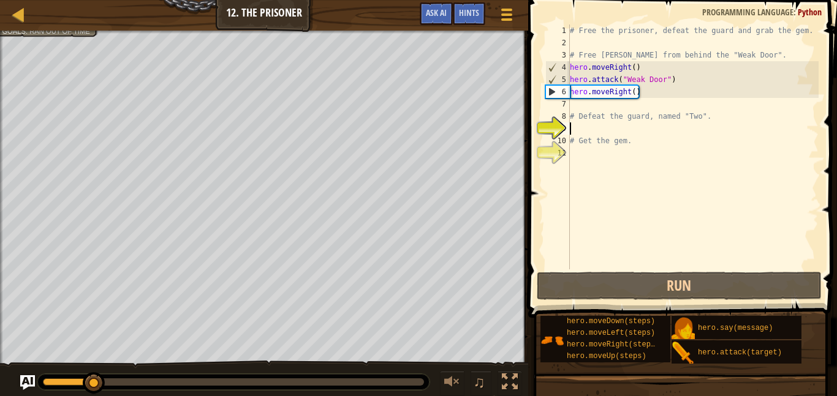
click at [633, 91] on div "# Free the prisoner, defeat the guard and grab the gem. # Free [PERSON_NAME] fr…" at bounding box center [692, 160] width 251 height 270
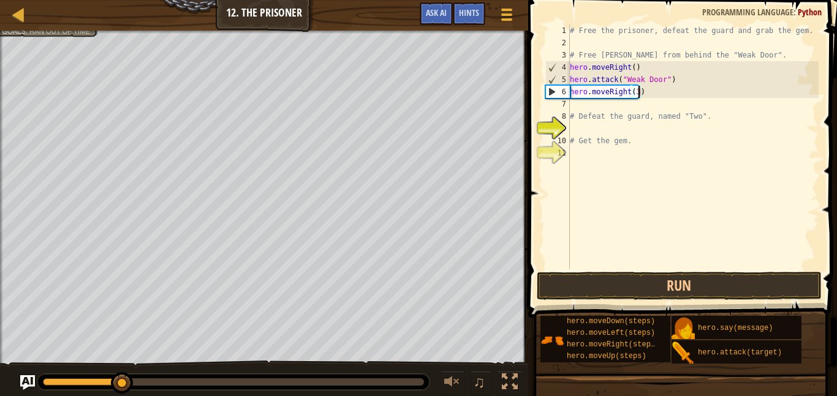
click at [571, 116] on div "# Free the prisoner, defeat the guard and grab the gem. # Free [PERSON_NAME] fr…" at bounding box center [692, 160] width 251 height 270
type textarea "# Defeat the guard, named "Two"."
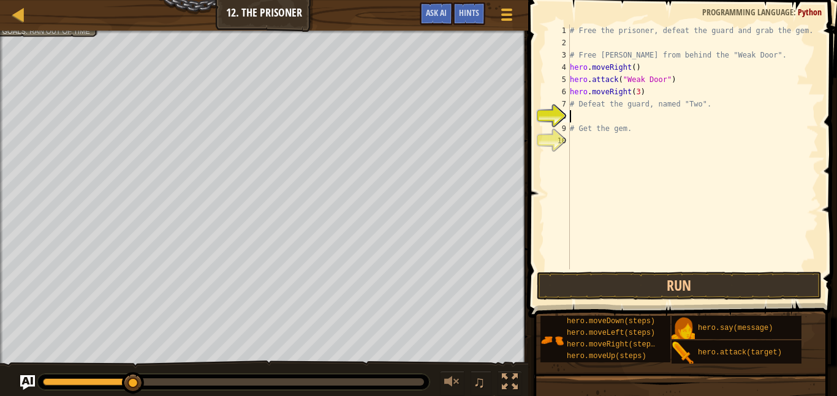
click at [619, 117] on div "# Free the prisoner, defeat the guard and grab the gem. # Free [PERSON_NAME] fr…" at bounding box center [692, 160] width 251 height 270
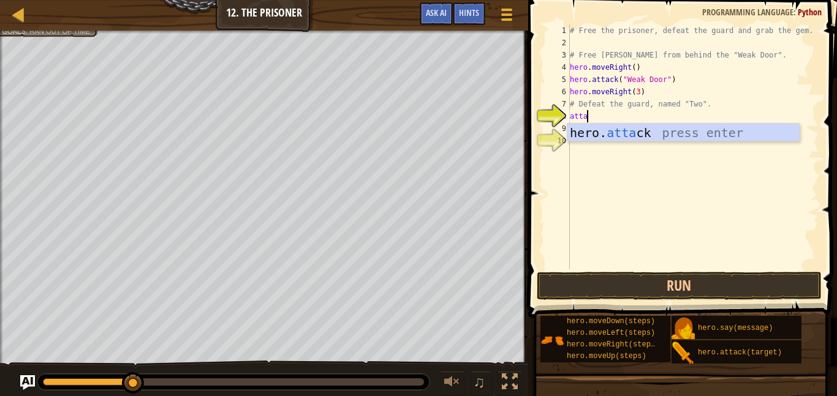
scroll to position [6, 3]
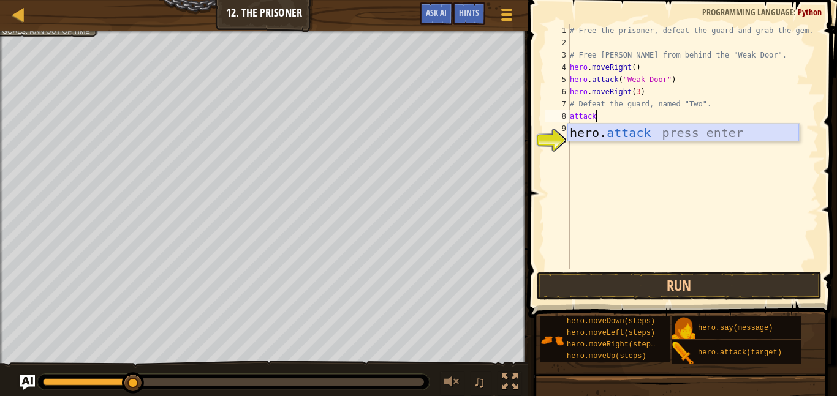
click at [628, 137] on div "hero. attack press enter" at bounding box center [683, 151] width 232 height 55
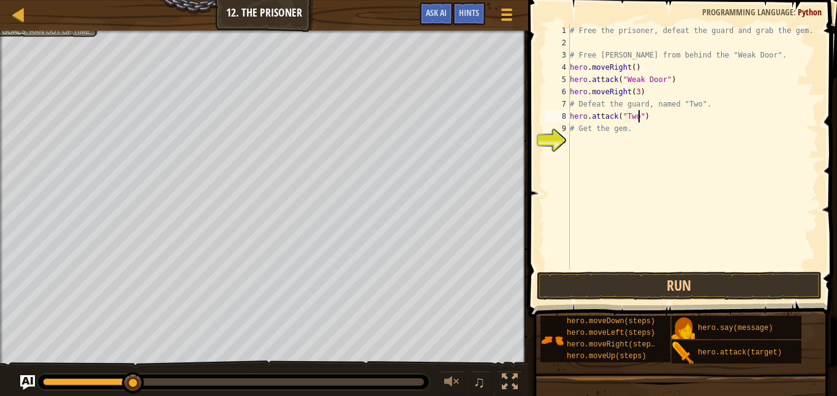
scroll to position [6, 10]
click at [646, 276] on button "Run" at bounding box center [679, 286] width 285 height 28
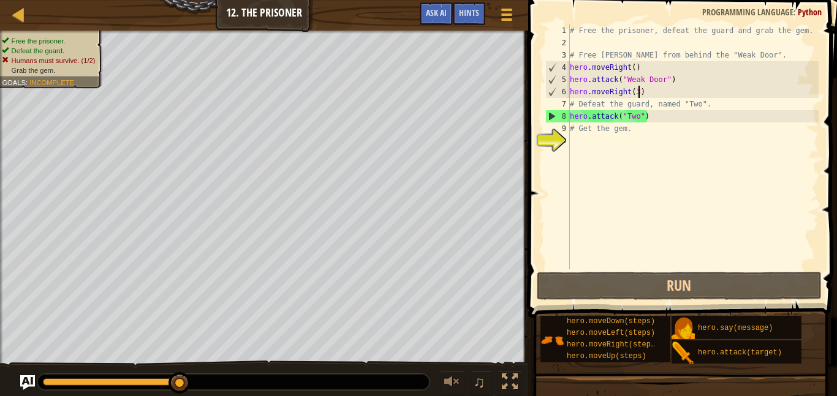
click at [638, 92] on div "# Free the prisoner, defeat the guard and grab the gem. # Free [PERSON_NAME] fr…" at bounding box center [692, 160] width 251 height 270
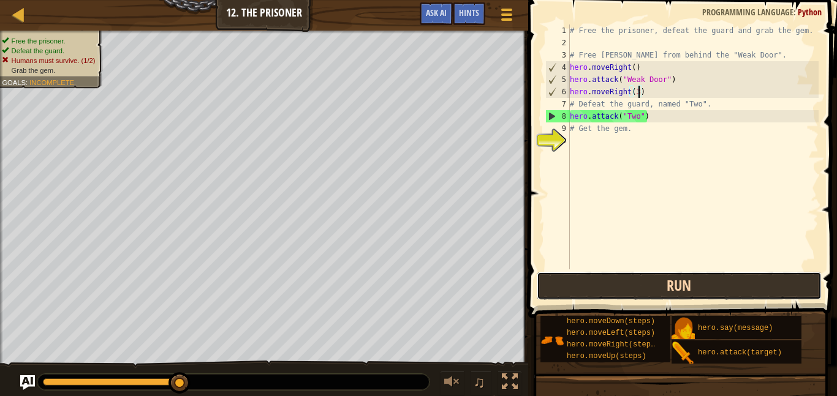
click at [635, 283] on button "Run" at bounding box center [679, 286] width 285 height 28
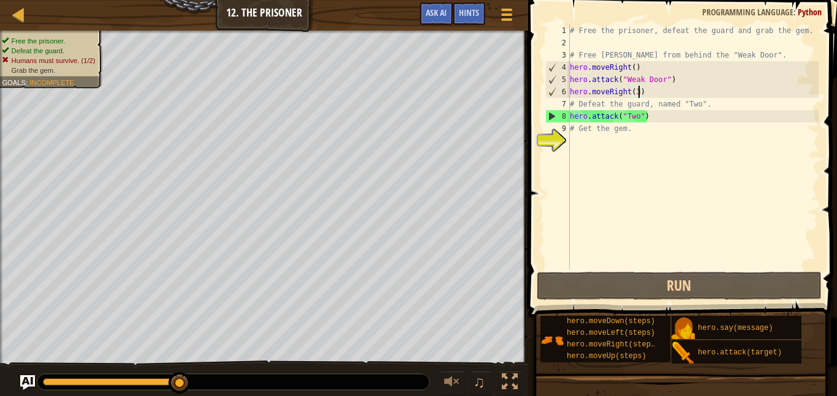
click at [663, 117] on div "# Free the prisoner, defeat the guard and grab the gem. # Free [PERSON_NAME] fr…" at bounding box center [692, 160] width 251 height 270
type textarea "hero.attack("Two")"
drag, startPoint x: 663, startPoint y: 117, endPoint x: 571, endPoint y: 114, distance: 92.5
click at [571, 114] on div "# Free the prisoner, defeat the guard and grab the gem. # Free [PERSON_NAME] fr…" at bounding box center [692, 160] width 251 height 270
click at [722, 111] on div "# Free the prisoner, defeat the guard and grab the gem. # Free [PERSON_NAME] fr…" at bounding box center [692, 147] width 251 height 245
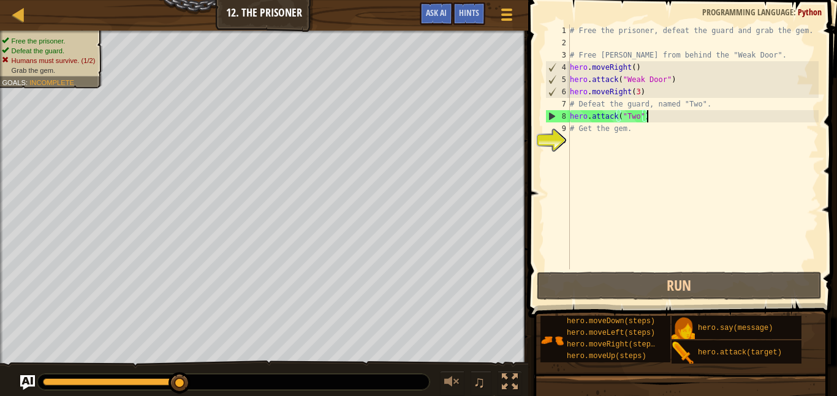
scroll to position [6, 0]
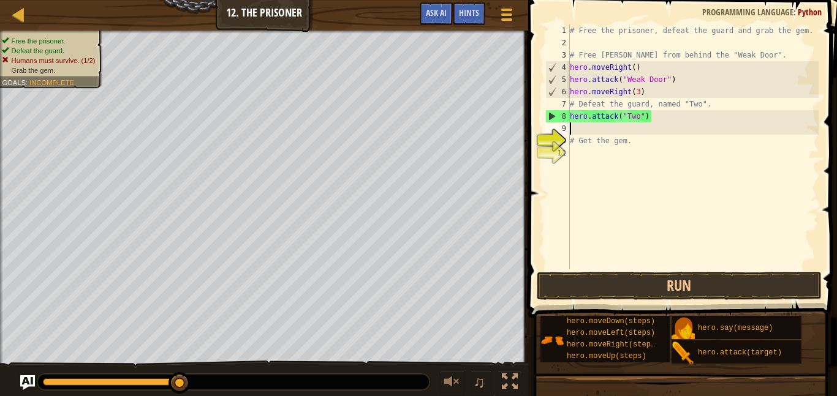
paste textarea "hero.attack("Two")"
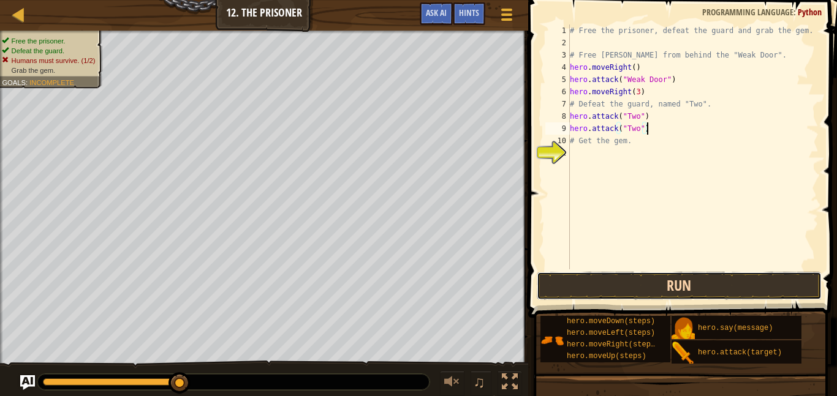
click at [606, 283] on button "Run" at bounding box center [679, 286] width 285 height 28
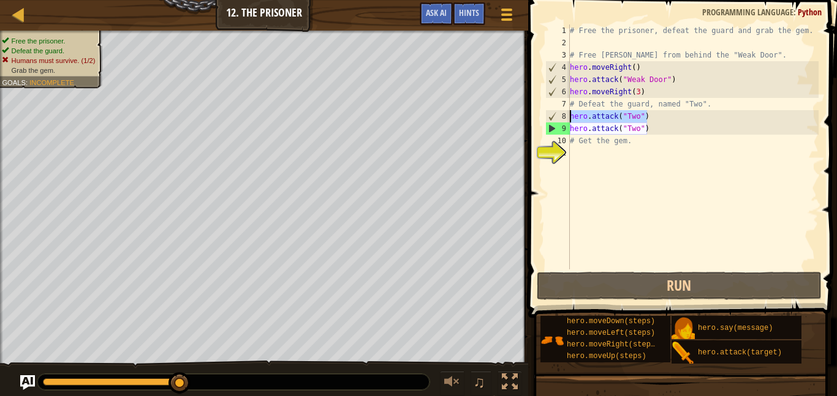
drag, startPoint x: 650, startPoint y: 116, endPoint x: 565, endPoint y: 119, distance: 84.6
click at [565, 119] on div "hero.attack("Two") 1 2 3 4 5 6 7 8 9 10 11 # Free the prisoner, defeat the guar…" at bounding box center [681, 147] width 276 height 245
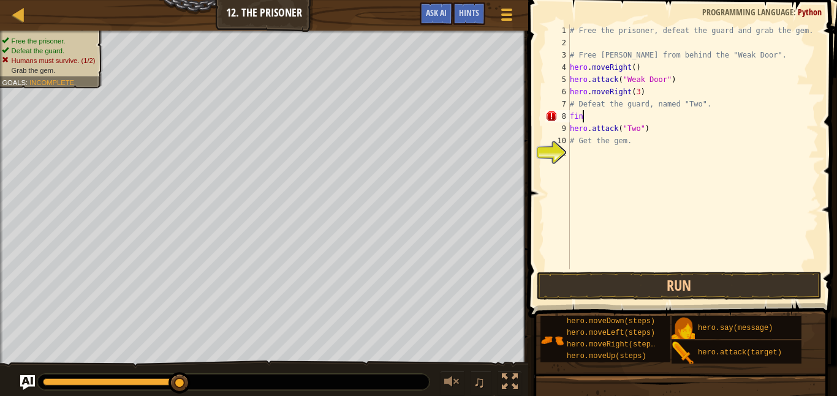
scroll to position [6, 1]
type textarea "f"
click at [663, 117] on div "# Free the prisoner, defeat the guard and grab the gem. # Free [PERSON_NAME] fr…" at bounding box center [692, 160] width 251 height 270
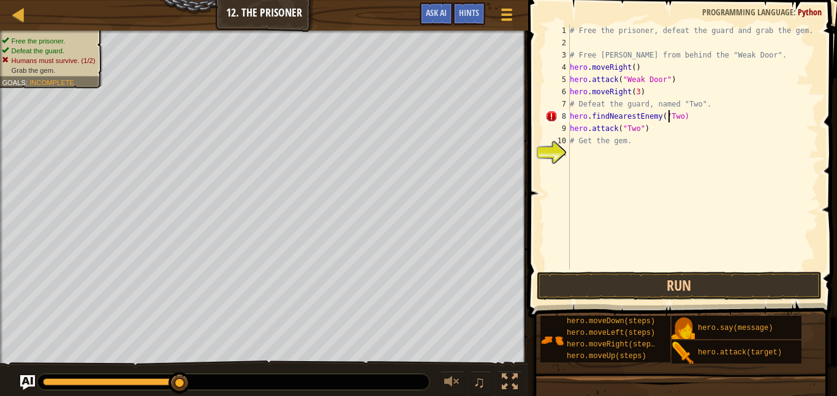
click at [680, 117] on div "# Free the prisoner, defeat the guard and grab the gem. # Free [PERSON_NAME] fr…" at bounding box center [692, 160] width 251 height 270
click at [570, 115] on div "# Free the prisoner, defeat the guard and grab the gem. # Free [PERSON_NAME] fr…" at bounding box center [692, 160] width 251 height 270
type textarea "enemy=hero.findNearestEnemy("Two")"
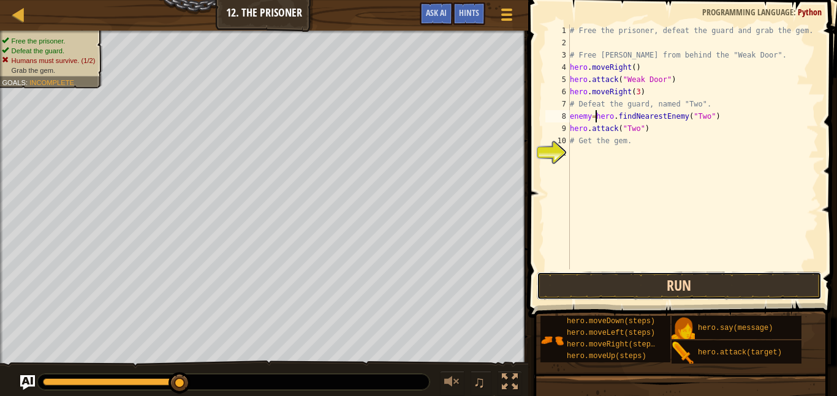
click at [614, 287] on button "Run" at bounding box center [679, 286] width 285 height 28
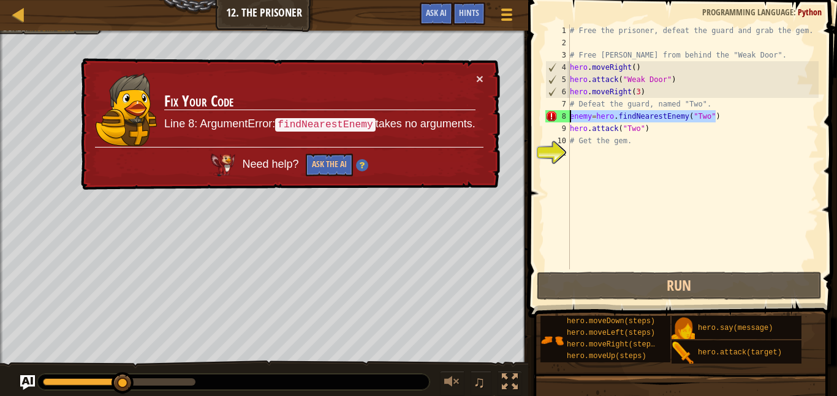
drag, startPoint x: 722, startPoint y: 116, endPoint x: 565, endPoint y: 115, distance: 156.8
click at [565, 115] on div "enemy=hero.findNearestEnemy("Two") 1 2 3 4 5 6 7 8 9 10 11 # Free the prisoner,…" at bounding box center [681, 147] width 276 height 245
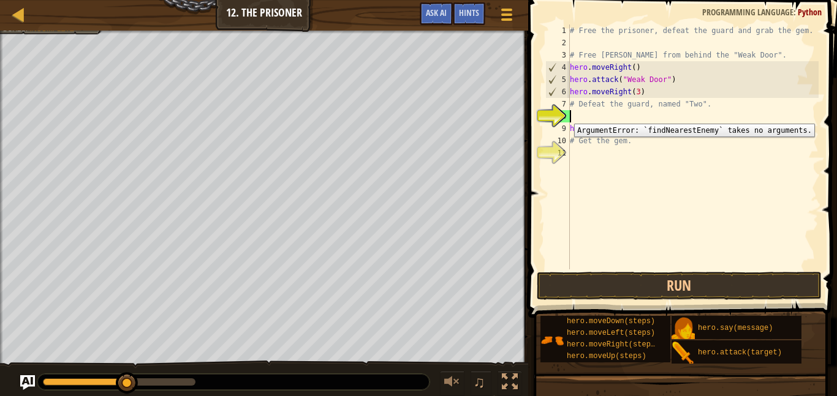
scroll to position [6, 0]
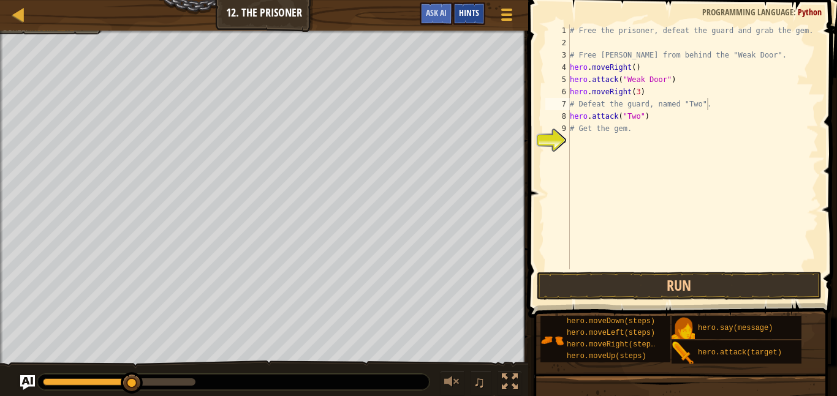
click at [470, 13] on span "Hints" at bounding box center [469, 13] width 20 height 12
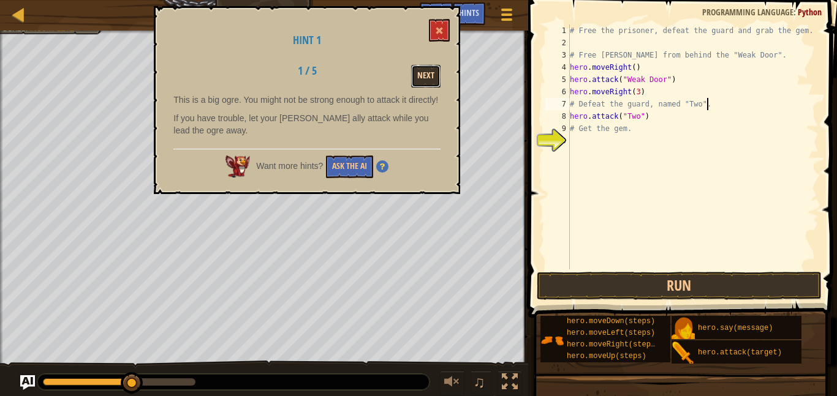
click at [413, 78] on button "Next" at bounding box center [425, 76] width 29 height 23
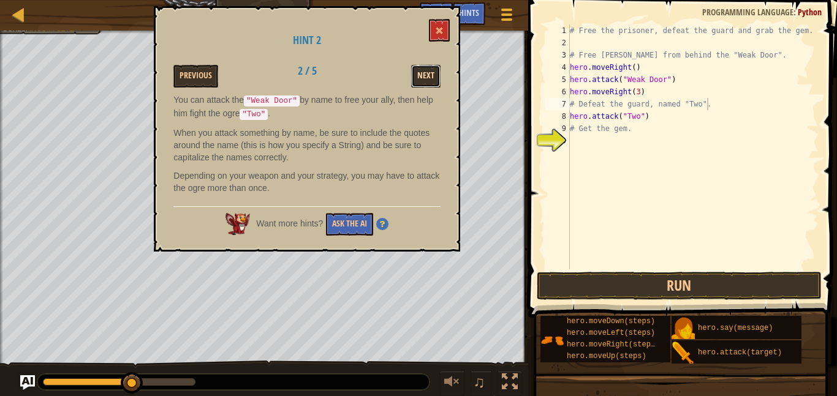
click at [413, 80] on button "Next" at bounding box center [425, 76] width 29 height 23
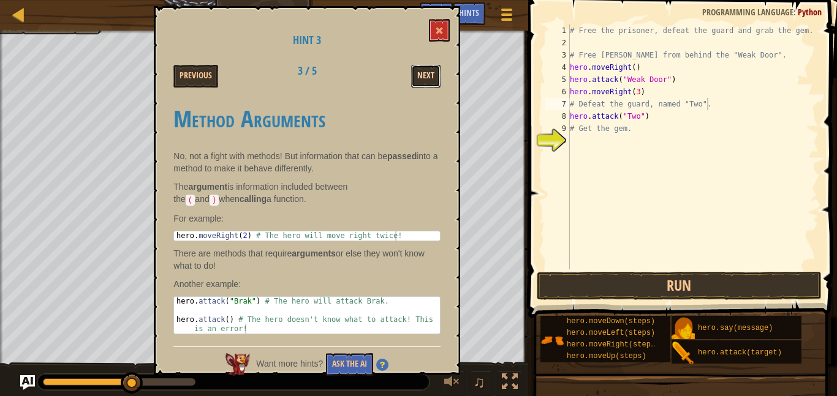
click at [424, 75] on button "Next" at bounding box center [425, 76] width 29 height 23
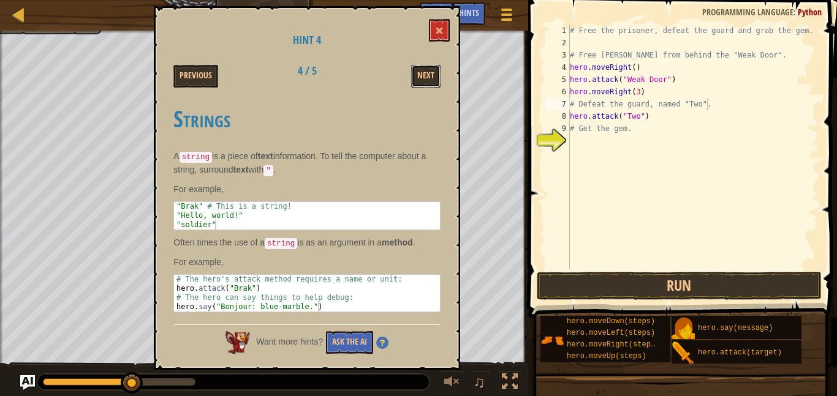
click at [424, 75] on button "Next" at bounding box center [425, 76] width 29 height 23
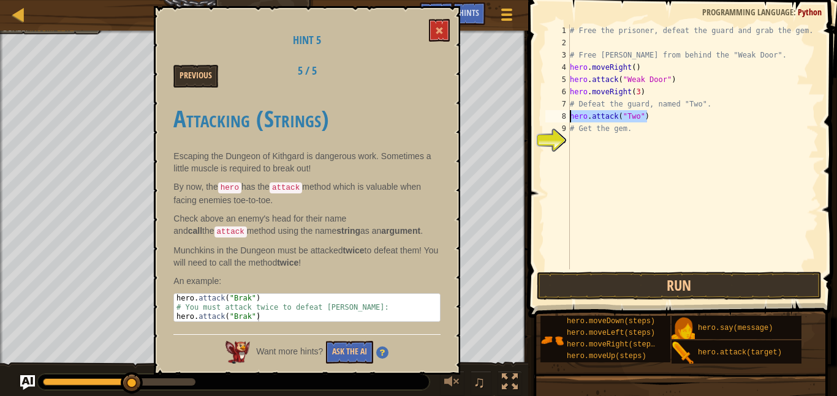
drag, startPoint x: 650, startPoint y: 116, endPoint x: 562, endPoint y: 115, distance: 88.8
click at [562, 115] on div "hero.attack("Two") 1 2 3 4 5 6 7 8 9 10 # Free the prisoner, defeat the guard a…" at bounding box center [681, 147] width 276 height 245
click at [660, 121] on div "# Free the prisoner, defeat the guard and grab the gem. # Free [PERSON_NAME] fr…" at bounding box center [692, 147] width 251 height 245
paste textarea "hero.attack("Two")"
click at [646, 116] on div "# Free the prisoner, defeat the guard and grab the gem. # Free [PERSON_NAME] fr…" at bounding box center [692, 160] width 251 height 270
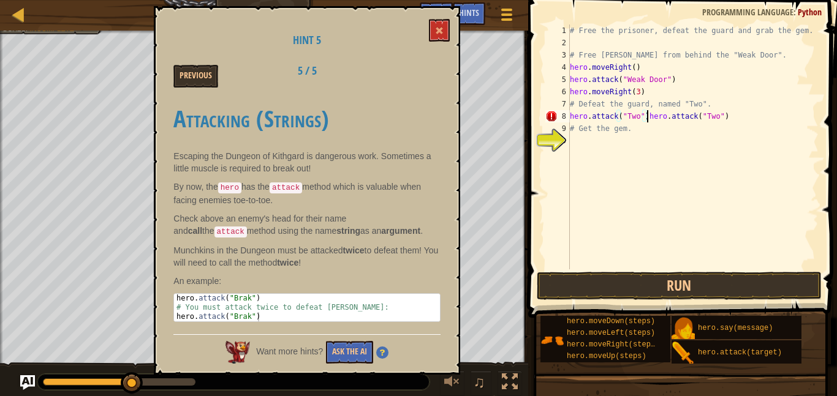
type textarea "hero.attack("Two")"
click at [442, 22] on button at bounding box center [439, 30] width 21 height 23
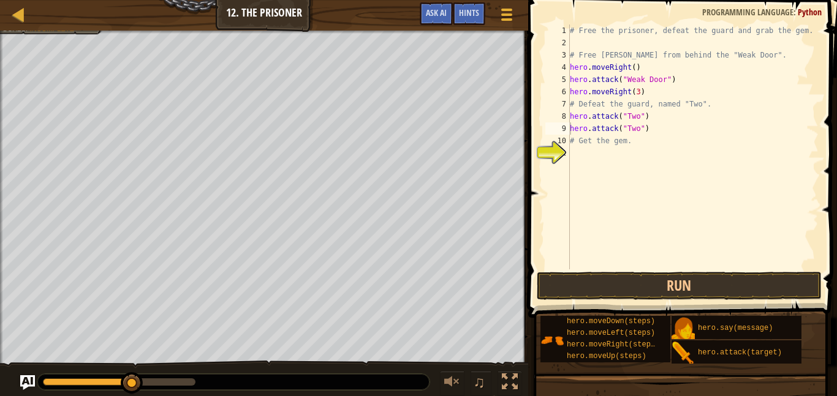
click at [584, 155] on div "# Free the prisoner, defeat the guard and grab the gem. # Free [PERSON_NAME] fr…" at bounding box center [692, 160] width 251 height 270
click at [647, 290] on button "Run" at bounding box center [679, 286] width 285 height 28
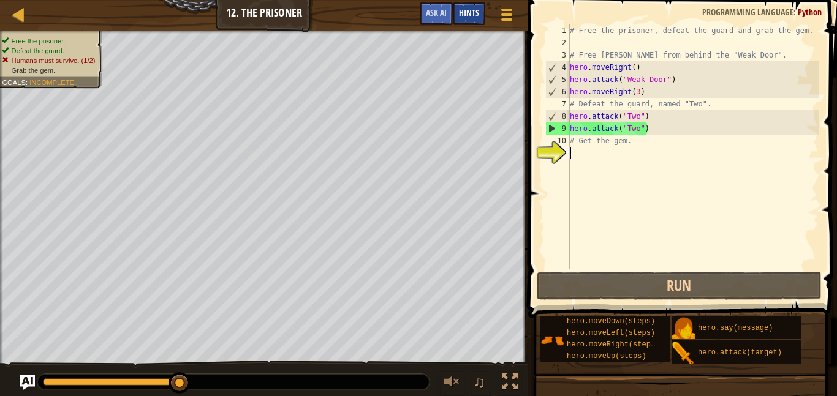
click at [454, 18] on div "Hints" at bounding box center [469, 13] width 32 height 23
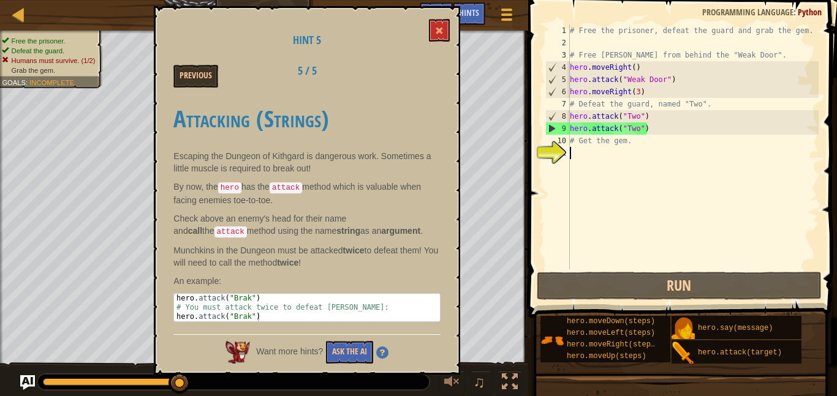
click at [445, 63] on div "Hint 5 Previous 5 / 5 Attacking (Strings) Escaping the Dungeon of Kithgard is d…" at bounding box center [307, 190] width 306 height 369
click at [598, 150] on div "# Free the prisoner, defeat the guard and grab the gem. # Free [PERSON_NAME] fr…" at bounding box center [692, 160] width 251 height 270
click at [443, 31] on button at bounding box center [439, 30] width 21 height 23
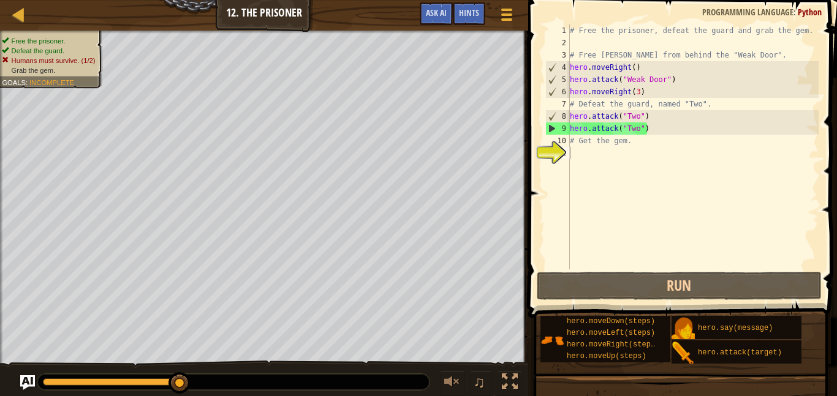
click at [589, 149] on div "# Free the prisoner, defeat the guard and grab the gem. # Free [PERSON_NAME] fr…" at bounding box center [692, 160] width 251 height 270
drag, startPoint x: 648, startPoint y: 130, endPoint x: 597, endPoint y: 123, distance: 51.5
click at [597, 123] on div "# Free the prisoner, defeat the guard and grab the gem. # Free [PERSON_NAME] fr…" at bounding box center [692, 160] width 251 height 270
type textarea "hero.attack("Two")"
click at [570, 114] on div "# Free the prisoner, defeat the guard and grab the gem. # Free [PERSON_NAME] fr…" at bounding box center [692, 160] width 251 height 270
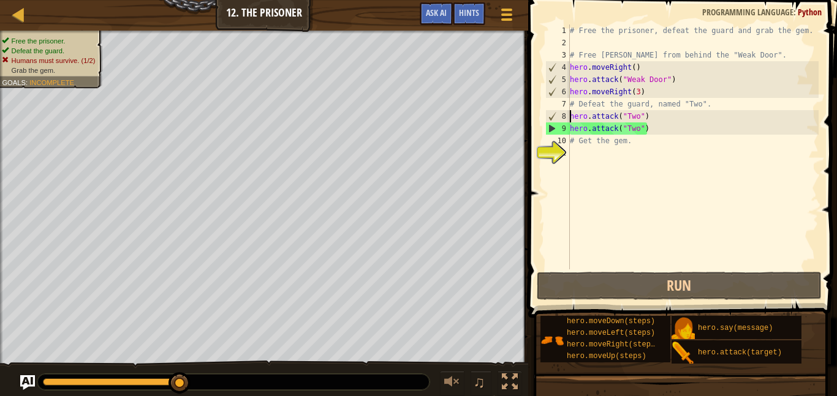
click at [21, 25] on div "Map Introduction to Computer Science 12. The Prisoner Game Menu Done Hints Ask …" at bounding box center [264, 15] width 528 height 31
click at [21, 23] on div "Map Introduction to Computer Science 12. The Prisoner Game Menu Done Hints Ask …" at bounding box center [264, 15] width 528 height 31
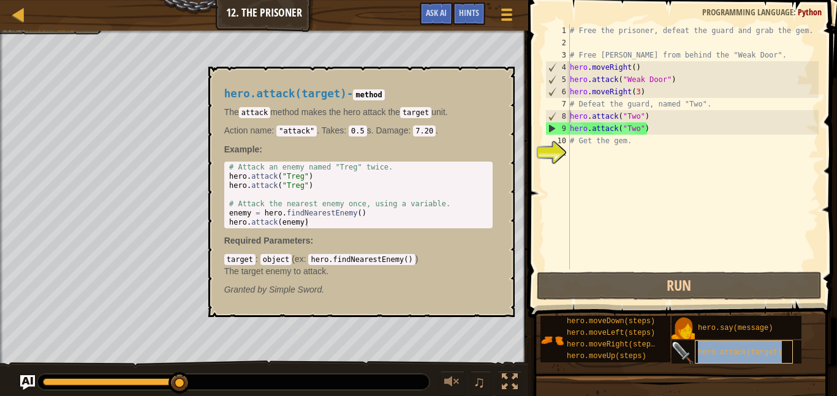
click at [709, 349] on span "hero.attack(target)" at bounding box center [740, 353] width 84 height 9
click at [650, 129] on div "# Free the prisoner, defeat the guard and grab the gem. # Free [PERSON_NAME] fr…" at bounding box center [692, 160] width 251 height 270
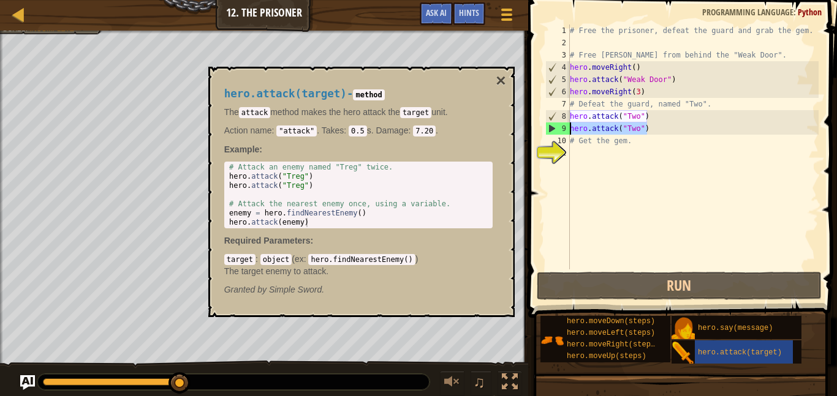
drag, startPoint x: 650, startPoint y: 129, endPoint x: 564, endPoint y: 132, distance: 86.4
click at [564, 132] on div "hero.attack("Two") 1 2 3 4 5 6 7 8 9 10 11 # Free the prisoner, defeat the guar…" at bounding box center [681, 147] width 276 height 245
click at [662, 129] on div "# Free the prisoner, defeat the guard and grab the gem. # Free [PERSON_NAME] fr…" at bounding box center [692, 147] width 251 height 245
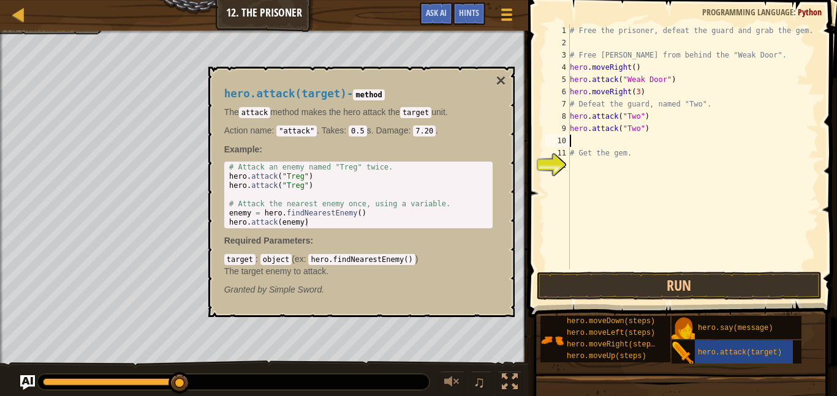
paste textarea "hero.attack("Two")"
click at [646, 141] on div "# Free the prisoner, defeat the guard and grab the gem. # Free [PERSON_NAME] fr…" at bounding box center [692, 160] width 251 height 270
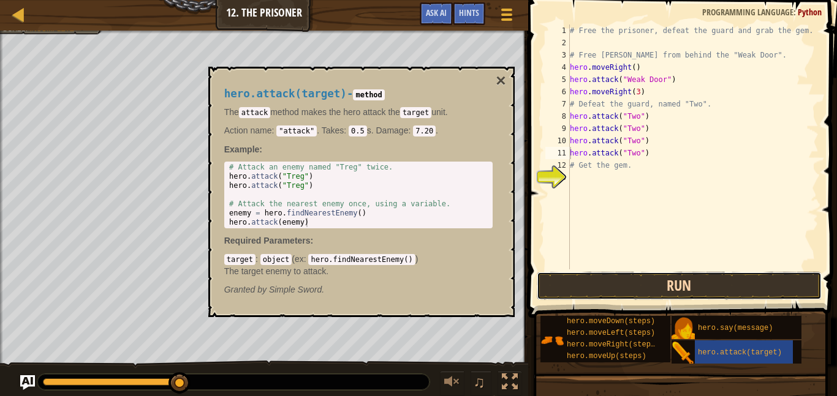
click at [698, 284] on button "Run" at bounding box center [679, 286] width 285 height 28
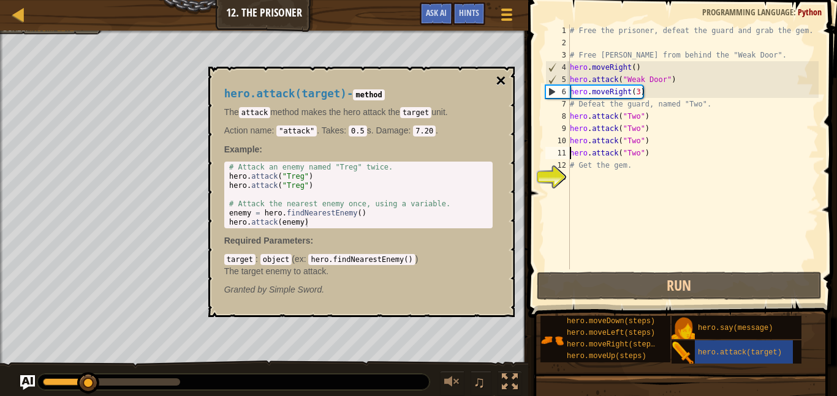
click at [501, 81] on button "×" at bounding box center [501, 80] width 10 height 17
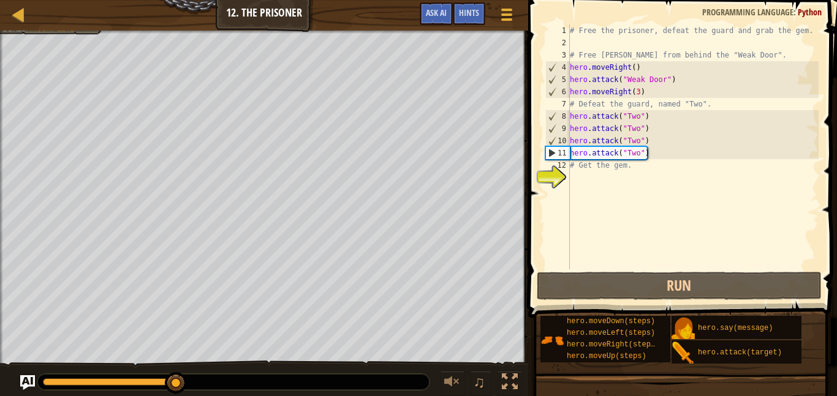
click at [660, 154] on div "# Free the prisoner, defeat the guard and grab the gem. # Free [PERSON_NAME] fr…" at bounding box center [692, 160] width 251 height 270
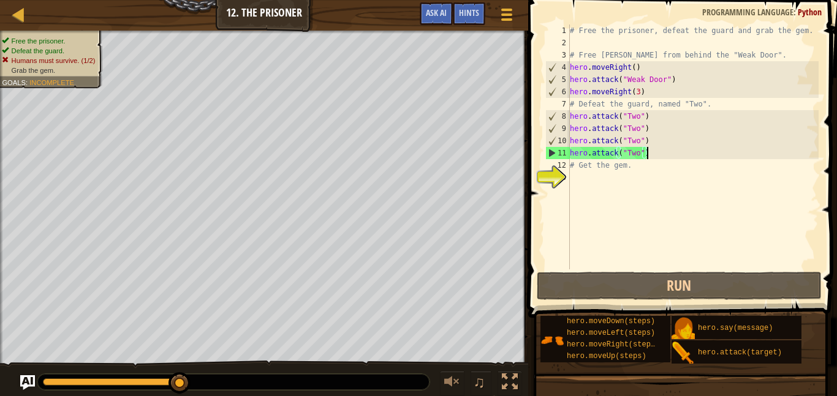
paste textarea "hero.attack("Two")"
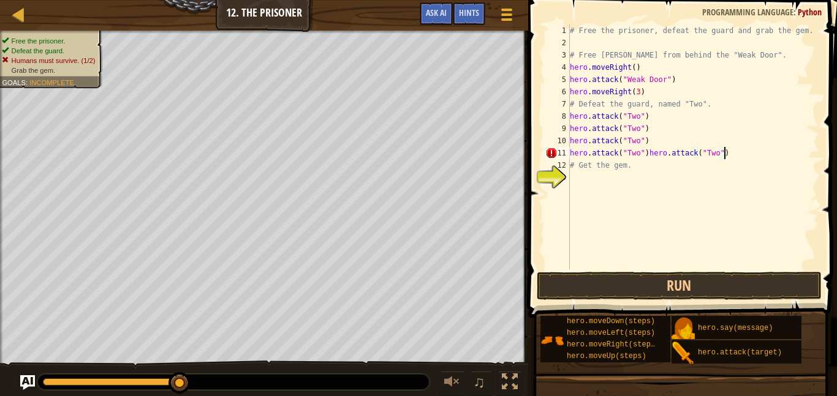
paste textarea "hero.attack("Two")"
click at [647, 152] on div "# Free the prisoner, defeat the guard and grab the gem. # Free [PERSON_NAME] fr…" at bounding box center [692, 160] width 251 height 270
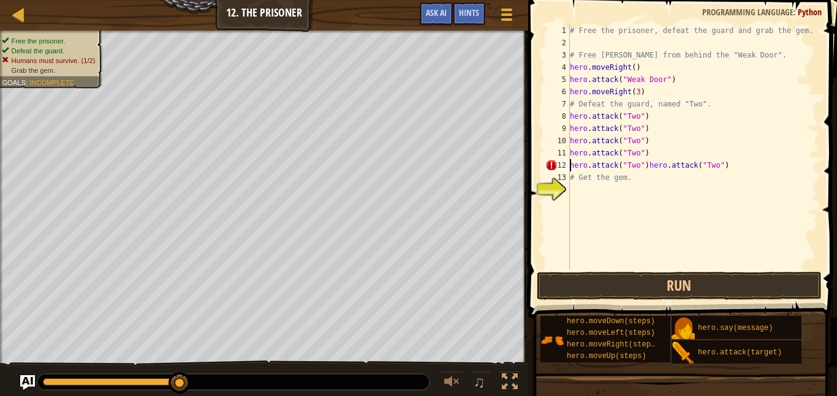
click at [647, 167] on div "# Free the prisoner, defeat the guard and grab the gem. # Free [PERSON_NAME] fr…" at bounding box center [692, 160] width 251 height 270
type textarea "hero.attack("Two")"
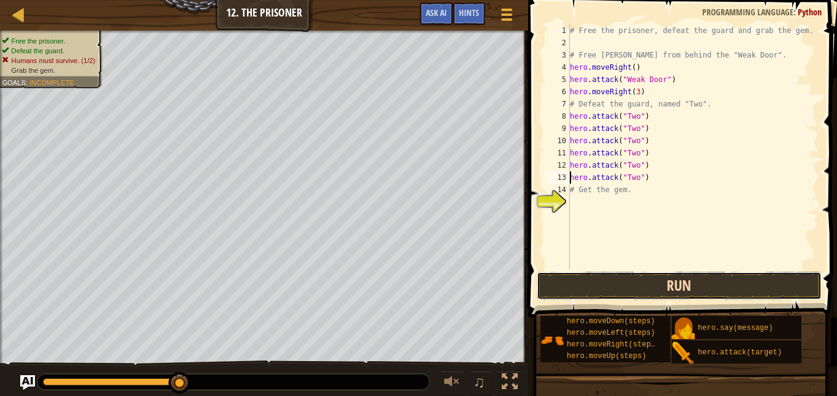
click at [603, 287] on button "Run" at bounding box center [679, 286] width 285 height 28
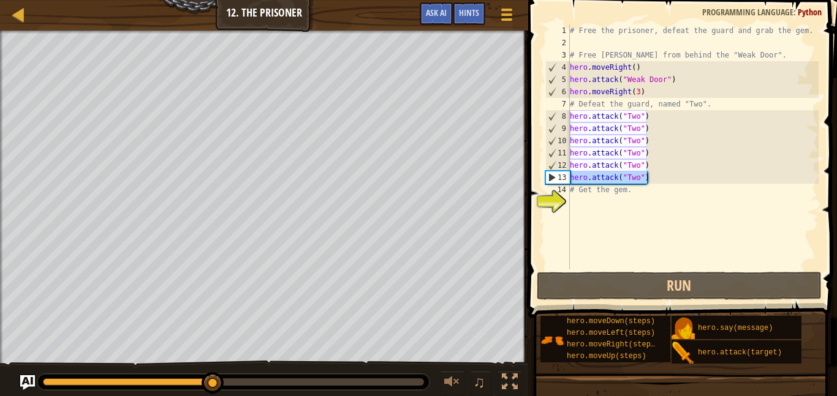
drag, startPoint x: 646, startPoint y: 178, endPoint x: 567, endPoint y: 175, distance: 79.1
click at [567, 175] on div "hero.attack("Two") 1 2 3 4 5 6 7 8 9 10 11 12 13 14 15 # Free the prisoner, def…" at bounding box center [681, 147] width 276 height 245
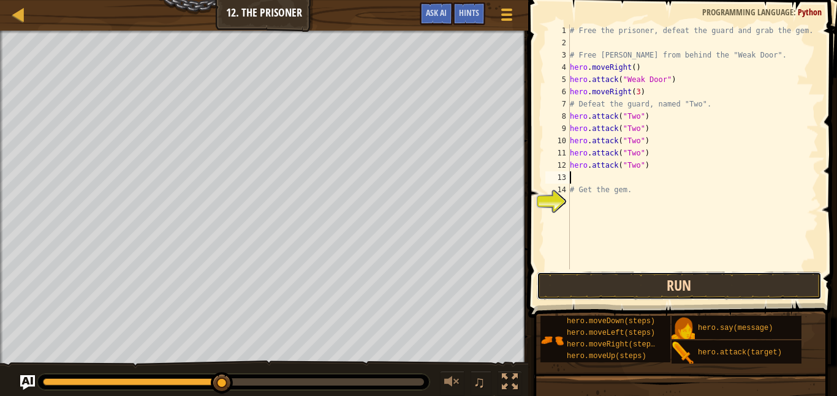
click at [650, 289] on button "Run" at bounding box center [679, 286] width 285 height 28
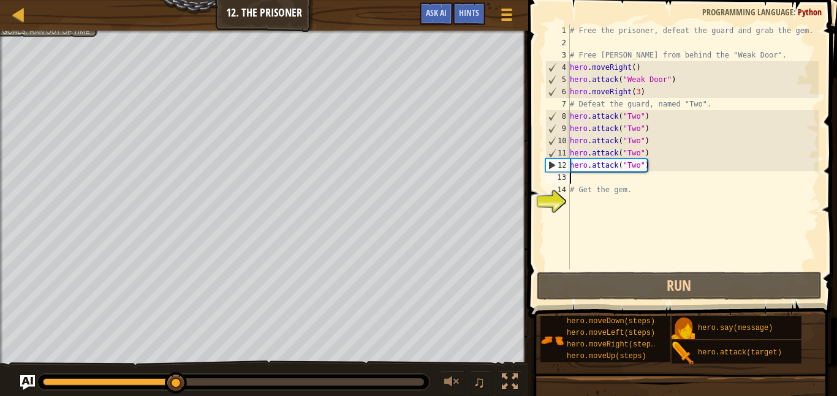
click at [602, 180] on div "# Free the prisoner, defeat the guard and grab the gem. # Free [PERSON_NAME] fr…" at bounding box center [692, 160] width 251 height 270
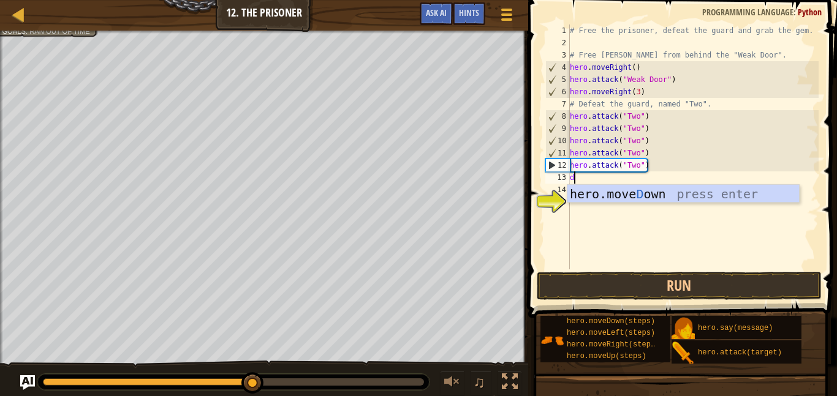
type textarea "dow"
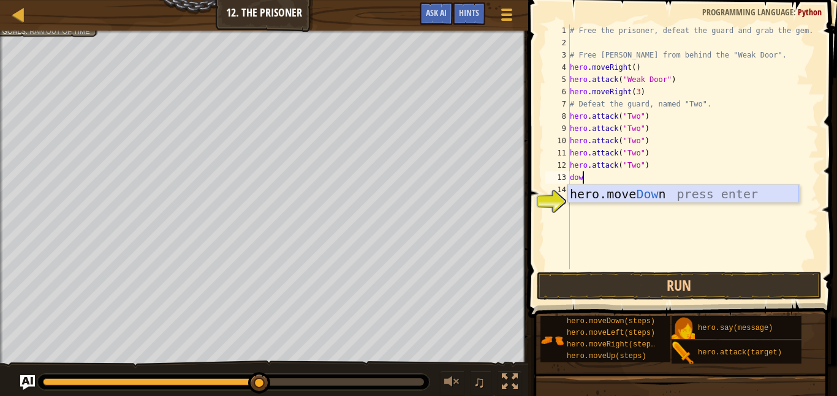
click at [593, 197] on div "hero.move Dow n press enter" at bounding box center [683, 212] width 232 height 55
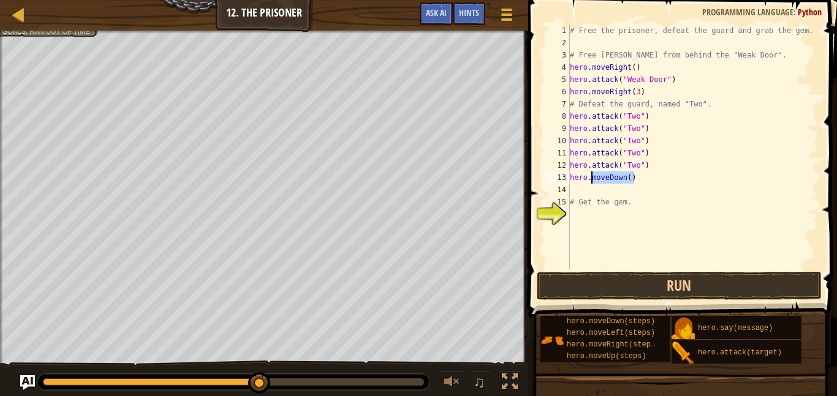
drag, startPoint x: 636, startPoint y: 176, endPoint x: 575, endPoint y: 177, distance: 61.9
click at [575, 177] on div "# Free the prisoner, defeat the guard and grab the gem. # Free [PERSON_NAME] fr…" at bounding box center [692, 160] width 251 height 270
click at [573, 177] on div "# Free the prisoner, defeat the guard and grab the gem. # Free [PERSON_NAME] fr…" at bounding box center [692, 147] width 251 height 245
type textarea "ero.moveDown()"
drag, startPoint x: 632, startPoint y: 181, endPoint x: 567, endPoint y: 179, distance: 65.0
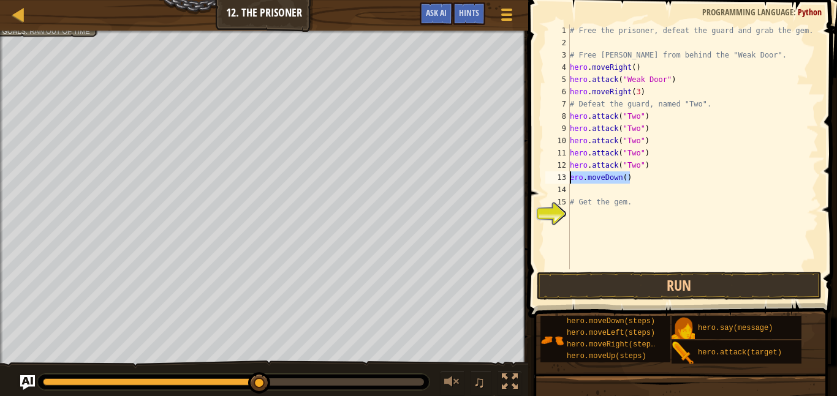
click at [567, 179] on div "ero.moveDown() 1 2 3 4 5 6 7 8 9 10 11 12 13 14 15 16 # Free the prisoner, defe…" at bounding box center [681, 147] width 276 height 245
click at [575, 192] on div "# Free the prisoner, defeat the guard and grab the gem. # Free [PERSON_NAME] fr…" at bounding box center [692, 160] width 251 height 270
type textarea "]"
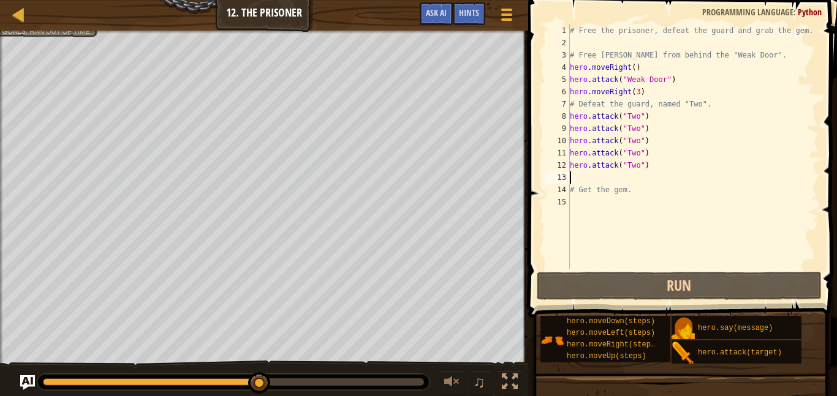
type textarea "hero.attack("Two")"
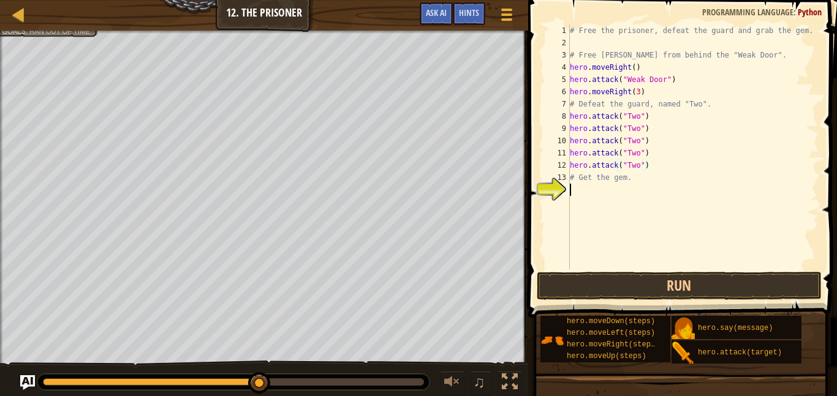
click at [605, 189] on div "# Free the prisoner, defeat the guard and grab the gem. # Free [PERSON_NAME] fr…" at bounding box center [692, 160] width 251 height 270
type textarea "down"
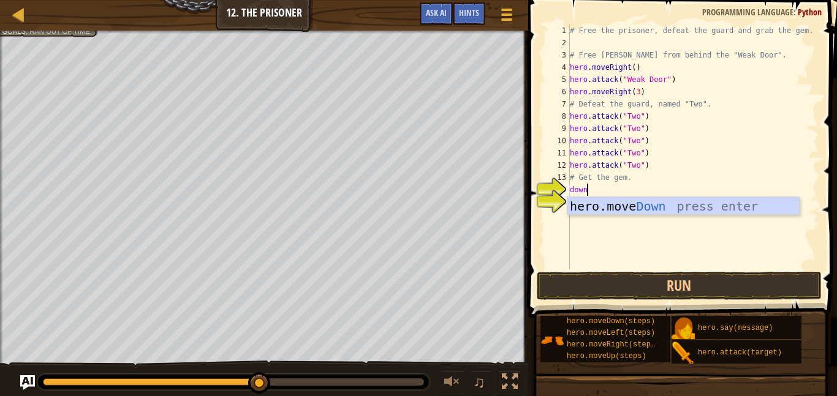
scroll to position [6, 2]
click at [612, 205] on div "hero.move Down press enter" at bounding box center [683, 224] width 232 height 55
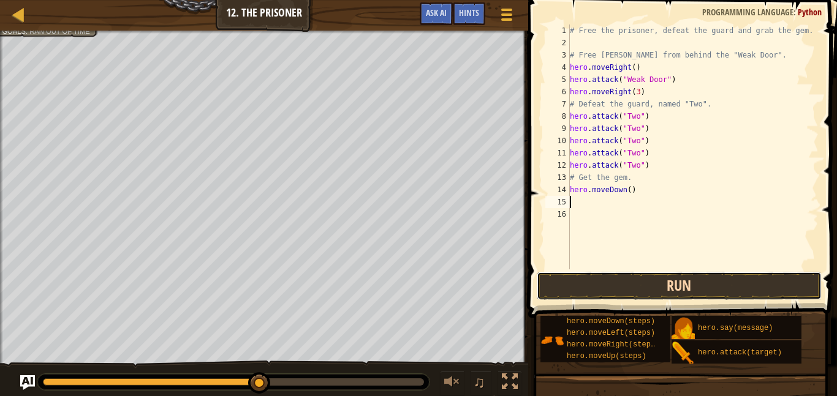
click at [635, 281] on button "Run" at bounding box center [679, 286] width 285 height 28
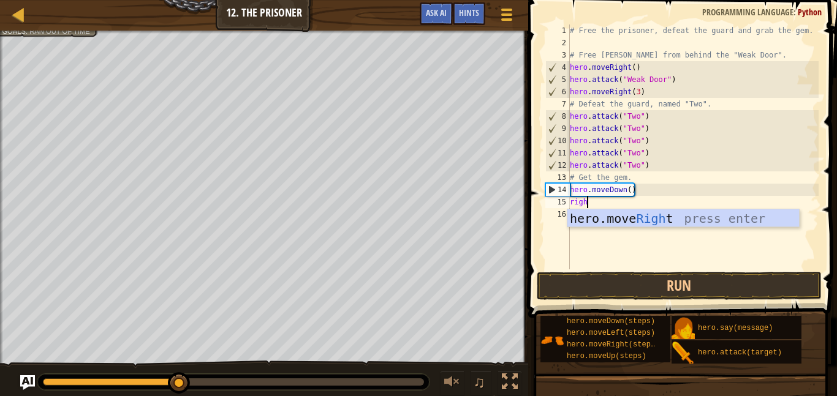
type textarea "right"
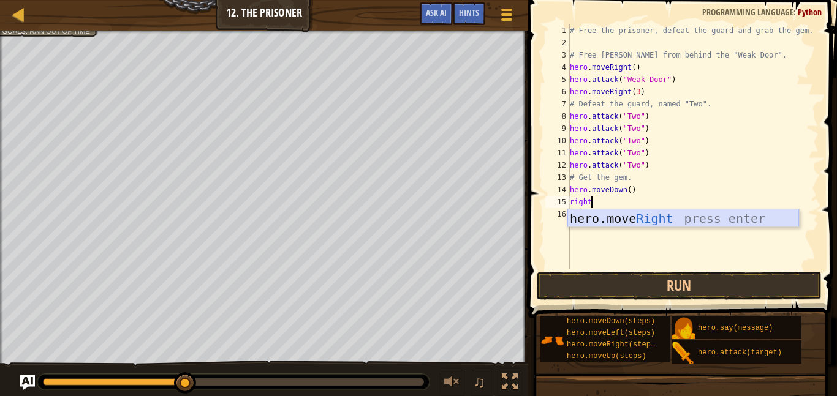
click at [643, 217] on div "hero.move Right press enter" at bounding box center [683, 236] width 232 height 55
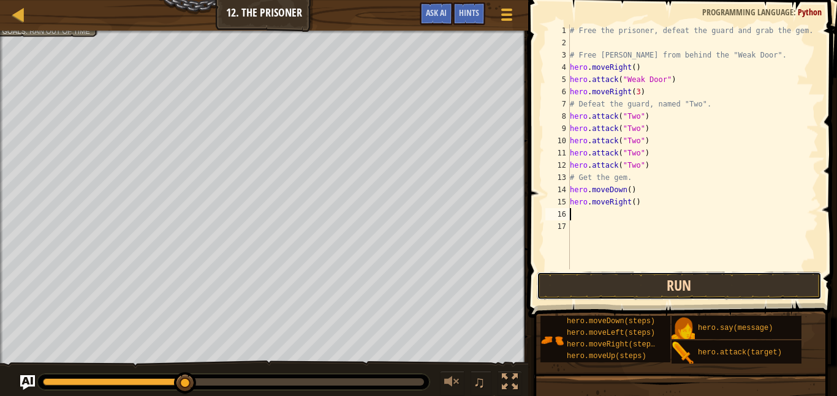
click at [650, 288] on button "Run" at bounding box center [679, 286] width 285 height 28
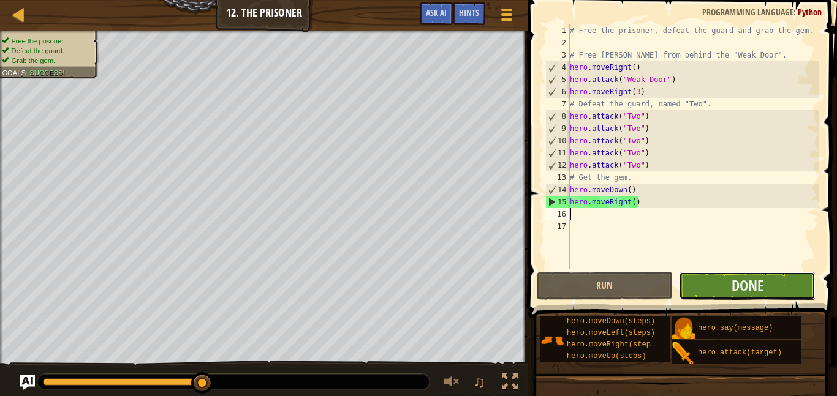
click at [725, 285] on button "Done" at bounding box center [747, 286] width 137 height 28
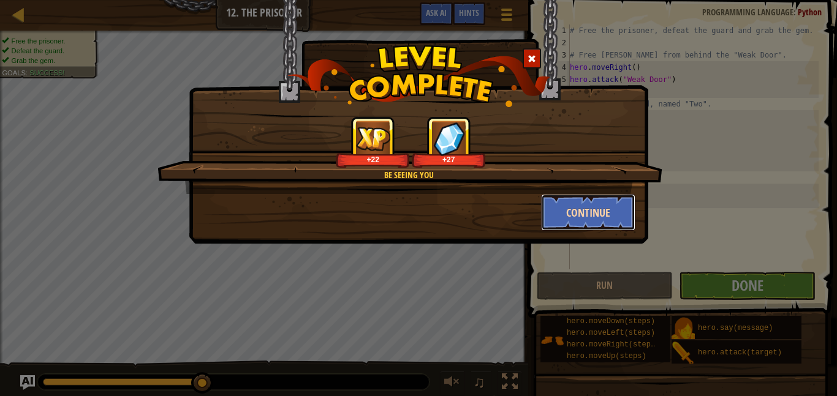
click at [592, 211] on button "Continue" at bounding box center [588, 212] width 95 height 37
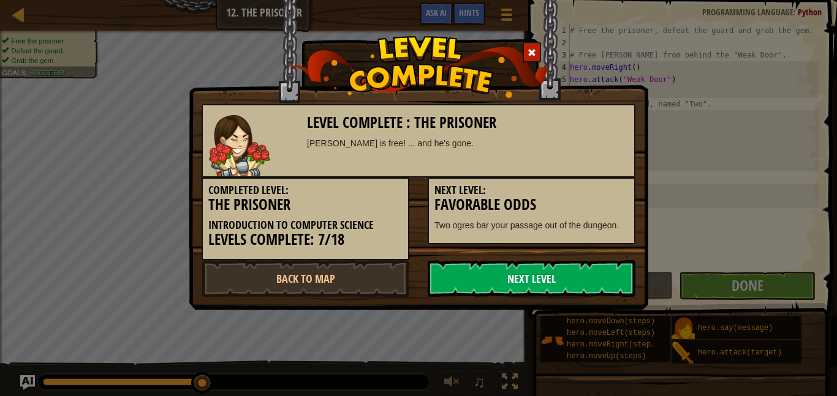
click at [497, 273] on link "Next Level" at bounding box center [532, 278] width 208 height 37
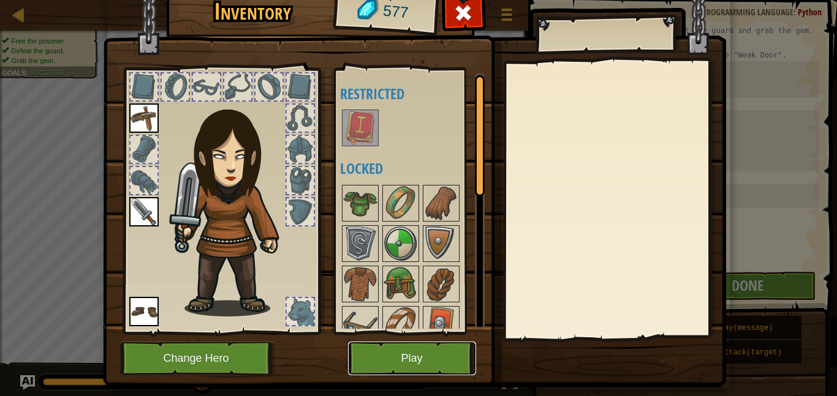
click at [415, 363] on button "Play" at bounding box center [412, 359] width 128 height 34
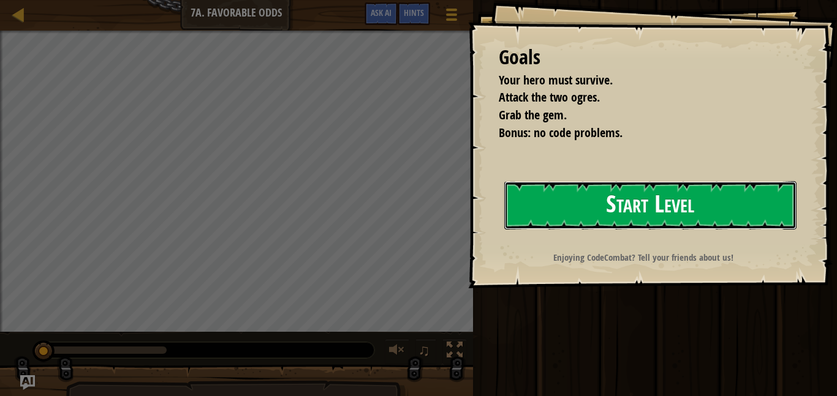
click at [687, 197] on button "Start Level" at bounding box center [650, 205] width 292 height 48
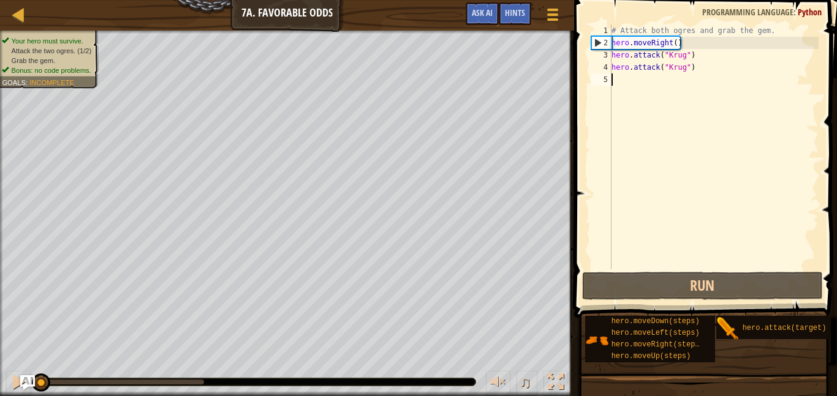
click at [639, 81] on div "# Attack both ogres and grab the gem. hero . moveRight ( ) hero . attack ( "[PE…" at bounding box center [713, 160] width 209 height 270
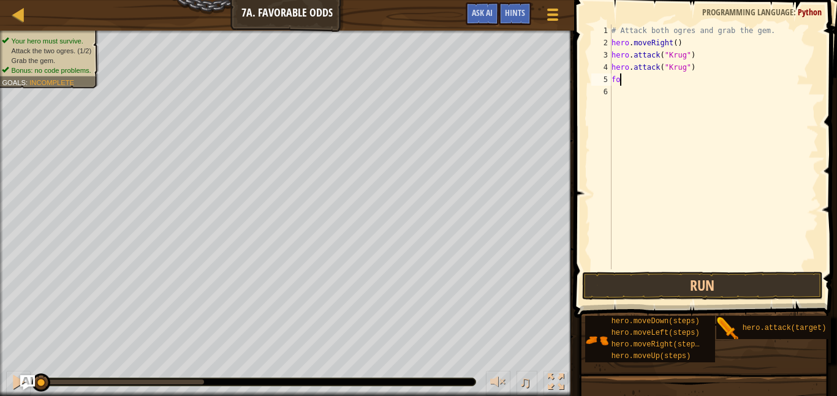
scroll to position [6, 1]
type textarea "f"
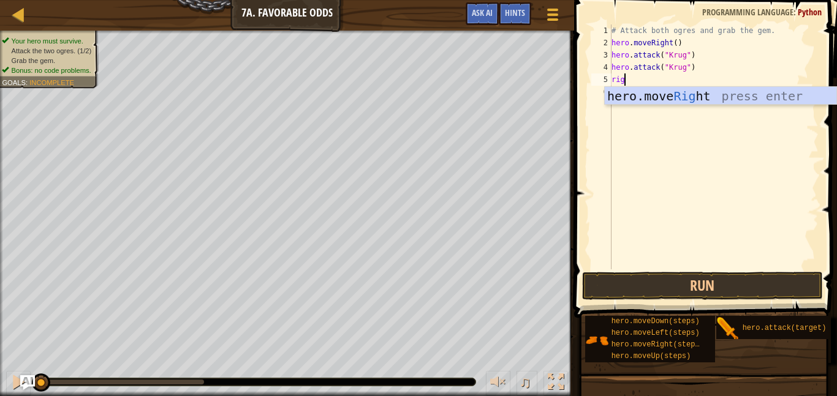
type textarea "right"
click at [684, 100] on div "hero.move Right press enter" at bounding box center [721, 114] width 232 height 55
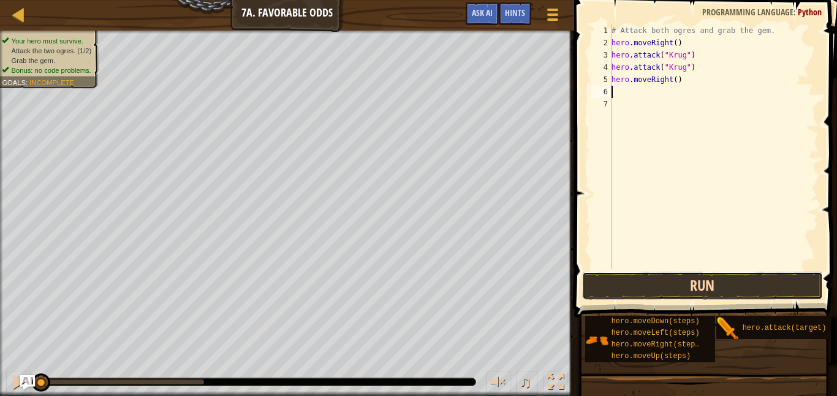
click at [662, 279] on button "Run" at bounding box center [702, 286] width 241 height 28
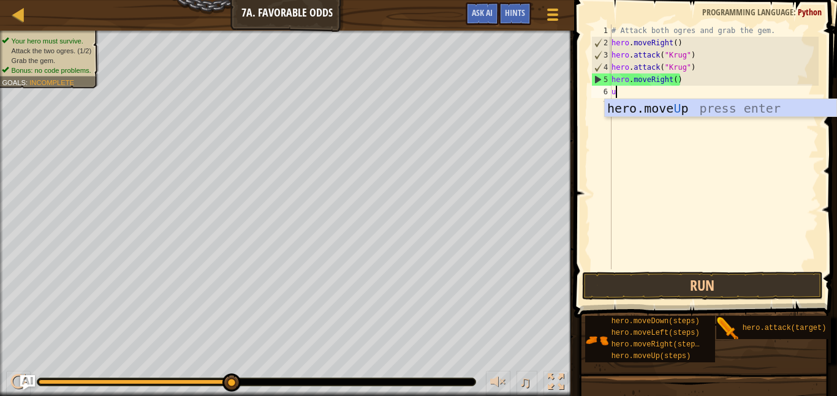
type textarea "up"
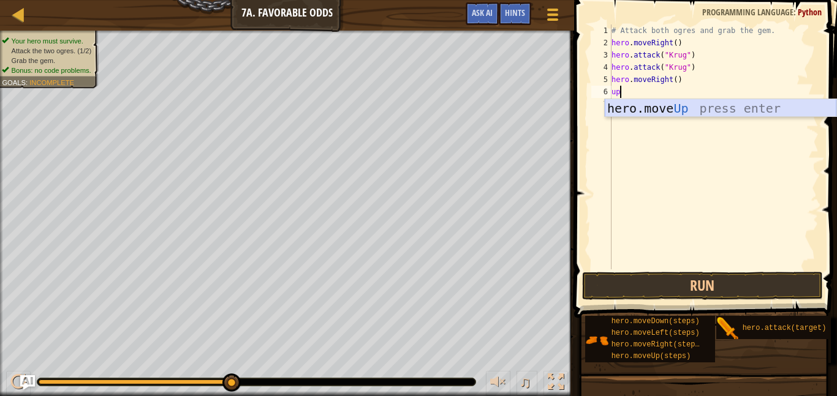
click at [687, 108] on div "hero.move Up press enter" at bounding box center [721, 126] width 232 height 55
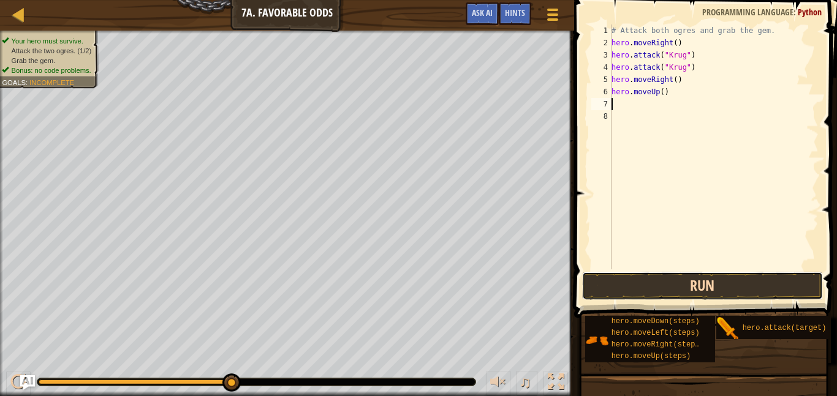
click at [647, 284] on button "Run" at bounding box center [702, 286] width 241 height 28
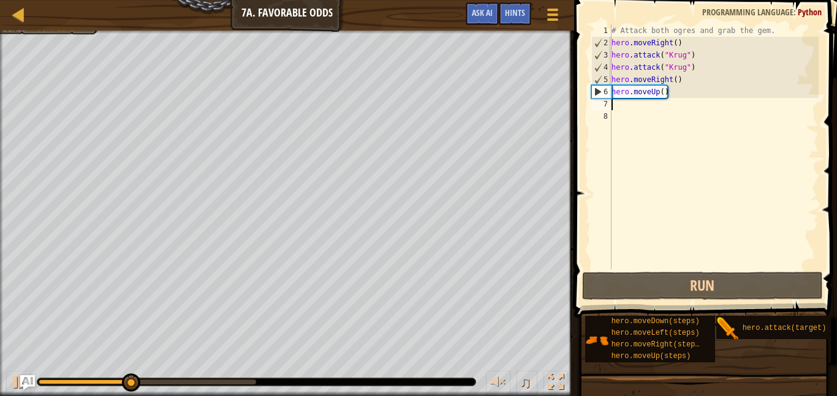
click at [626, 104] on div "# Attack both ogres and grab the gem. hero . moveRight ( ) hero . attack ( "[PE…" at bounding box center [713, 160] width 209 height 270
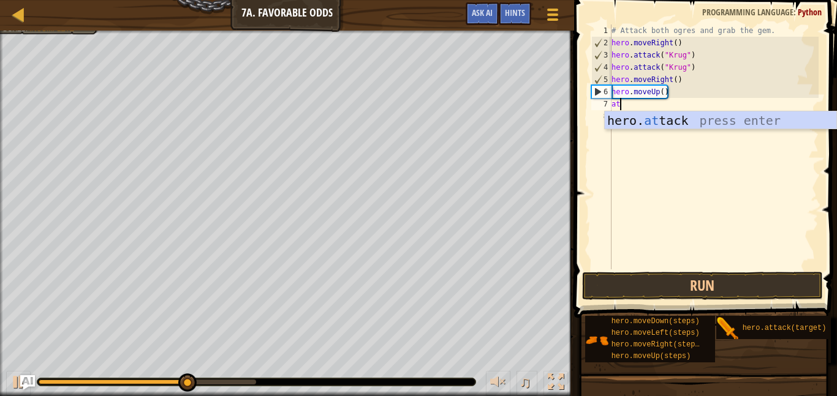
scroll to position [6, 2]
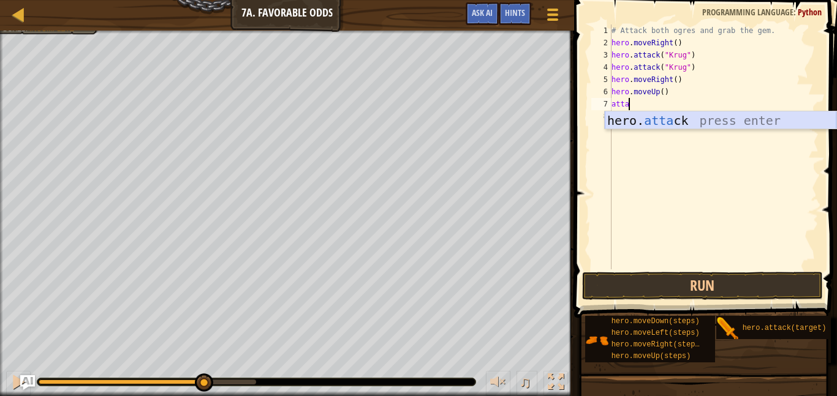
click at [644, 123] on div "hero. [PERSON_NAME] press enter" at bounding box center [721, 138] width 232 height 55
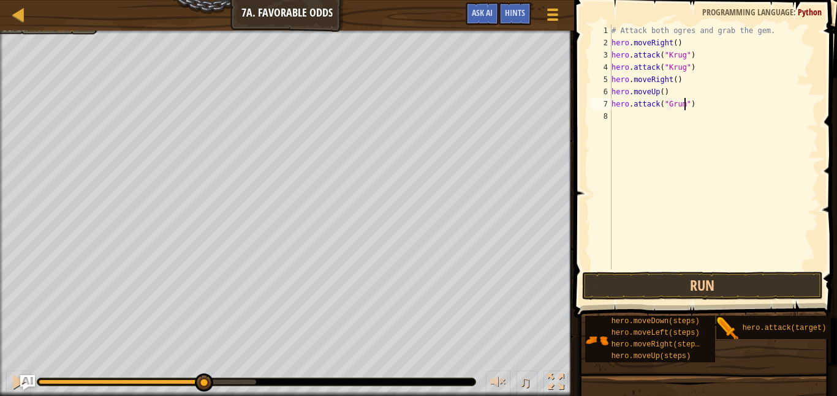
type textarea "hero.attack("Grump")"
click at [628, 116] on div "# Attack both ogres and grab the gem. hero . moveRight ( ) hero . attack ( "[PE…" at bounding box center [713, 160] width 209 height 270
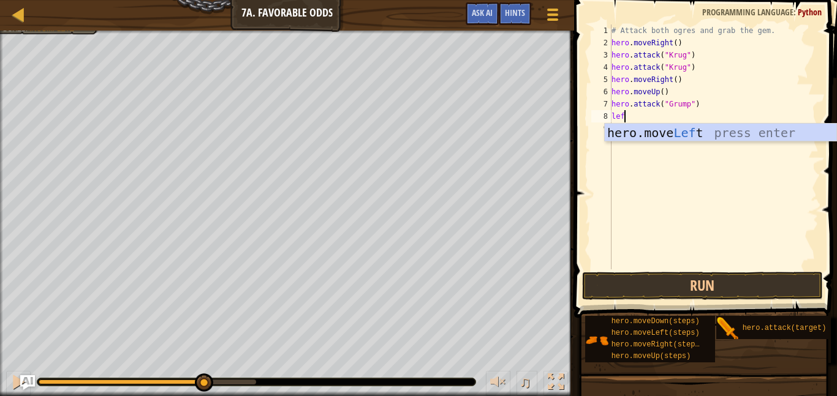
type textarea "left"
click at [638, 129] on div "hero.move Left press enter" at bounding box center [721, 151] width 232 height 55
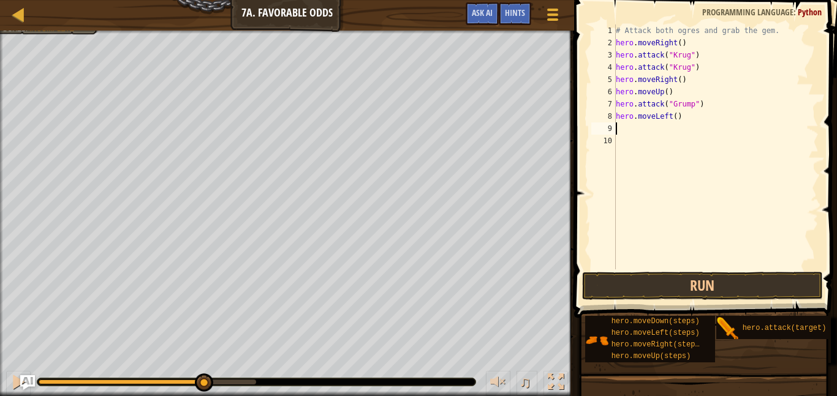
scroll to position [6, 0]
click at [626, 281] on button "Run" at bounding box center [702, 286] width 241 height 28
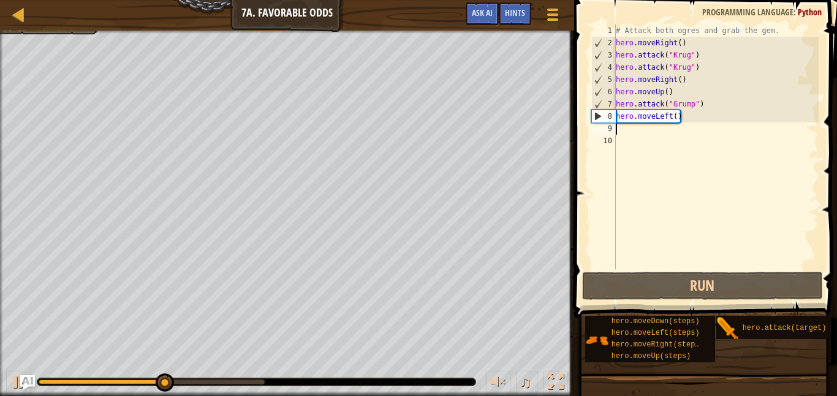
click at [676, 119] on div "# Attack both ogres and grab the gem. hero . moveRight ( ) hero . attack ( "[PE…" at bounding box center [715, 160] width 205 height 270
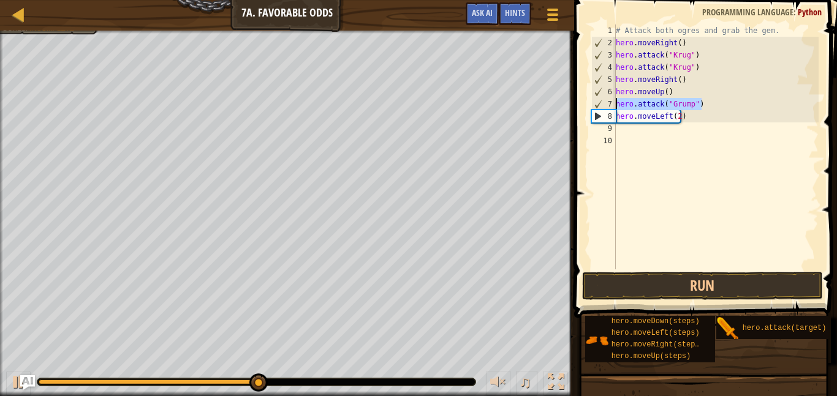
drag, startPoint x: 701, startPoint y: 103, endPoint x: 594, endPoint y: 106, distance: 107.8
click at [594, 106] on div "hero.moveLeft(2) 1 2 3 4 5 6 7 8 9 10 # Attack both [PERSON_NAME] and grab the …" at bounding box center [704, 147] width 230 height 245
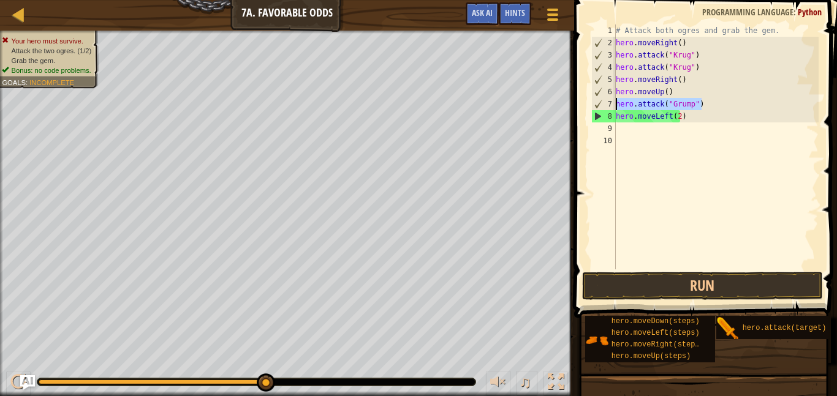
type textarea "hero.attack("Grump")"
click at [709, 103] on div "# Attack both ogres and grab the gem. hero . moveRight ( ) hero . attack ( "[PE…" at bounding box center [715, 147] width 205 height 245
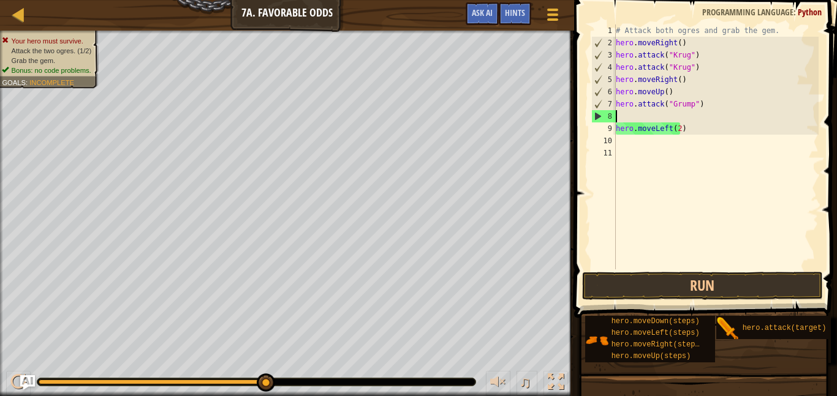
paste textarea "hero.attack("Grump")"
type textarea "hero.attack("Grump")"
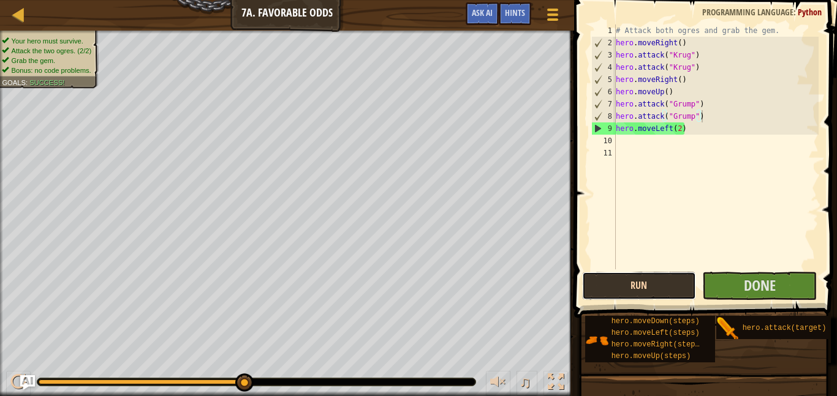
click at [671, 283] on button "Run" at bounding box center [639, 286] width 115 height 28
click at [735, 284] on button "Done" at bounding box center [759, 286] width 115 height 28
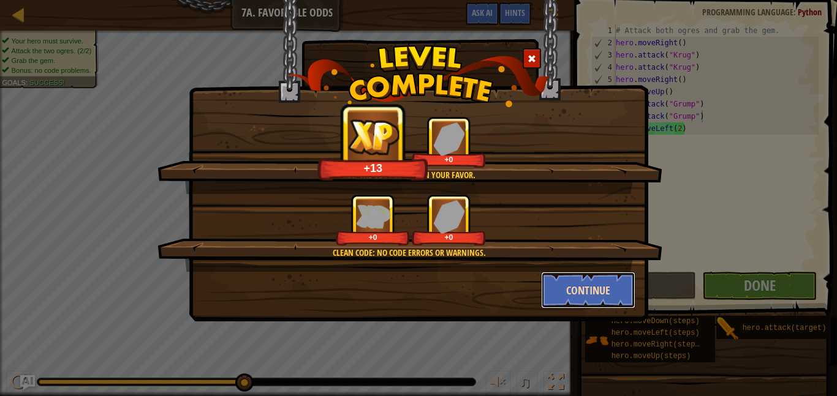
click at [583, 284] on button "Continue" at bounding box center [588, 290] width 95 height 37
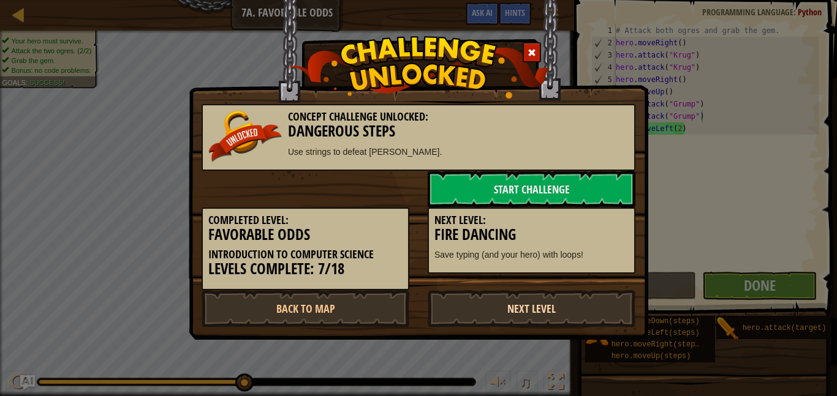
click at [492, 296] on link "Next Level" at bounding box center [532, 308] width 208 height 37
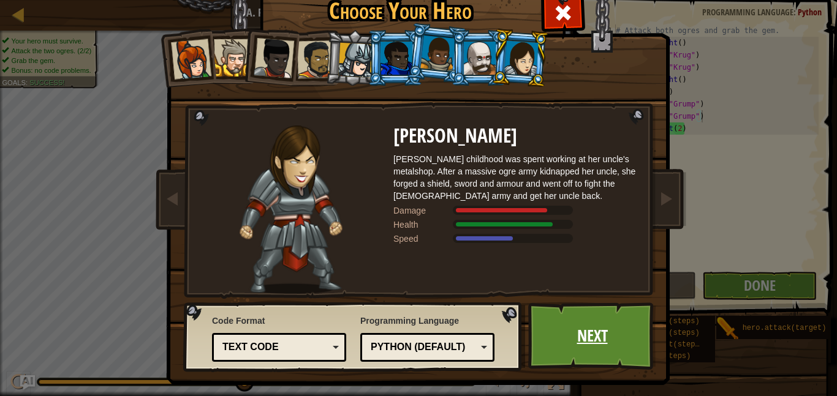
click at [554, 325] on link "Next" at bounding box center [592, 336] width 128 height 67
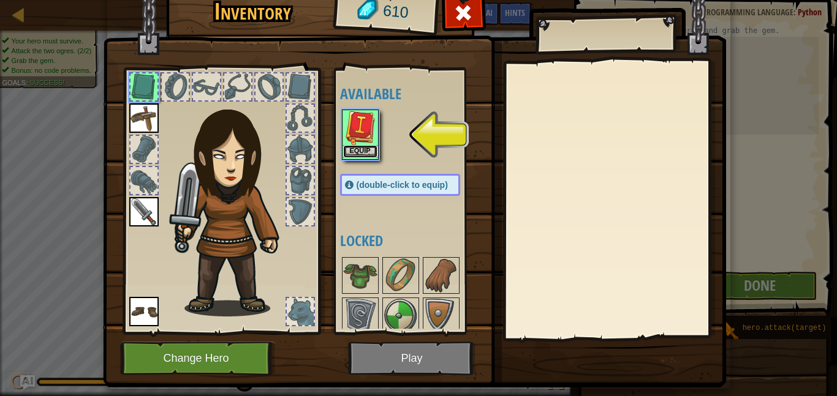
click at [364, 155] on button "Equip" at bounding box center [360, 151] width 34 height 13
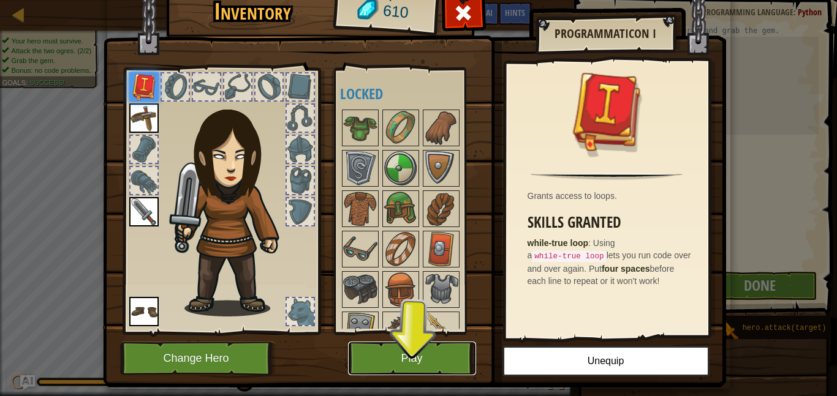
click at [408, 350] on button "Play" at bounding box center [412, 359] width 128 height 34
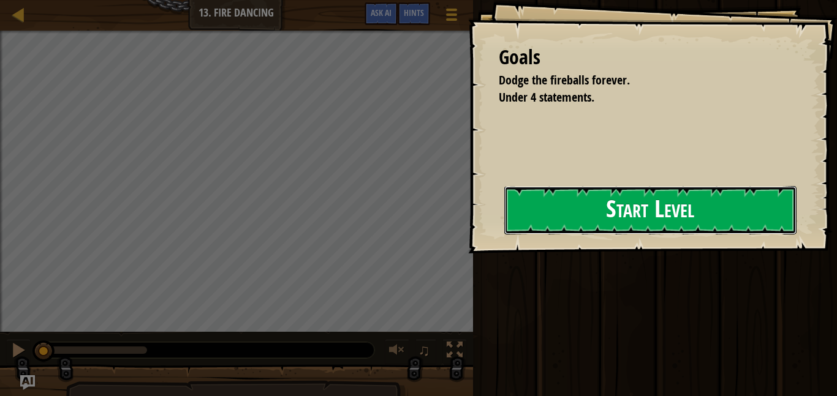
click at [581, 232] on button "Start Level" at bounding box center [650, 210] width 292 height 48
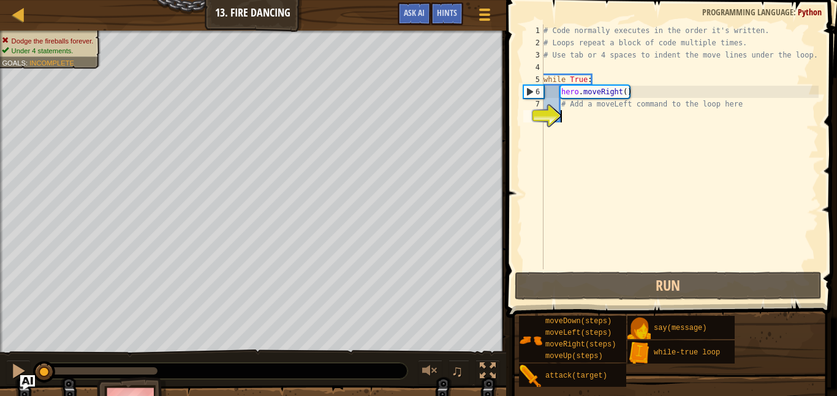
click at [690, 183] on div "# Code normally executes in the order it's written. # Loops repeat a block of c…" at bounding box center [679, 160] width 277 height 270
